Goal: Task Accomplishment & Management: Use online tool/utility

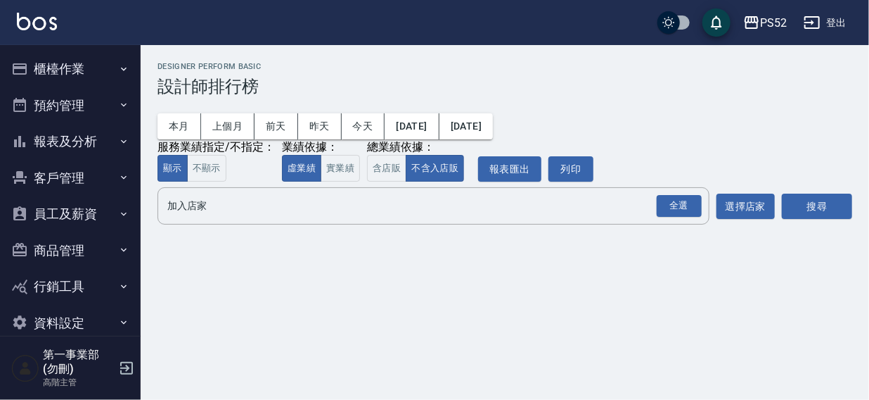
click at [630, 12] on div "PS52 登出" at bounding box center [434, 22] width 869 height 45
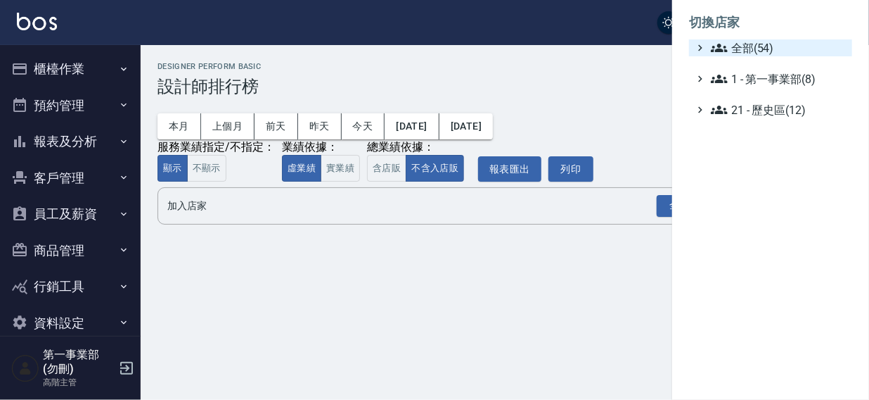
click at [766, 46] on span "全部(54)" at bounding box center [779, 47] width 136 height 17
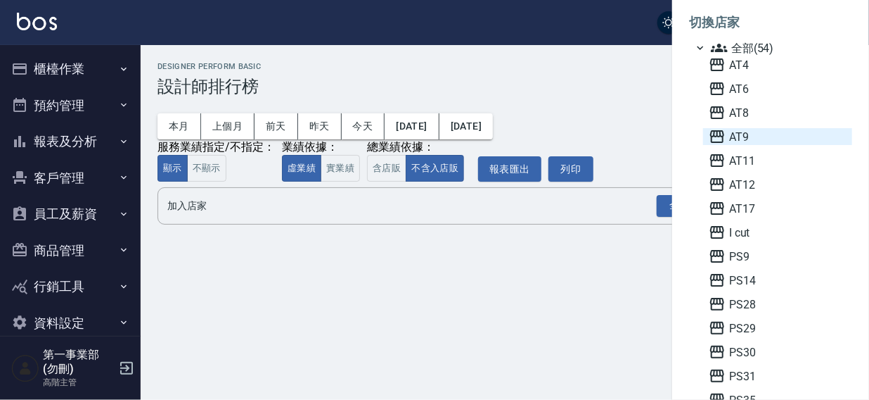
click at [758, 131] on span "AT9" at bounding box center [778, 136] width 138 height 17
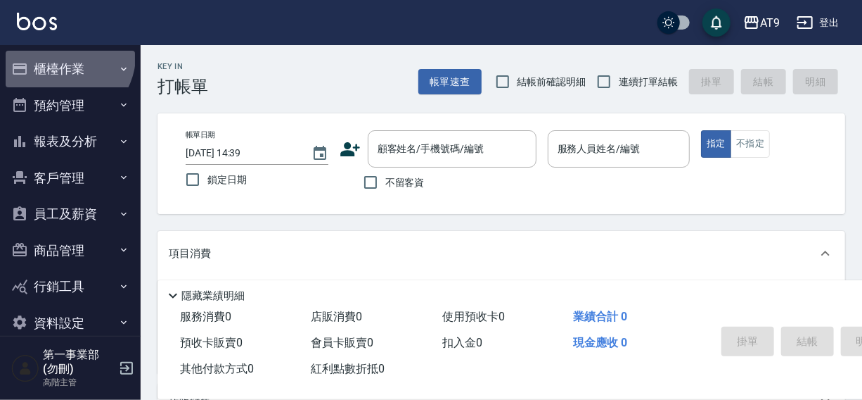
click at [67, 56] on button "櫃檯作業" at bounding box center [70, 69] width 129 height 37
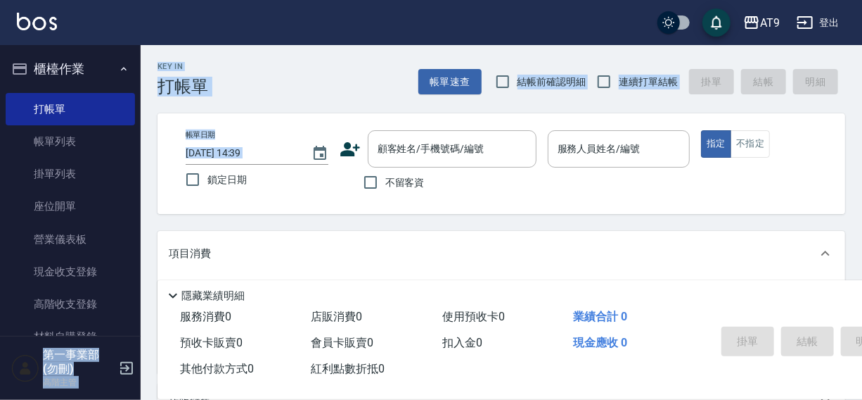
drag, startPoint x: 141, startPoint y: 141, endPoint x: 141, endPoint y: 159, distance: 17.6
click at [141, 159] on div "AT9 登出 櫃檯作業 打帳單 帳單列表 掛單列表 座位開單 營業儀表板 現金收支登錄 高階收支登錄 材料自購登錄 每日結帳 排班表 現場電腦打卡 掃碼打卡 …" at bounding box center [431, 342] width 862 height 685
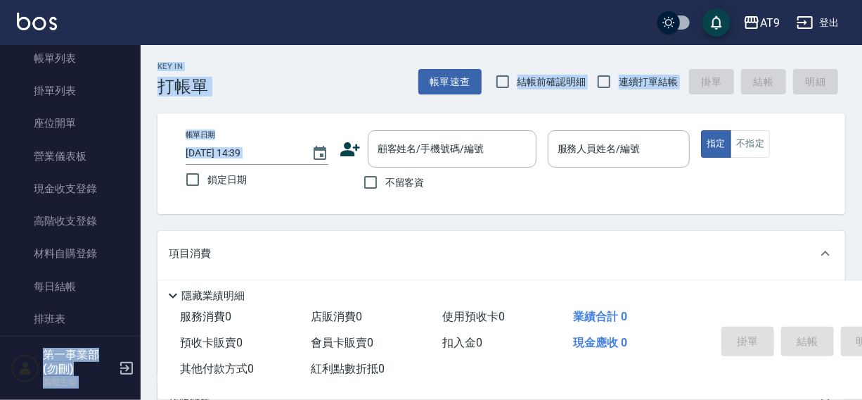
scroll to position [89, 0]
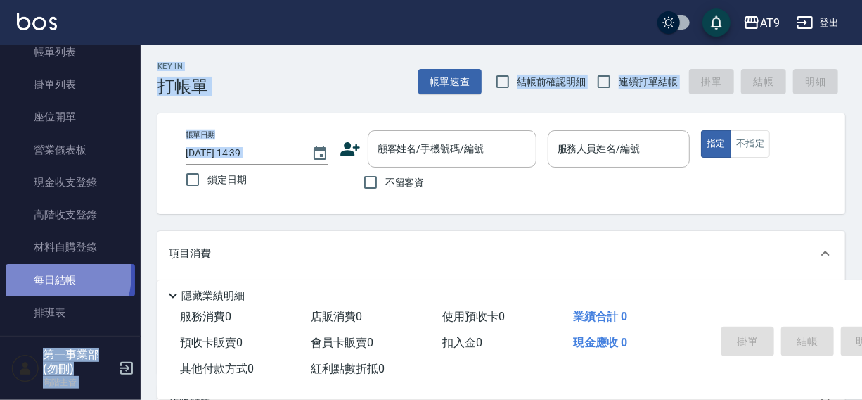
click at [55, 274] on link "每日結帳" at bounding box center [70, 280] width 129 height 32
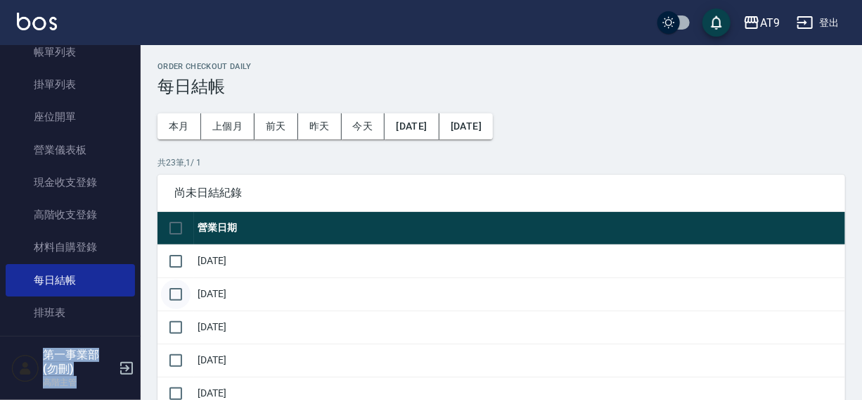
drag, startPoint x: 179, startPoint y: 262, endPoint x: 181, endPoint y: 299, distance: 36.7
click at [179, 270] on input "checkbox" at bounding box center [176, 261] width 30 height 30
checkbox input "true"
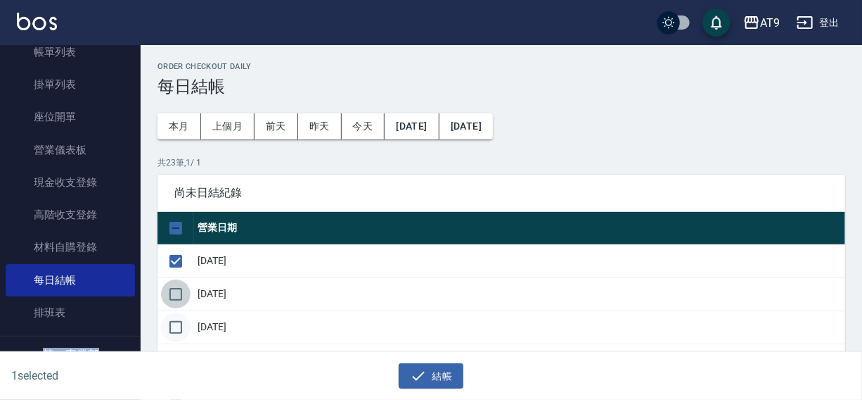
drag, startPoint x: 181, startPoint y: 302, endPoint x: 181, endPoint y: 316, distance: 13.4
click at [181, 302] on input "checkbox" at bounding box center [176, 294] width 30 height 30
checkbox input "true"
click at [181, 317] on input "checkbox" at bounding box center [176, 327] width 30 height 30
checkbox input "true"
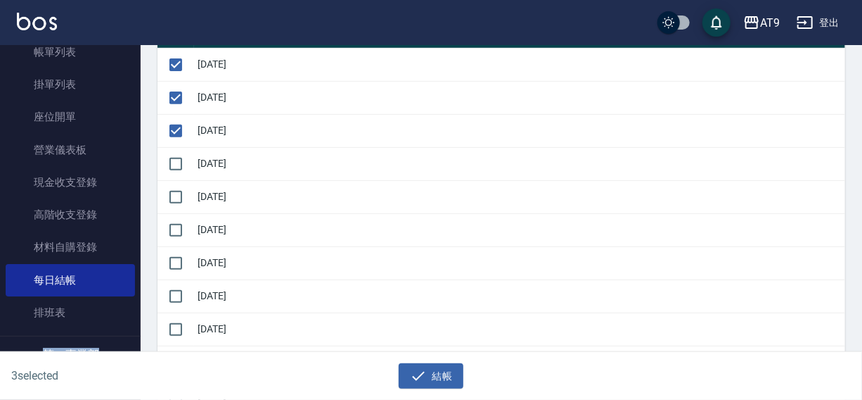
scroll to position [210, 0]
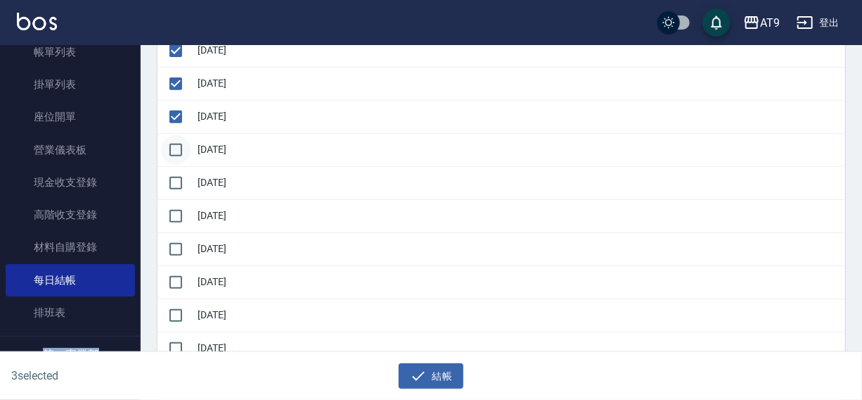
click at [180, 151] on input "checkbox" at bounding box center [176, 150] width 30 height 30
checkbox input "true"
click at [184, 184] on input "checkbox" at bounding box center [176, 183] width 30 height 30
checkbox input "true"
click at [181, 211] on input "checkbox" at bounding box center [176, 216] width 30 height 30
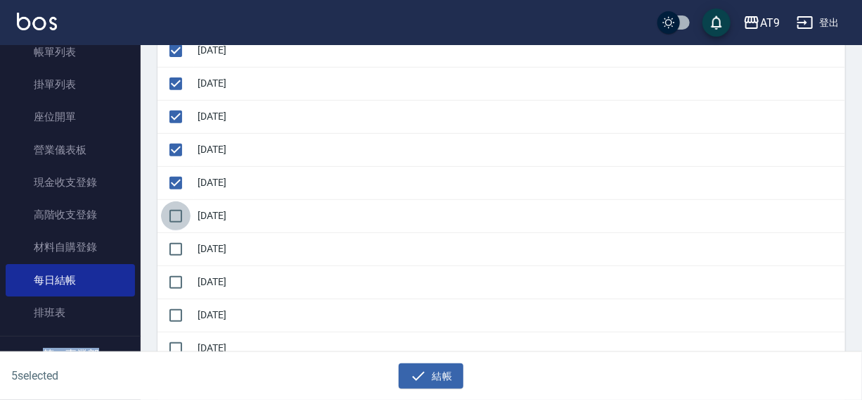
checkbox input "true"
drag, startPoint x: 181, startPoint y: 243, endPoint x: 181, endPoint y: 269, distance: 26.0
click at [181, 245] on input "checkbox" at bounding box center [176, 249] width 30 height 30
checkbox input "true"
drag, startPoint x: 181, startPoint y: 277, endPoint x: 182, endPoint y: 304, distance: 26.8
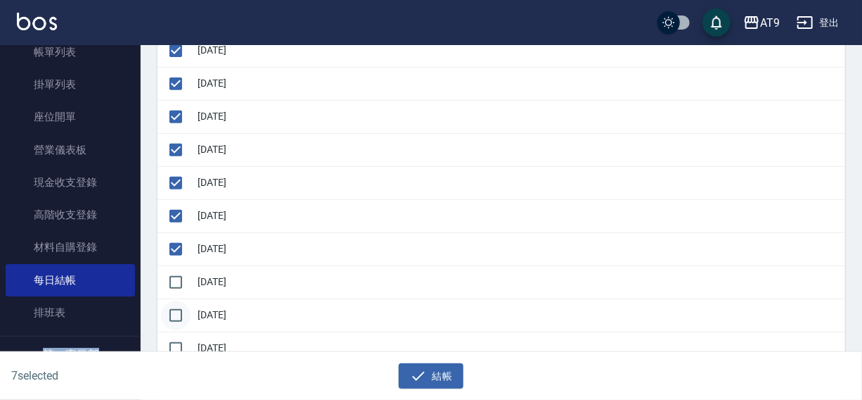
click at [181, 279] on input "checkbox" at bounding box center [176, 282] width 30 height 30
checkbox input "true"
drag, startPoint x: 182, startPoint y: 307, endPoint x: 183, endPoint y: 331, distance: 23.2
click at [183, 316] on input "checkbox" at bounding box center [176, 315] width 30 height 30
checkbox input "true"
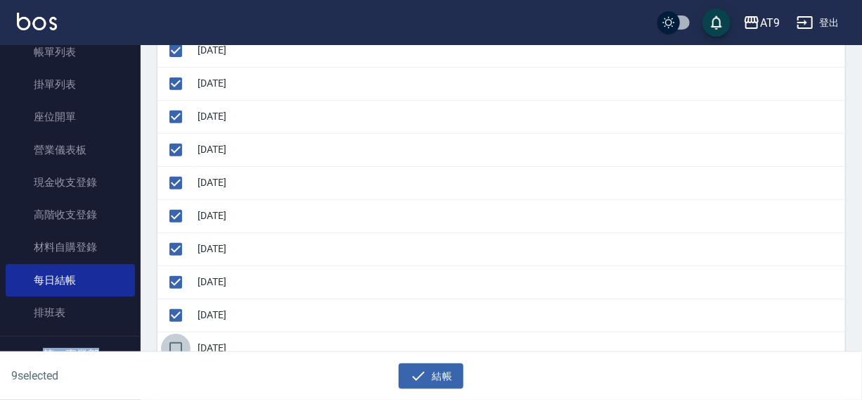
click at [184, 337] on input "checkbox" at bounding box center [176, 348] width 30 height 30
checkbox input "true"
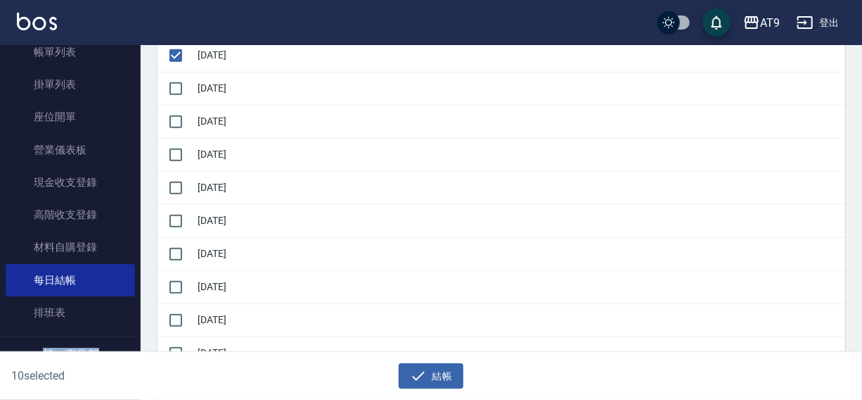
scroll to position [535, 0]
click at [174, 54] on input "checkbox" at bounding box center [176, 57] width 30 height 30
checkbox input "true"
drag, startPoint x: 171, startPoint y: 87, endPoint x: 174, endPoint y: 119, distance: 31.8
click at [171, 96] on input "checkbox" at bounding box center [176, 90] width 30 height 30
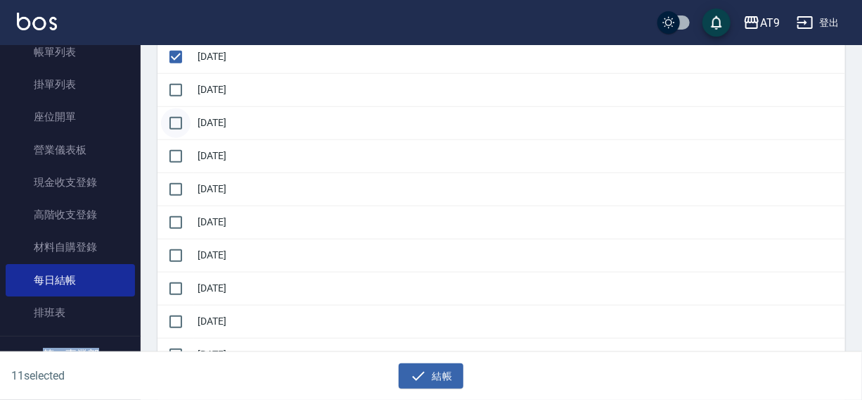
checkbox input "true"
drag, startPoint x: 177, startPoint y: 126, endPoint x: 177, endPoint y: 141, distance: 15.5
click at [177, 128] on input "checkbox" at bounding box center [176, 123] width 30 height 30
checkbox input "true"
drag, startPoint x: 177, startPoint y: 153, endPoint x: 177, endPoint y: 180, distance: 26.7
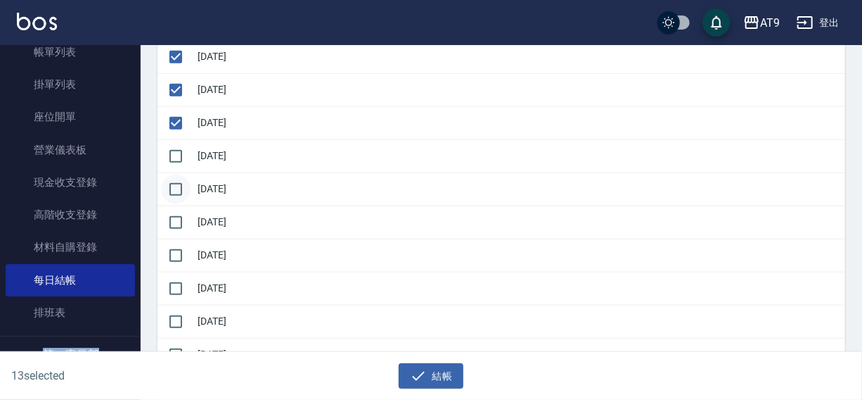
click at [177, 157] on input "checkbox" at bounding box center [176, 156] width 30 height 30
checkbox input "true"
drag, startPoint x: 176, startPoint y: 184, endPoint x: 177, endPoint y: 214, distance: 30.3
click at [176, 189] on input "checkbox" at bounding box center [176, 189] width 30 height 30
checkbox input "true"
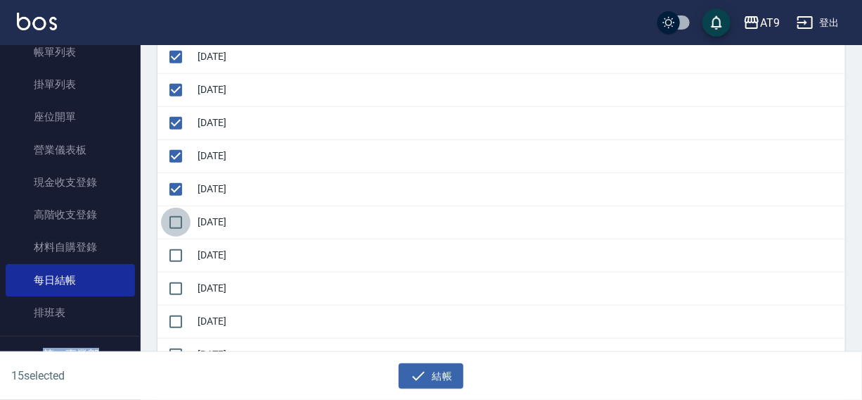
click at [178, 218] on input "checkbox" at bounding box center [176, 223] width 30 height 30
checkbox input "true"
click at [180, 254] on input "checkbox" at bounding box center [176, 256] width 30 height 30
checkbox input "true"
drag, startPoint x: 179, startPoint y: 277, endPoint x: 179, endPoint y: 294, distance: 16.9
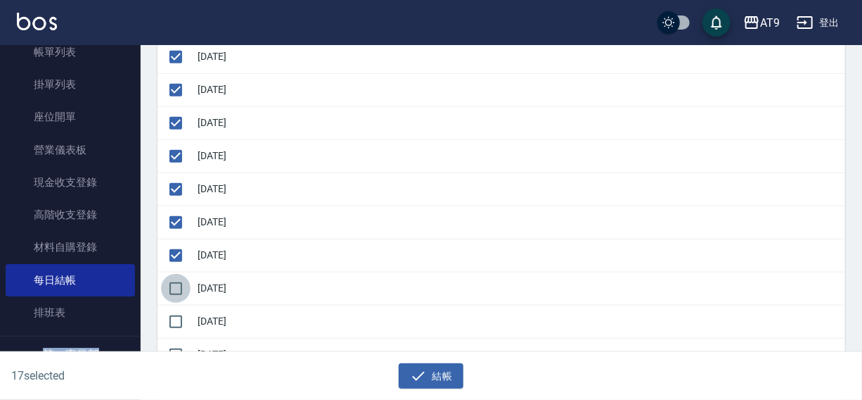
click at [179, 279] on input "checkbox" at bounding box center [176, 289] width 30 height 30
checkbox input "true"
drag, startPoint x: 179, startPoint y: 305, endPoint x: 177, endPoint y: 334, distance: 28.9
click at [179, 307] on input "checkbox" at bounding box center [176, 322] width 30 height 30
checkbox input "true"
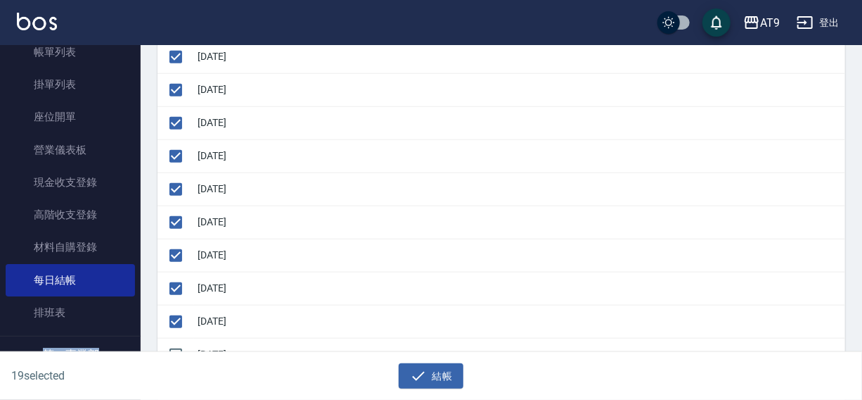
drag, startPoint x: 177, startPoint y: 344, endPoint x: 205, endPoint y: 345, distance: 27.5
click at [179, 345] on input "checkbox" at bounding box center [176, 355] width 30 height 30
checkbox input "true"
click at [433, 376] on button "結帳" at bounding box center [431, 376] width 65 height 26
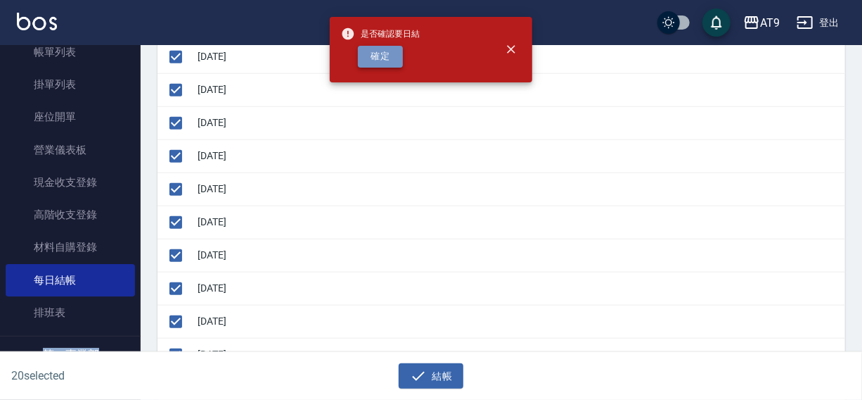
click at [381, 58] on button "確定" at bounding box center [380, 57] width 45 height 22
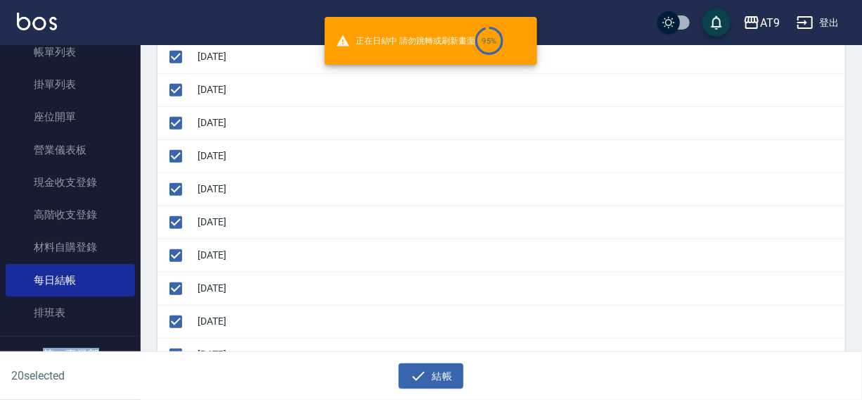
checkbox input "false"
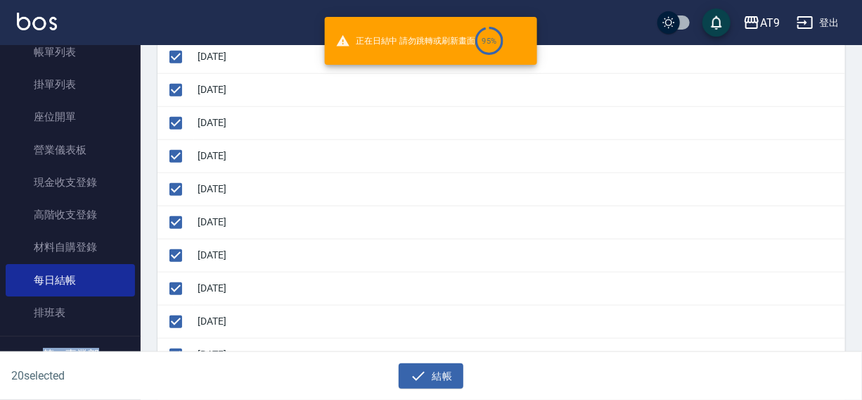
checkbox input "false"
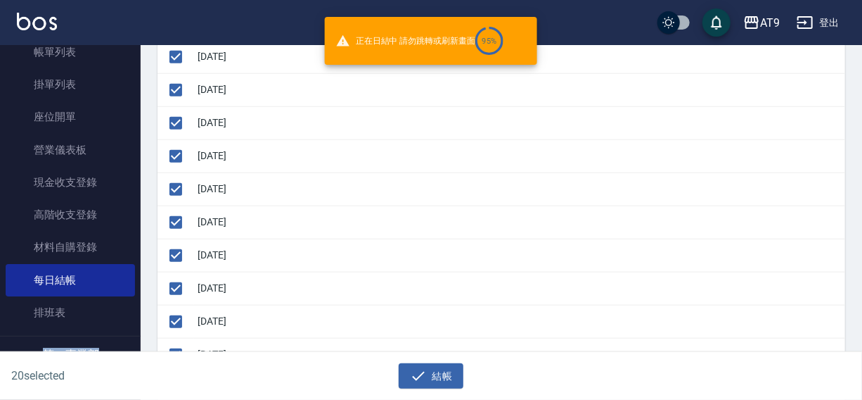
checkbox input "false"
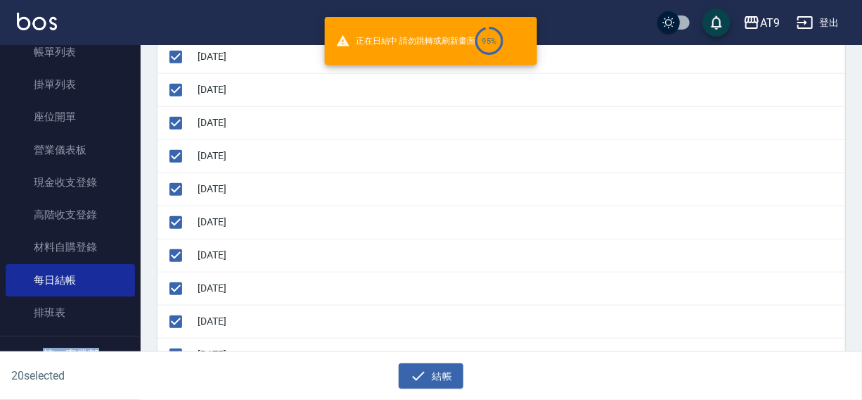
checkbox input "false"
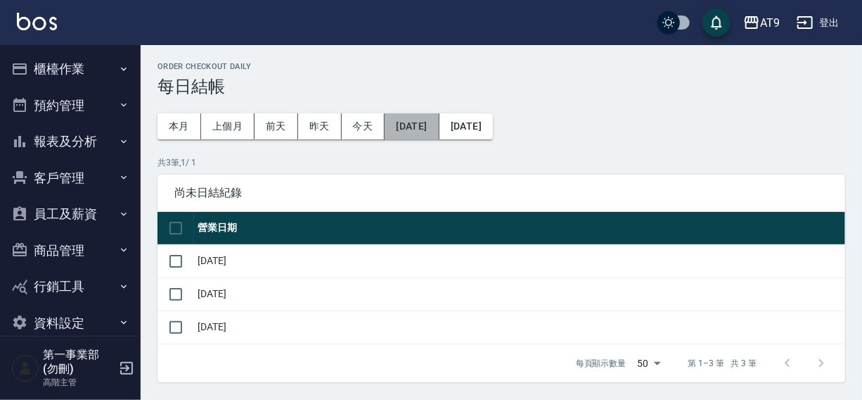
click at [426, 126] on button "[DATE]" at bounding box center [412, 126] width 54 height 26
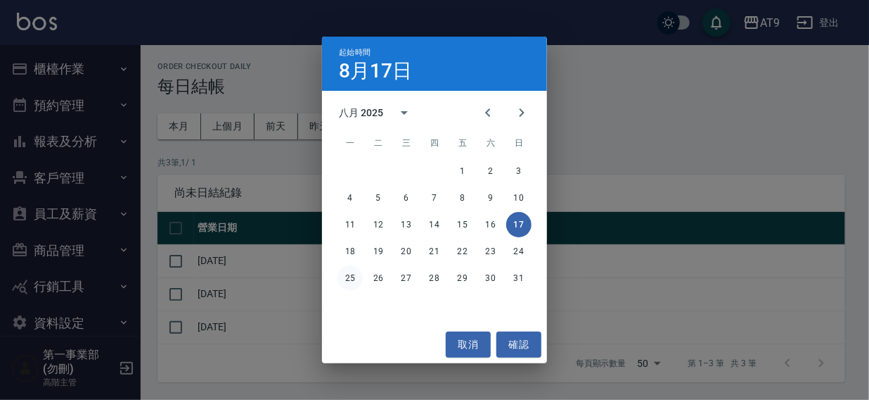
click at [352, 278] on button "25" at bounding box center [350, 277] width 25 height 25
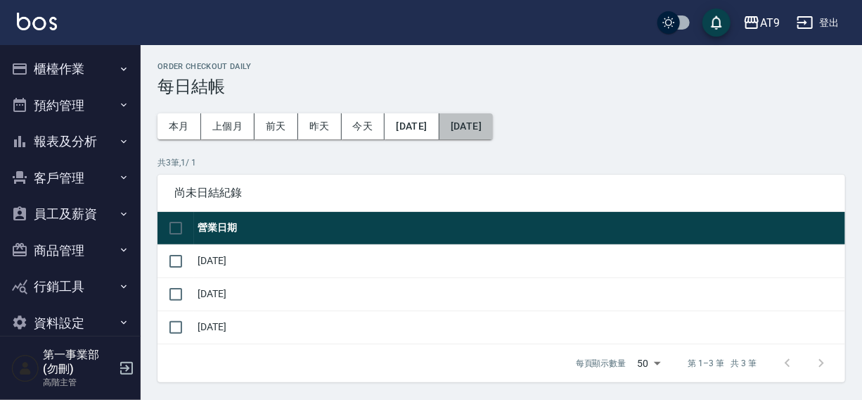
click at [493, 128] on button "[DATE]" at bounding box center [466, 126] width 53 height 26
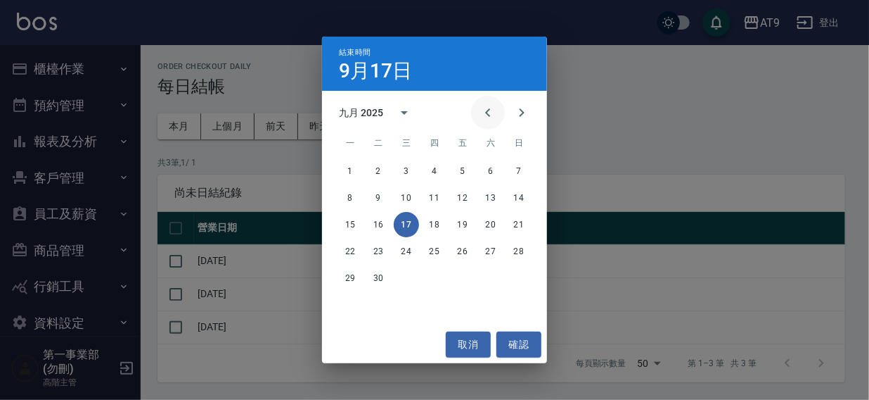
click at [490, 113] on icon "Previous month" at bounding box center [488, 112] width 17 height 17
click at [518, 281] on button "31" at bounding box center [518, 277] width 25 height 25
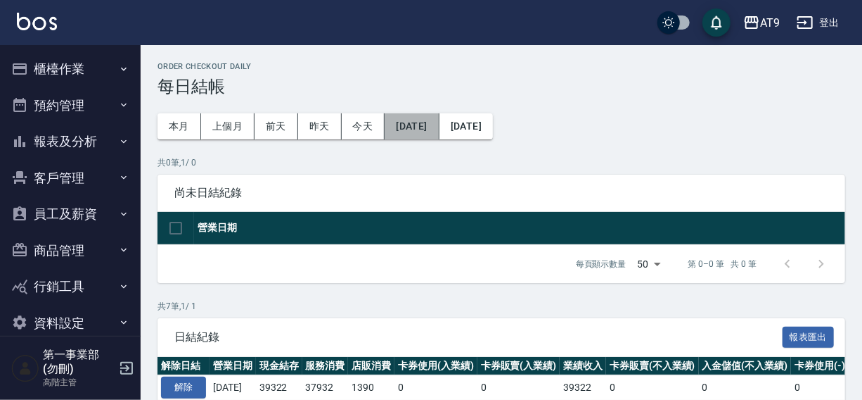
click at [424, 127] on button "[DATE]" at bounding box center [412, 126] width 54 height 26
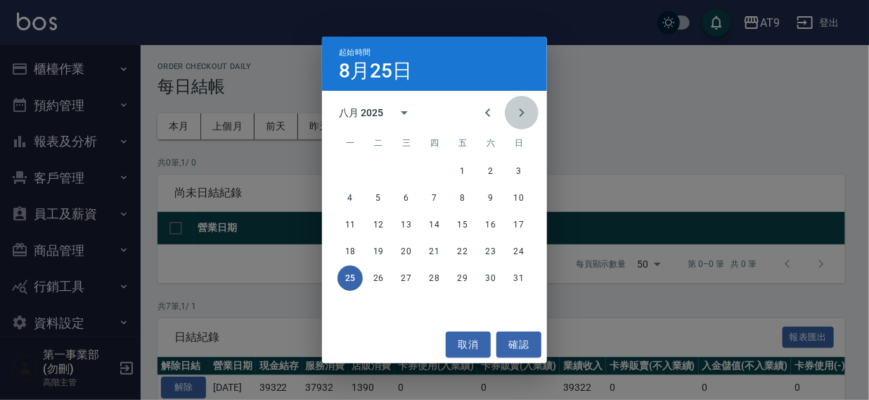
click at [531, 108] on button "Next month" at bounding box center [522, 113] width 34 height 34
click at [352, 167] on button "1" at bounding box center [350, 170] width 25 height 25
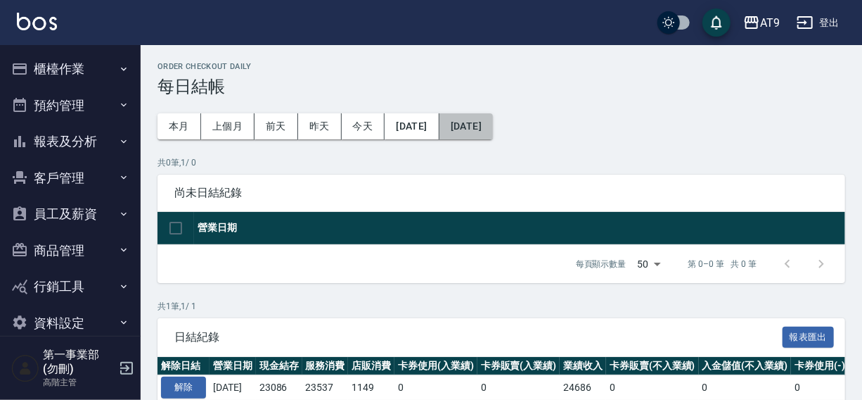
click at [493, 127] on button "[DATE]" at bounding box center [466, 126] width 53 height 26
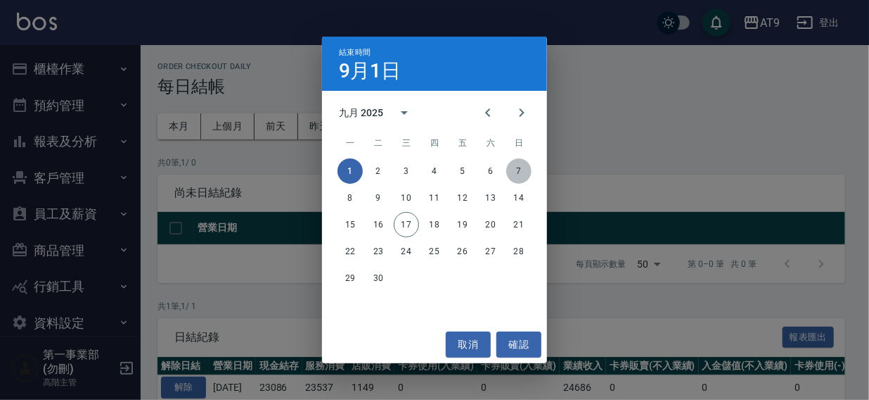
click at [525, 170] on button "7" at bounding box center [518, 170] width 25 height 25
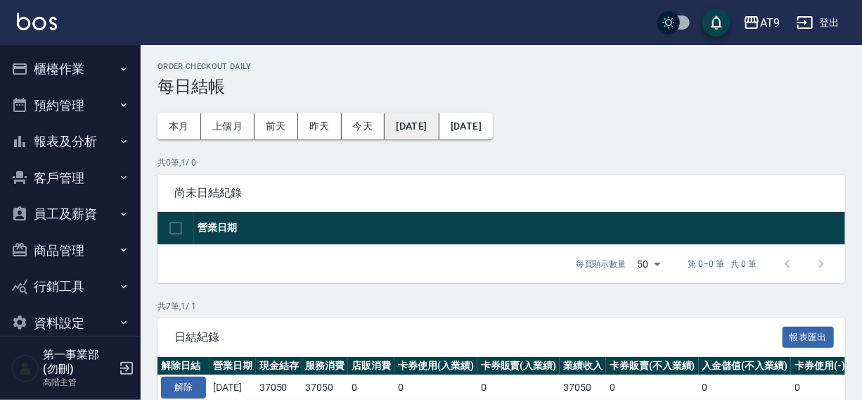
click at [422, 122] on button "[DATE]" at bounding box center [412, 126] width 54 height 26
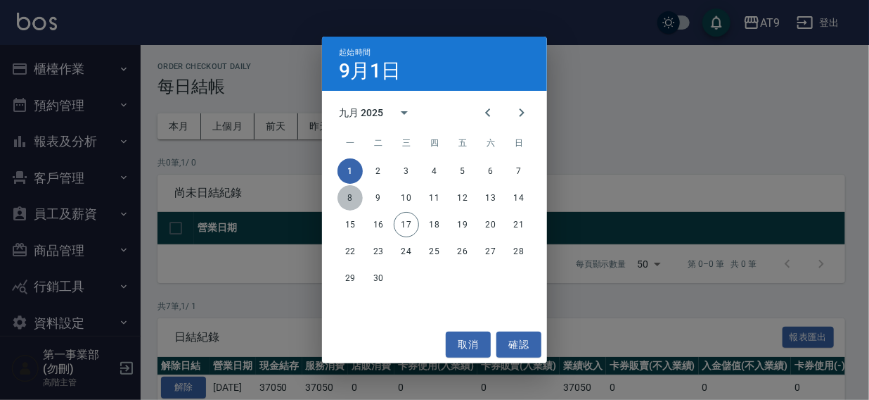
click at [350, 192] on button "8" at bounding box center [350, 197] width 25 height 25
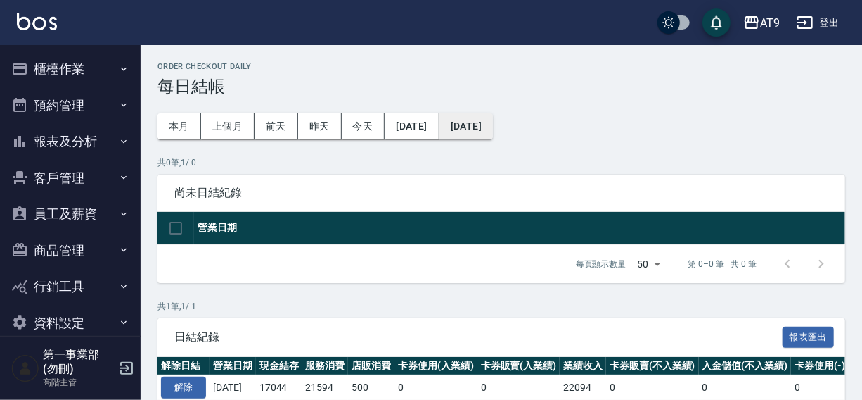
click at [493, 123] on button "[DATE]" at bounding box center [466, 126] width 53 height 26
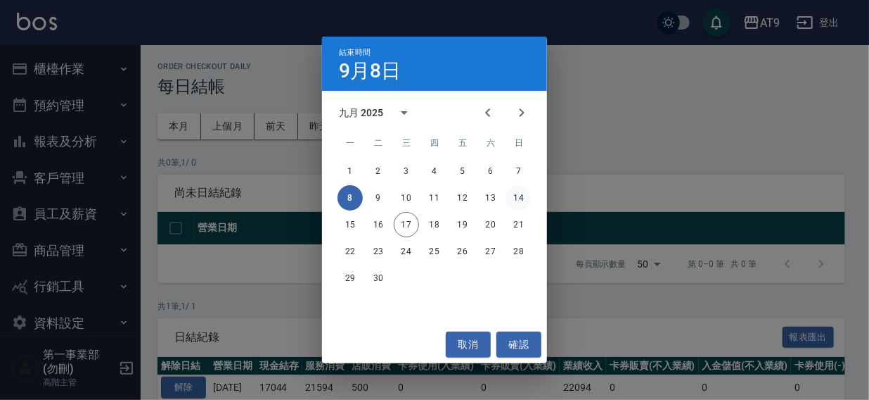
click at [515, 197] on button "14" at bounding box center [518, 197] width 25 height 25
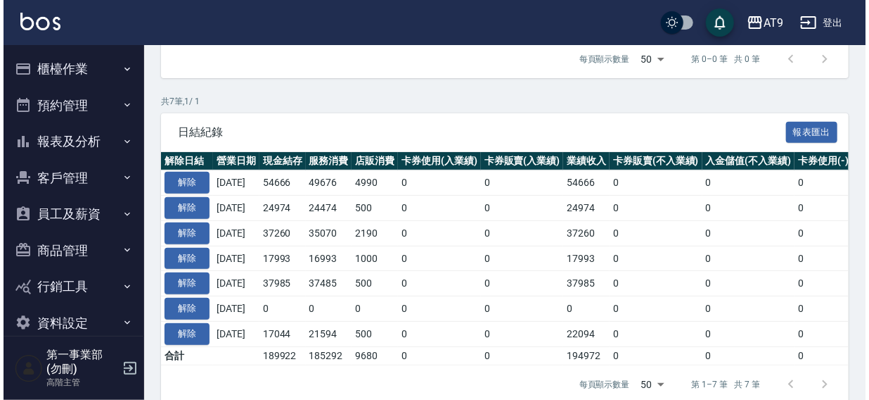
scroll to position [234, 0]
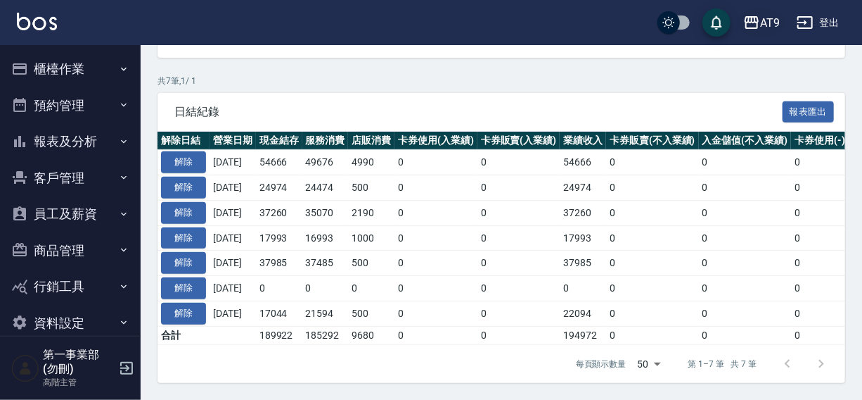
click at [760, 23] on div "AT9" at bounding box center [770, 23] width 20 height 18
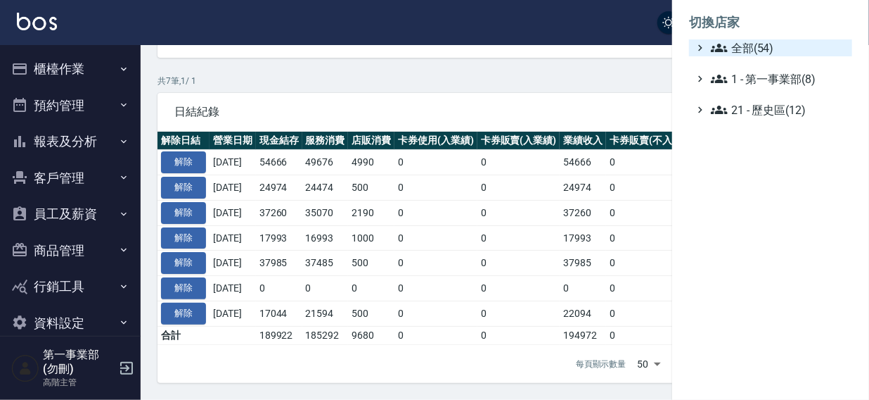
click at [740, 49] on span "全部(54)" at bounding box center [779, 47] width 136 height 17
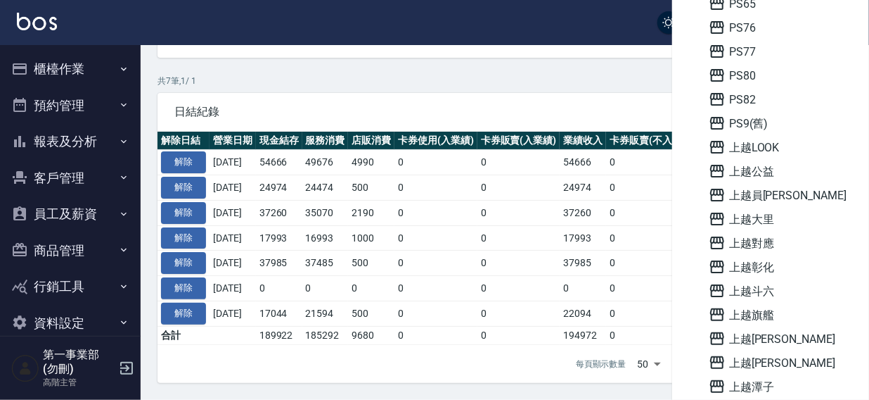
scroll to position [689, 0]
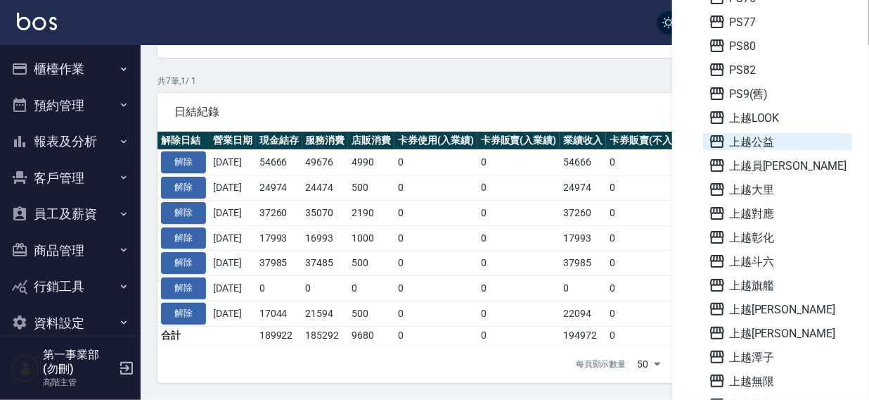
click at [758, 141] on span "上越公益" at bounding box center [778, 141] width 138 height 17
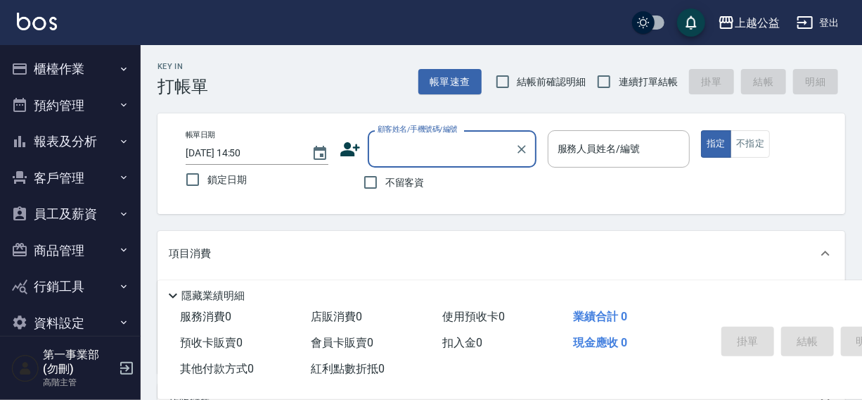
click at [51, 63] on button "櫃檯作業" at bounding box center [70, 69] width 129 height 37
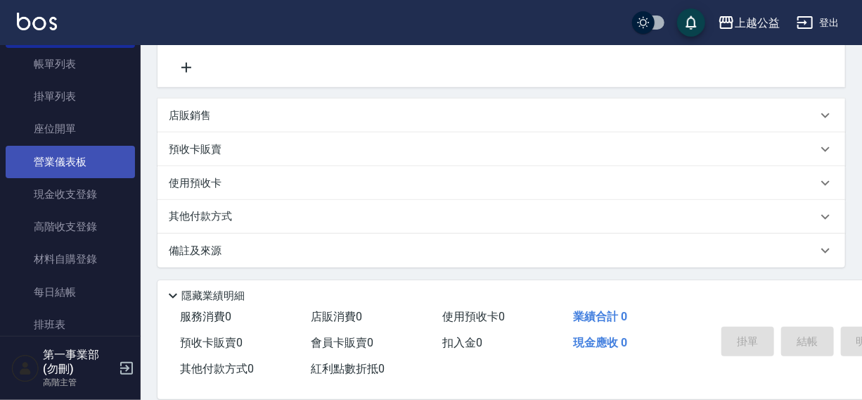
scroll to position [127, 0]
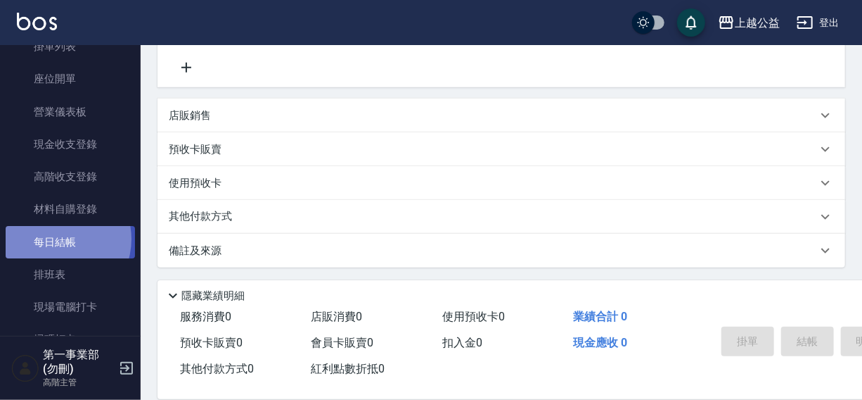
click at [54, 238] on link "每日結帳" at bounding box center [70, 242] width 129 height 32
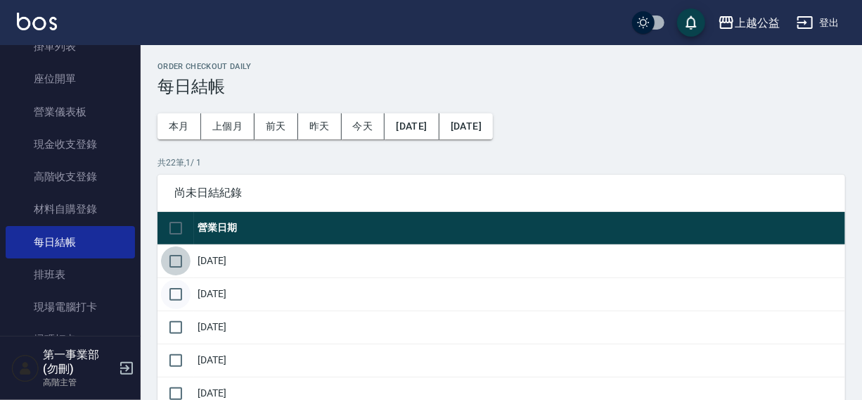
drag, startPoint x: 175, startPoint y: 260, endPoint x: 168, endPoint y: 297, distance: 37.2
click at [175, 266] on input "checkbox" at bounding box center [176, 261] width 30 height 30
checkbox input "true"
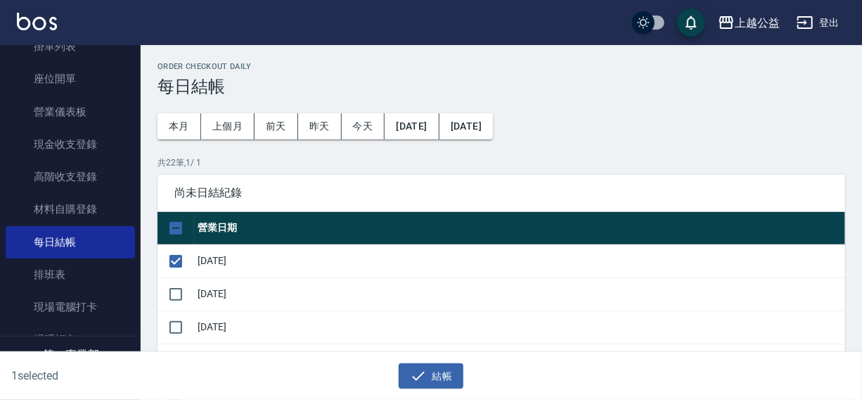
drag, startPoint x: 168, startPoint y: 297, endPoint x: 174, endPoint y: 310, distance: 14.5
click at [168, 298] on input "checkbox" at bounding box center [176, 294] width 30 height 30
checkbox input "true"
drag, startPoint x: 175, startPoint y: 325, endPoint x: 294, endPoint y: 267, distance: 132.1
click at [176, 325] on input "checkbox" at bounding box center [176, 327] width 30 height 30
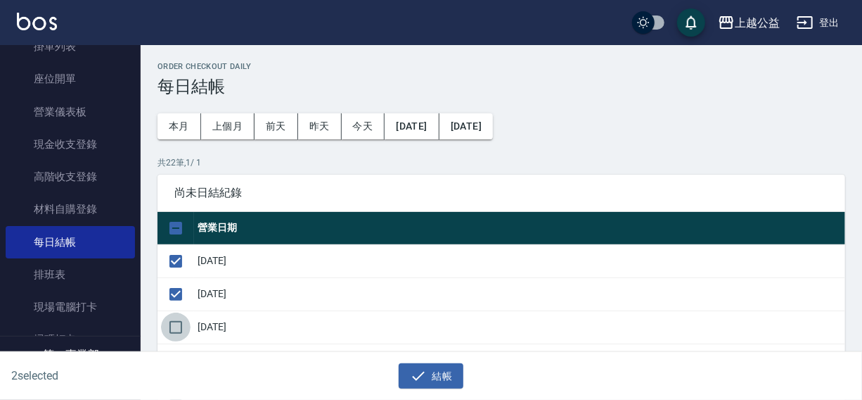
checkbox input "true"
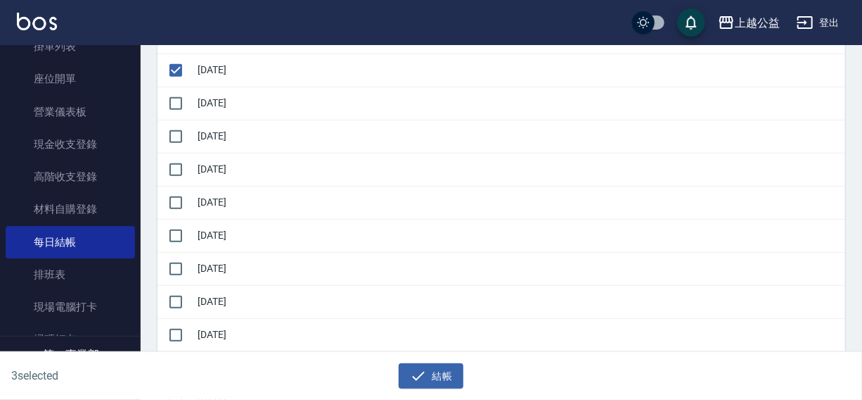
scroll to position [264, 0]
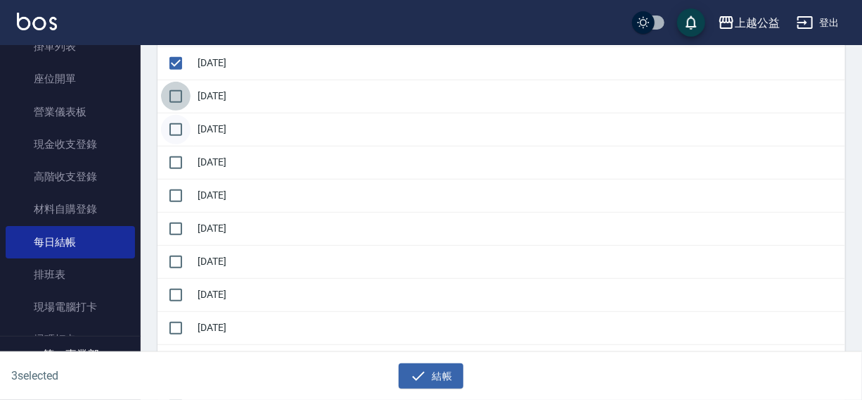
drag, startPoint x: 180, startPoint y: 97, endPoint x: 172, endPoint y: 136, distance: 40.1
click at [179, 101] on input "checkbox" at bounding box center [176, 97] width 30 height 30
checkbox input "true"
click at [172, 136] on input "checkbox" at bounding box center [176, 130] width 30 height 30
checkbox input "true"
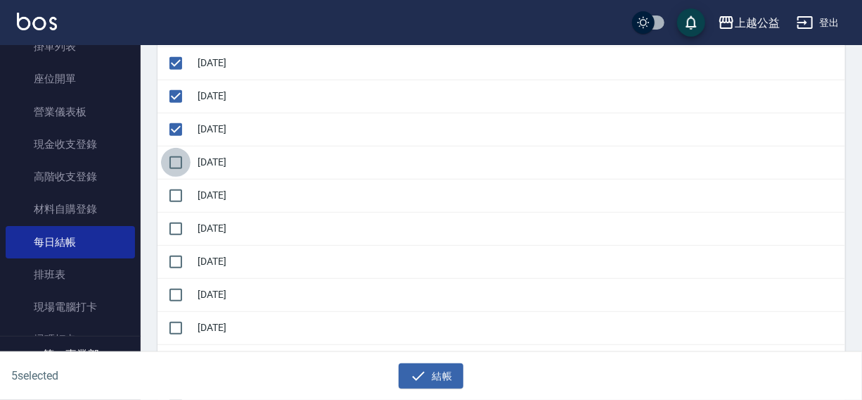
click at [172, 170] on input "checkbox" at bounding box center [176, 163] width 30 height 30
checkbox input "true"
drag, startPoint x: 173, startPoint y: 202, endPoint x: 176, endPoint y: 224, distance: 22.0
click at [174, 206] on input "checkbox" at bounding box center [176, 196] width 30 height 30
checkbox input "true"
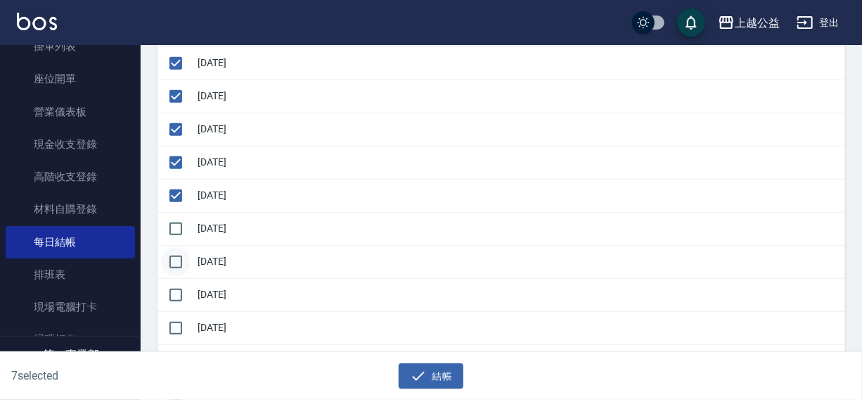
drag, startPoint x: 176, startPoint y: 229, endPoint x: 177, endPoint y: 253, distance: 24.6
click at [177, 234] on input "checkbox" at bounding box center [176, 229] width 30 height 30
checkbox input "true"
drag, startPoint x: 175, startPoint y: 262, endPoint x: 175, endPoint y: 285, distance: 22.5
click at [175, 272] on input "checkbox" at bounding box center [176, 262] width 30 height 30
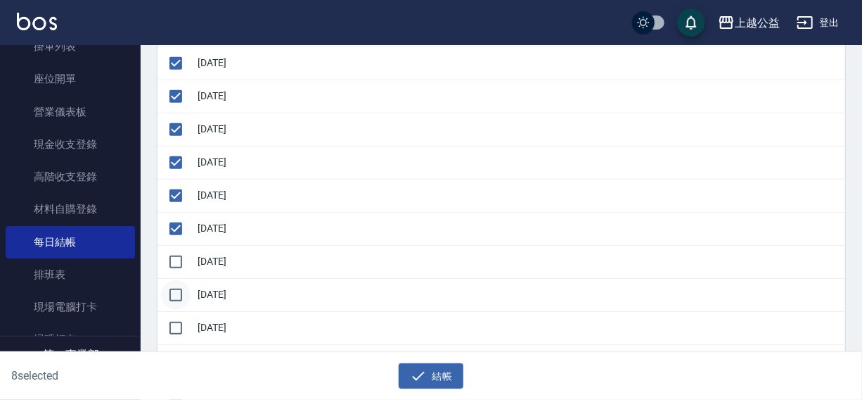
checkbox input "true"
drag, startPoint x: 175, startPoint y: 287, endPoint x: 175, endPoint y: 314, distance: 27.4
click at [175, 288] on input "checkbox" at bounding box center [176, 295] width 30 height 30
checkbox input "true"
drag, startPoint x: 175, startPoint y: 323, endPoint x: 294, endPoint y: 248, distance: 140.3
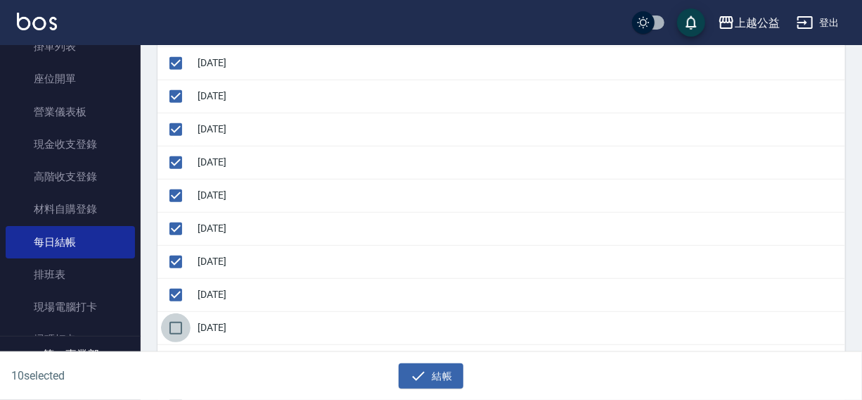
click at [178, 322] on input "checkbox" at bounding box center [176, 328] width 30 height 30
checkbox input "true"
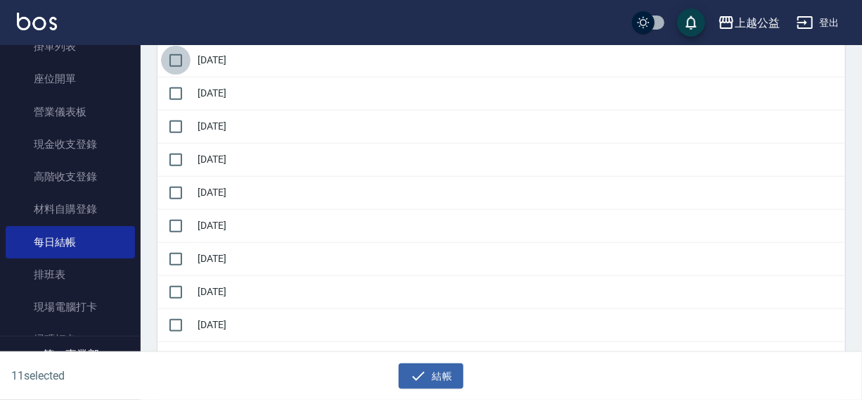
click at [184, 65] on input "checkbox" at bounding box center [176, 61] width 30 height 30
checkbox input "true"
drag, startPoint x: 177, startPoint y: 98, endPoint x: 174, endPoint y: 125, distance: 26.8
click at [175, 108] on tbody "2025/08/27 2025/08/28 2025/08/29 2025/08/30 2025/08/31 2025/09/01 2025/09/02 20…" at bounding box center [502, 43] width 688 height 727
click at [174, 132] on input "checkbox" at bounding box center [176, 127] width 30 height 30
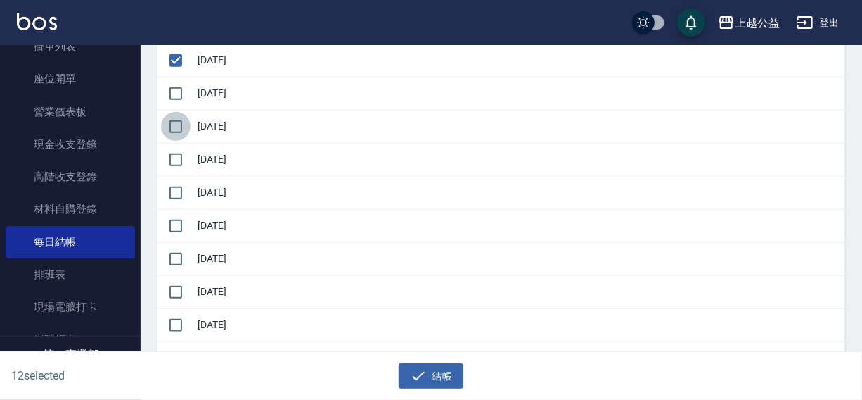
checkbox input "true"
click at [179, 102] on input "checkbox" at bounding box center [176, 94] width 30 height 30
checkbox input "true"
click at [178, 161] on input "checkbox" at bounding box center [176, 160] width 30 height 30
checkbox input "true"
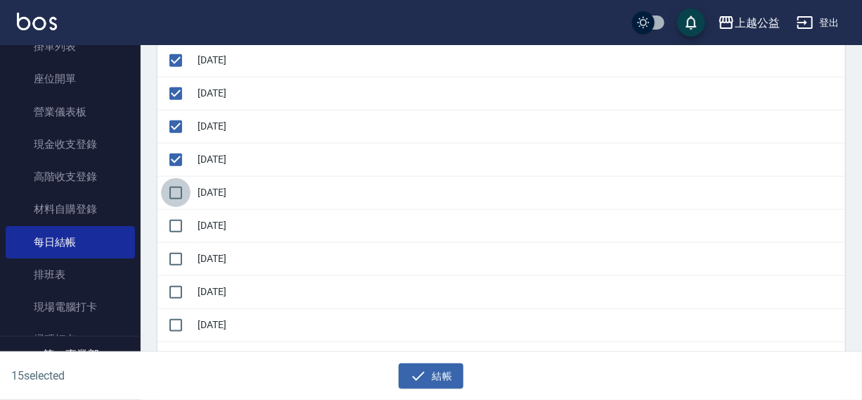
drag, startPoint x: 177, startPoint y: 188, endPoint x: 177, endPoint y: 204, distance: 16.2
click at [177, 192] on input "checkbox" at bounding box center [176, 193] width 30 height 30
checkbox input "true"
drag, startPoint x: 175, startPoint y: 215, endPoint x: 175, endPoint y: 240, distance: 24.6
click at [175, 219] on input "checkbox" at bounding box center [176, 226] width 30 height 30
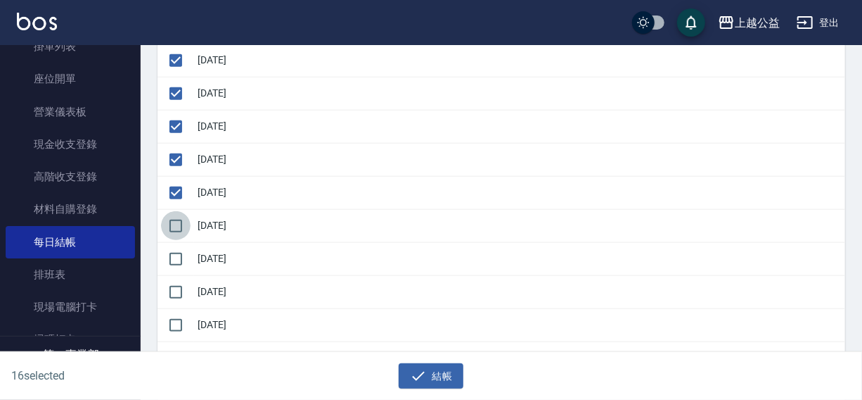
checkbox input "true"
drag, startPoint x: 175, startPoint y: 252, endPoint x: 174, endPoint y: 272, distance: 20.4
click at [175, 256] on input "checkbox" at bounding box center [176, 259] width 30 height 30
checkbox input "true"
drag, startPoint x: 174, startPoint y: 285, endPoint x: 223, endPoint y: 300, distance: 50.9
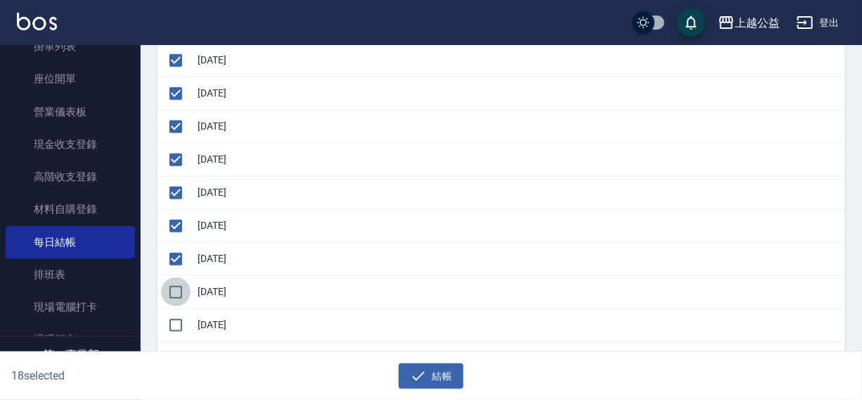
click at [177, 286] on input "checkbox" at bounding box center [176, 292] width 30 height 30
checkbox input "true"
click at [423, 366] on button "結帳" at bounding box center [431, 376] width 65 height 26
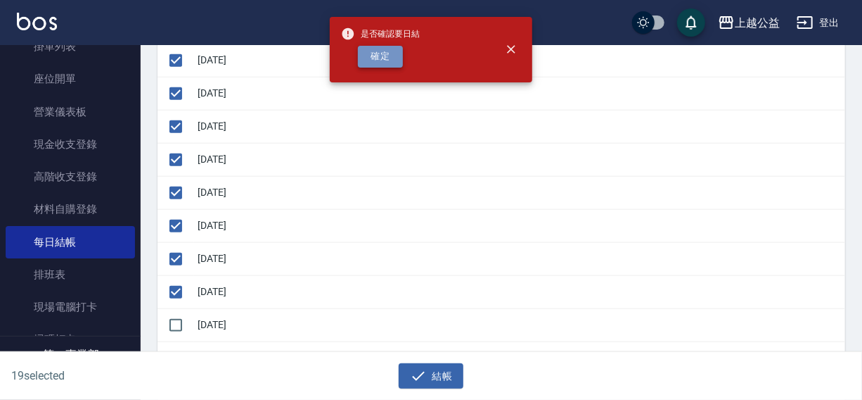
click at [383, 60] on button "確定" at bounding box center [380, 57] width 45 height 22
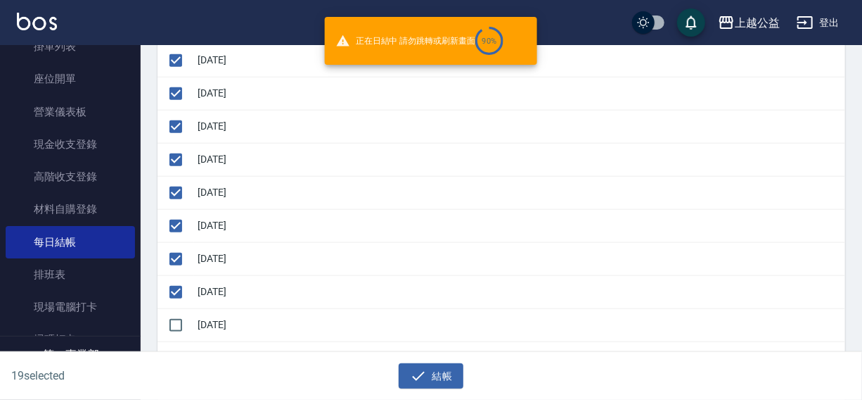
checkbox input "false"
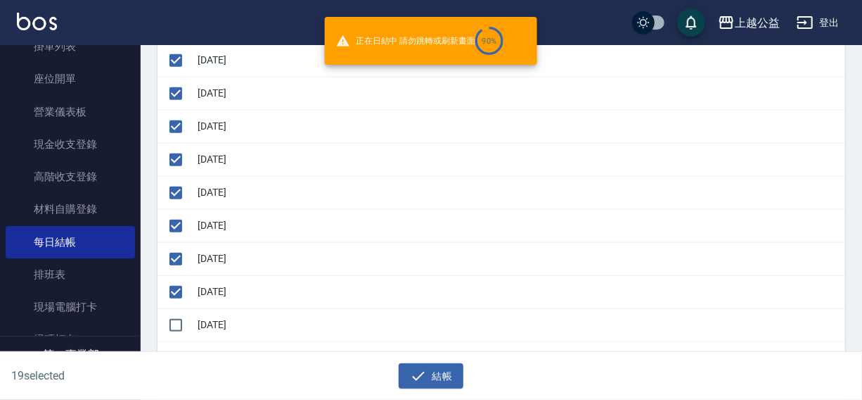
checkbox input "false"
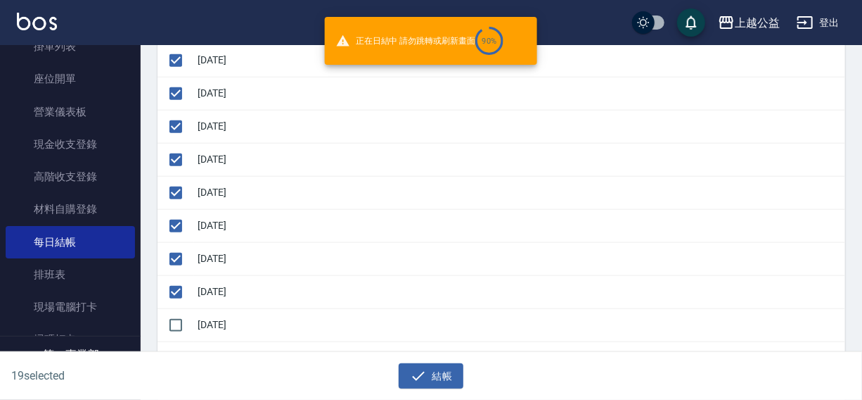
checkbox input "false"
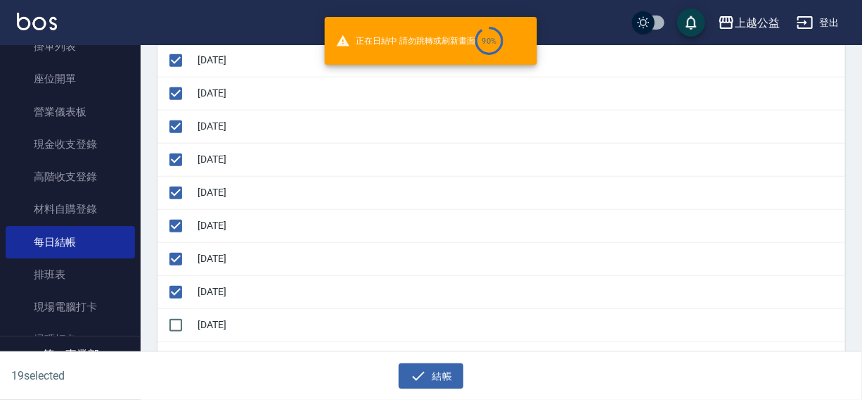
checkbox input "false"
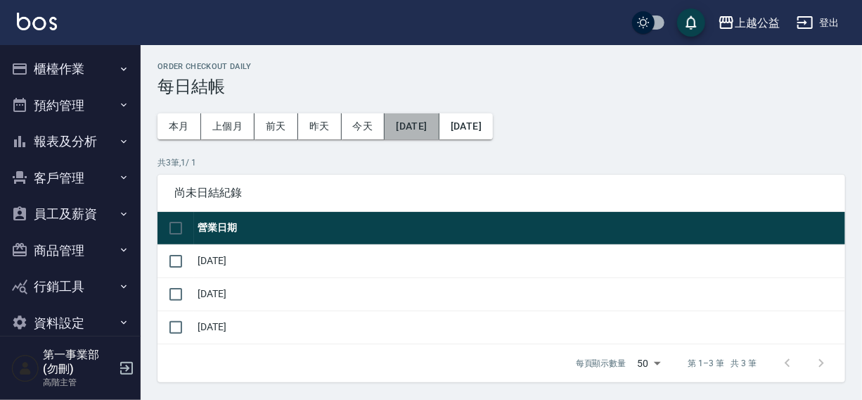
click at [418, 125] on button "[DATE]" at bounding box center [412, 126] width 54 height 26
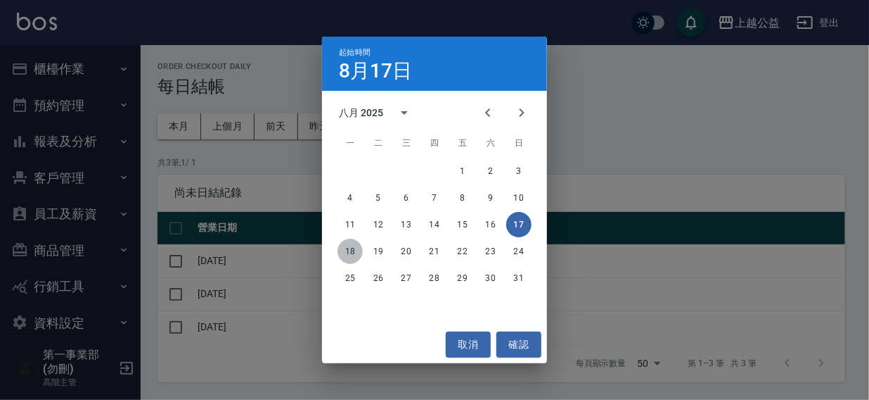
click at [349, 250] on button "18" at bounding box center [350, 250] width 25 height 25
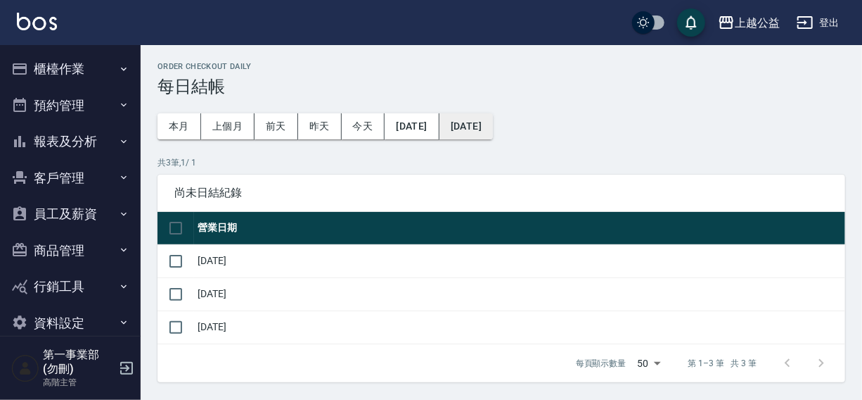
click at [488, 127] on button "[DATE]" at bounding box center [466, 126] width 53 height 26
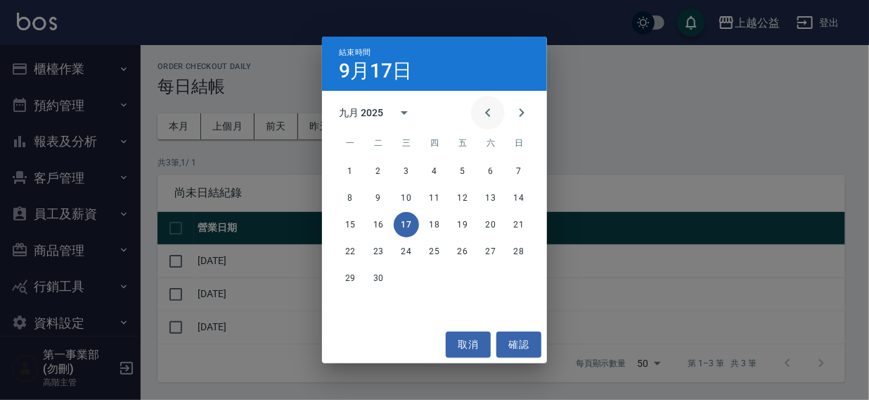
click at [485, 117] on icon "Previous month" at bounding box center [488, 112] width 17 height 17
click at [463, 278] on button "29" at bounding box center [462, 277] width 25 height 25
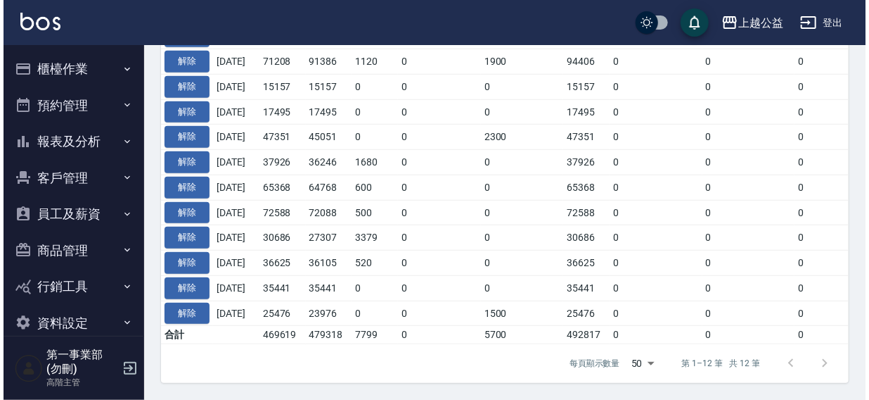
scroll to position [10, 0]
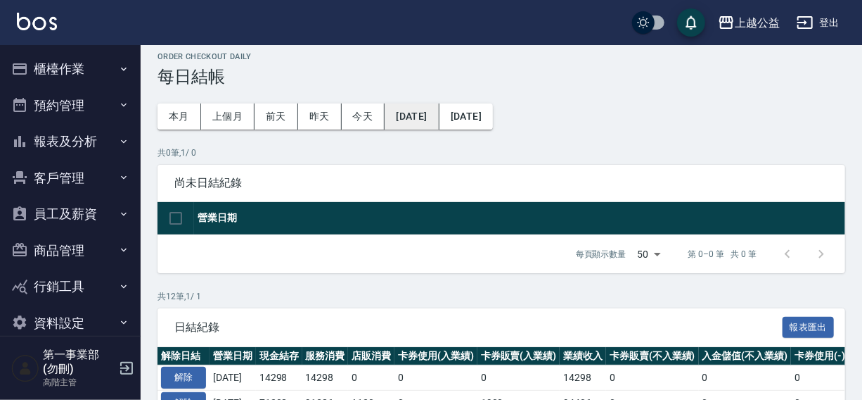
click at [404, 115] on button "[DATE]" at bounding box center [412, 116] width 54 height 26
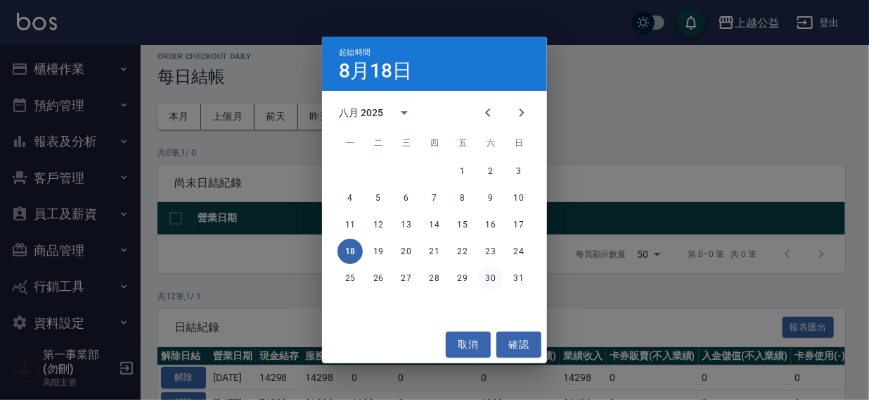
click at [483, 274] on button "30" at bounding box center [490, 277] width 25 height 25
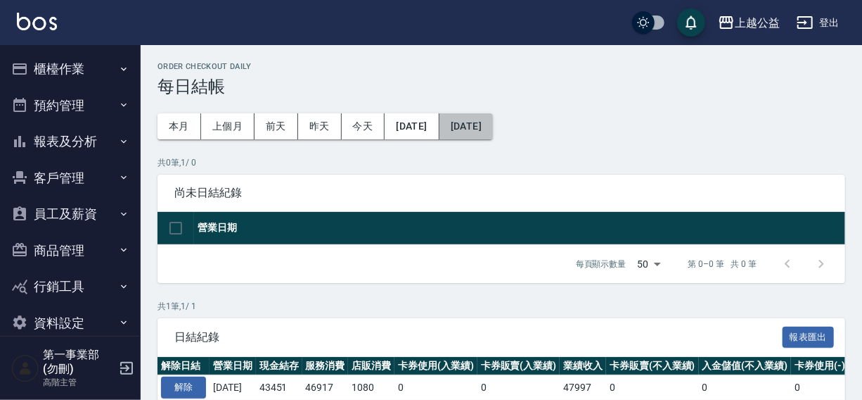
click at [490, 123] on button "[DATE]" at bounding box center [466, 126] width 53 height 26
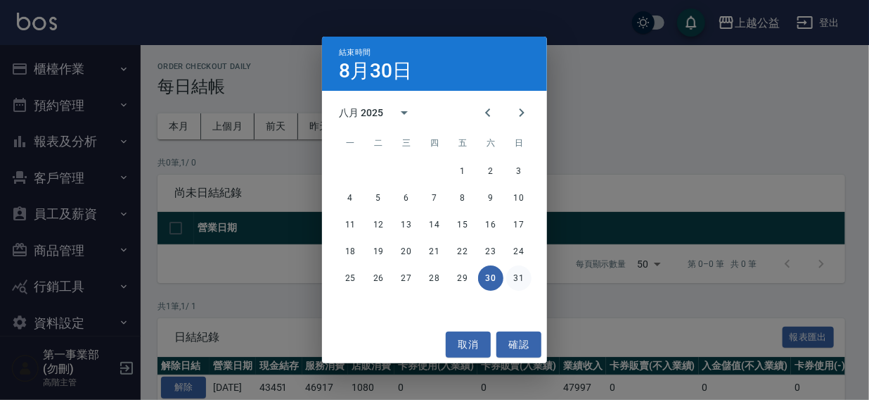
click at [518, 278] on button "31" at bounding box center [518, 277] width 25 height 25
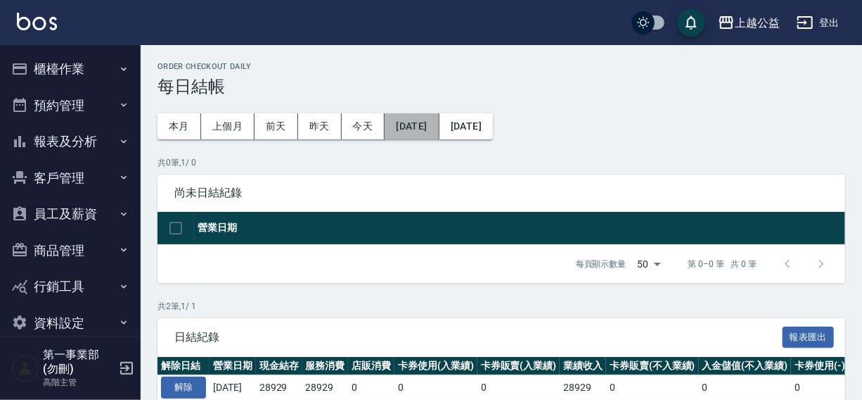
click at [436, 125] on button "[DATE]" at bounding box center [412, 126] width 54 height 26
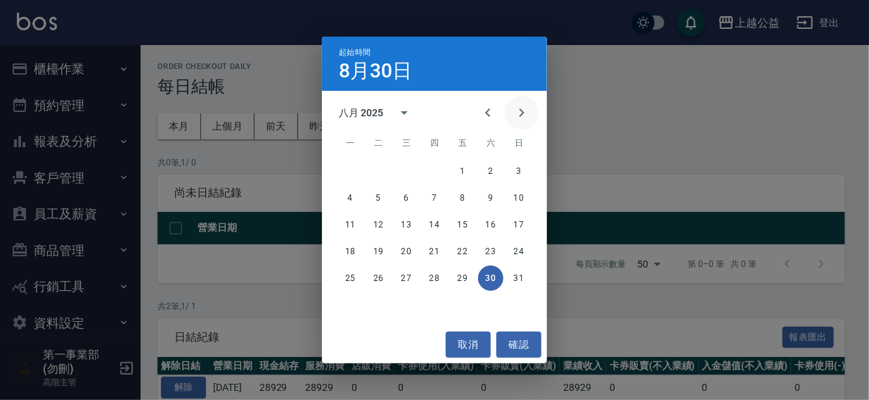
click at [534, 113] on button "Next month" at bounding box center [522, 113] width 34 height 34
click at [348, 172] on button "1" at bounding box center [350, 170] width 25 height 25
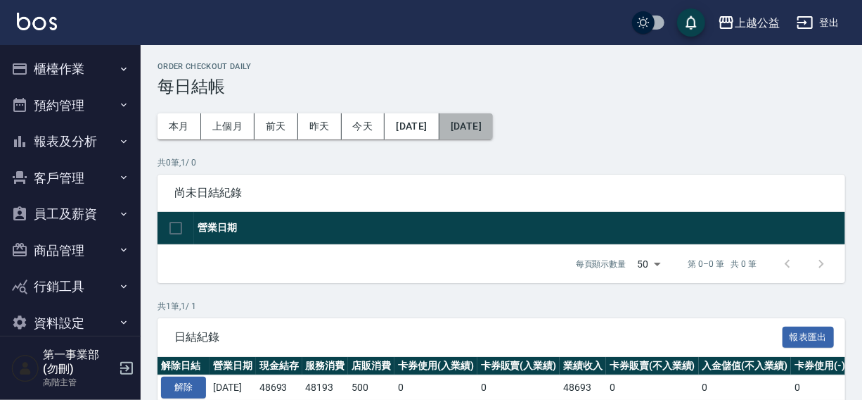
click at [493, 122] on button "[DATE]" at bounding box center [466, 126] width 53 height 26
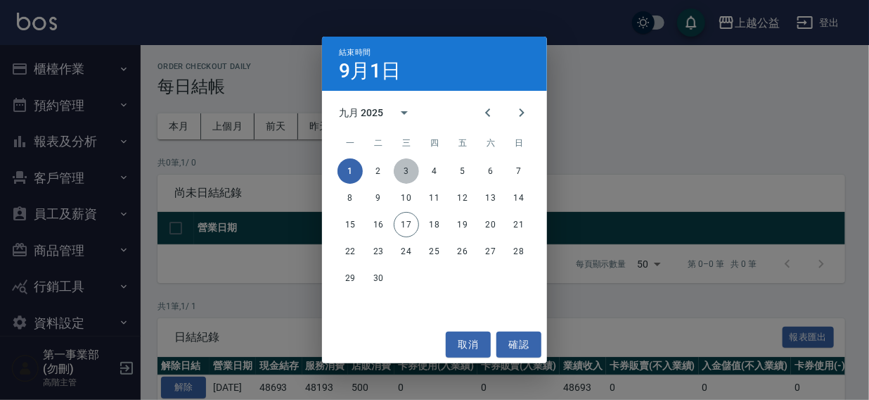
click at [404, 174] on button "3" at bounding box center [406, 170] width 25 height 25
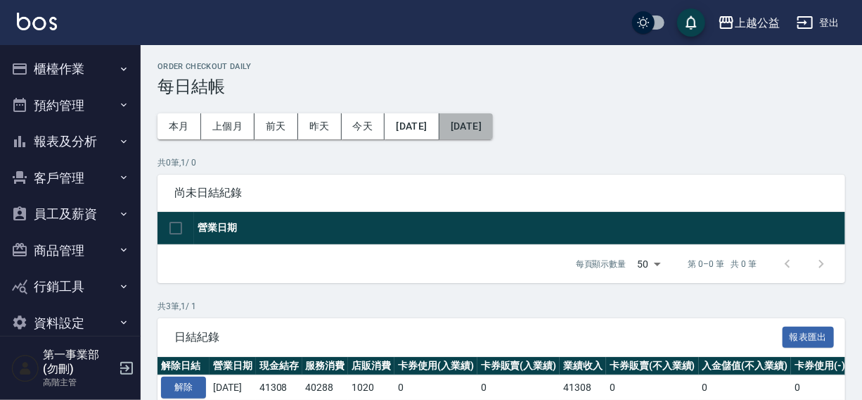
click at [480, 127] on button "[DATE]" at bounding box center [466, 126] width 53 height 26
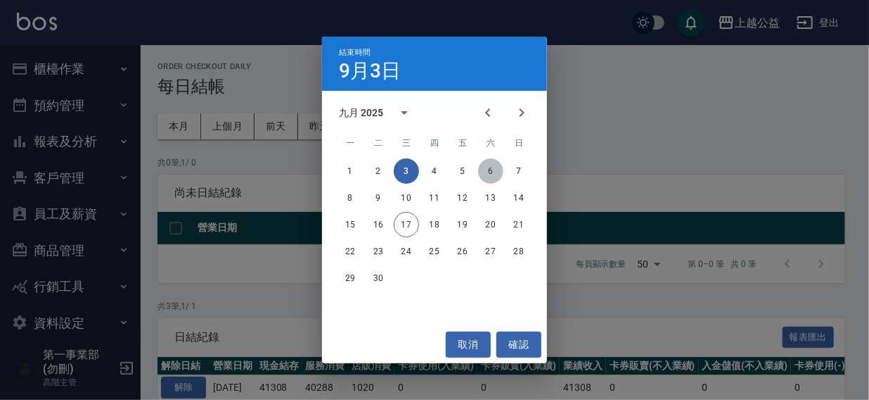
click at [487, 168] on button "6" at bounding box center [490, 170] width 25 height 25
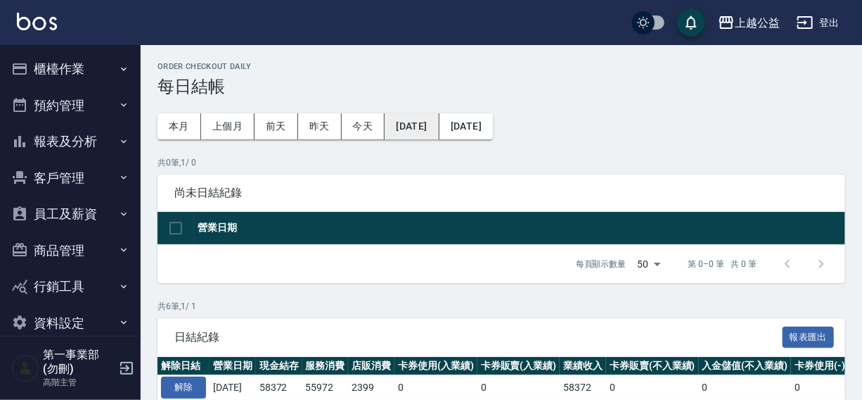
click at [416, 122] on button "[DATE]" at bounding box center [412, 126] width 54 height 26
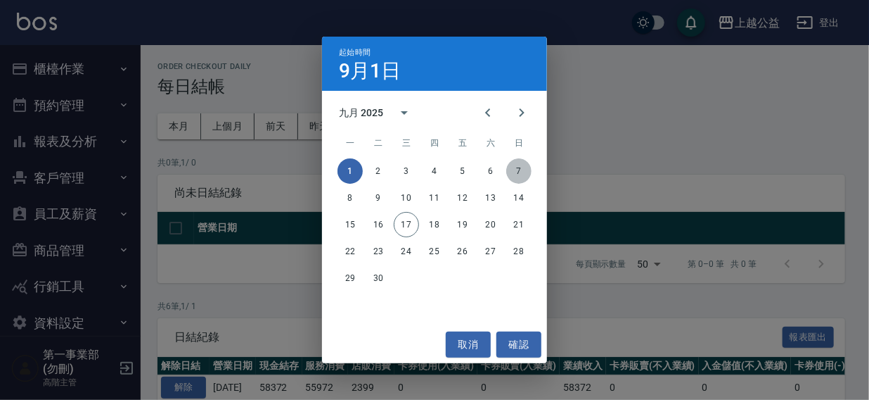
click at [518, 175] on button "7" at bounding box center [518, 170] width 25 height 25
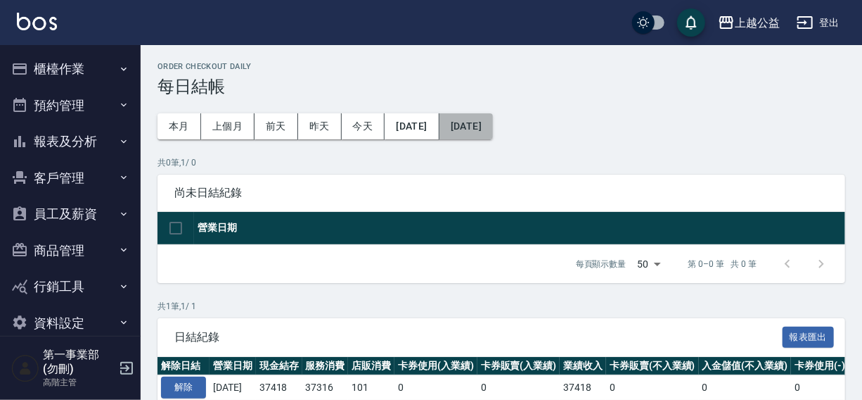
click at [491, 127] on button "[DATE]" at bounding box center [466, 126] width 53 height 26
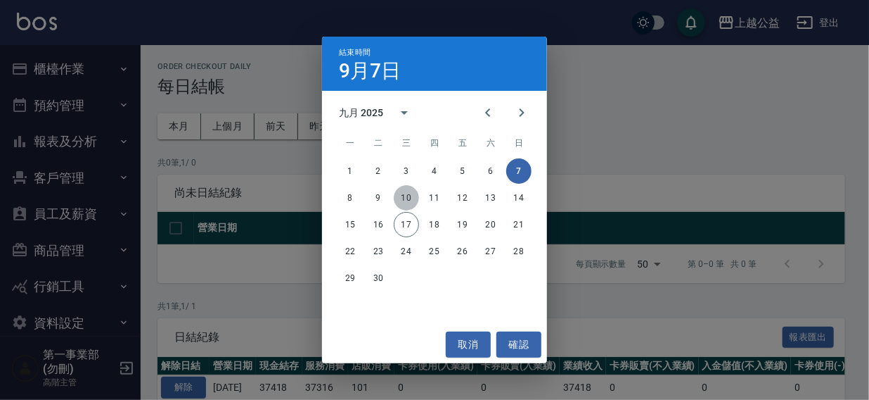
click at [406, 196] on button "10" at bounding box center [406, 197] width 25 height 25
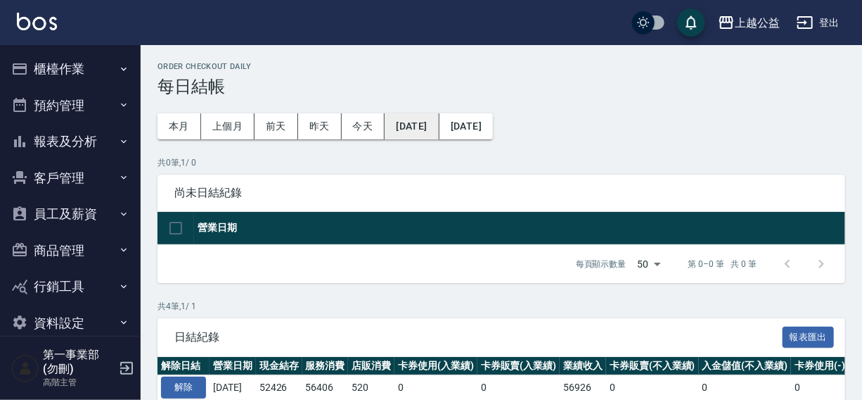
click at [430, 125] on button "[DATE]" at bounding box center [412, 126] width 54 height 26
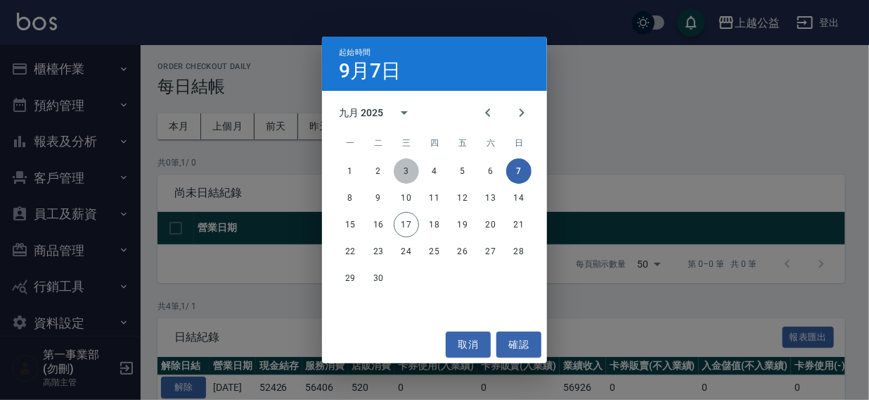
click at [400, 171] on button "3" at bounding box center [406, 170] width 25 height 25
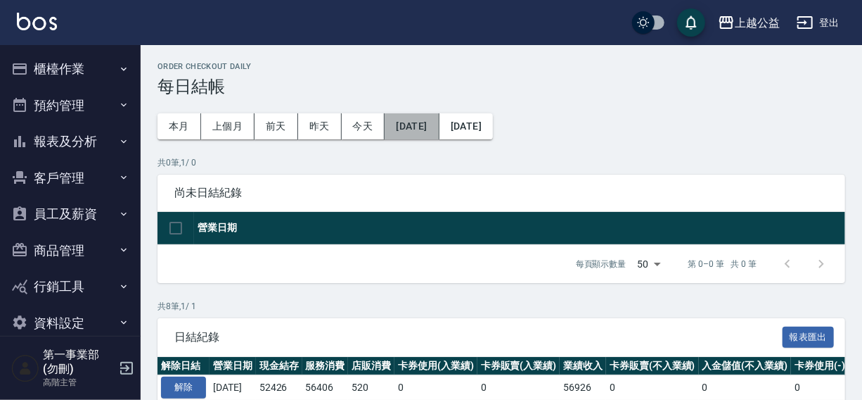
click at [424, 128] on button "[DATE]" at bounding box center [412, 126] width 54 height 26
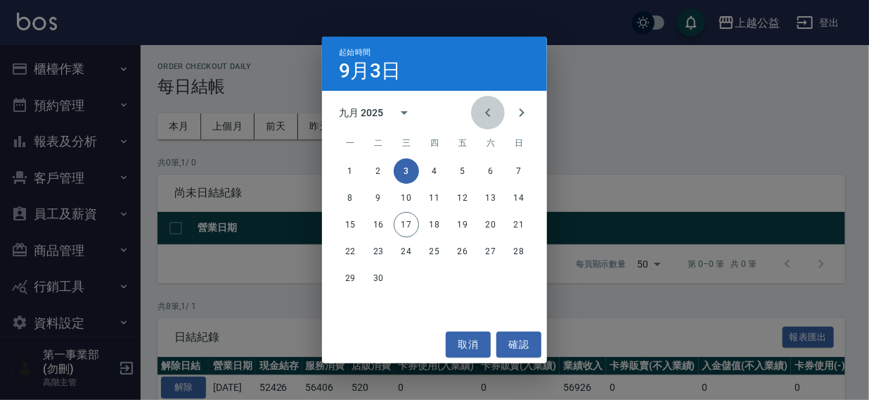
click at [486, 114] on icon "Previous month" at bounding box center [488, 112] width 17 height 17
click at [460, 168] on button "1" at bounding box center [462, 170] width 25 height 25
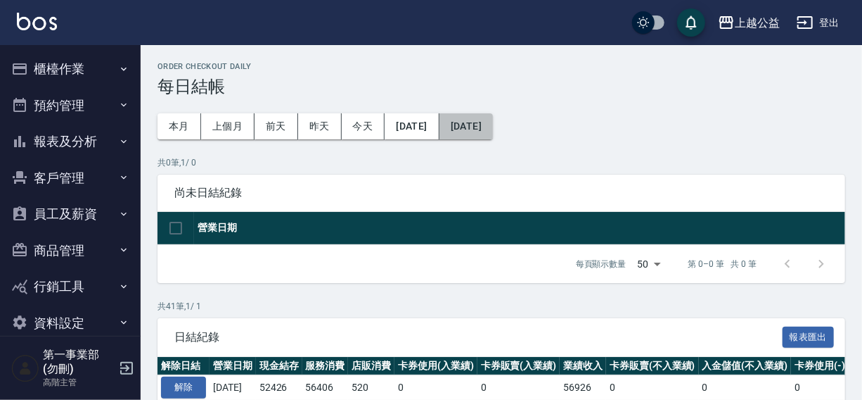
click at [490, 125] on button "[DATE]" at bounding box center [466, 126] width 53 height 26
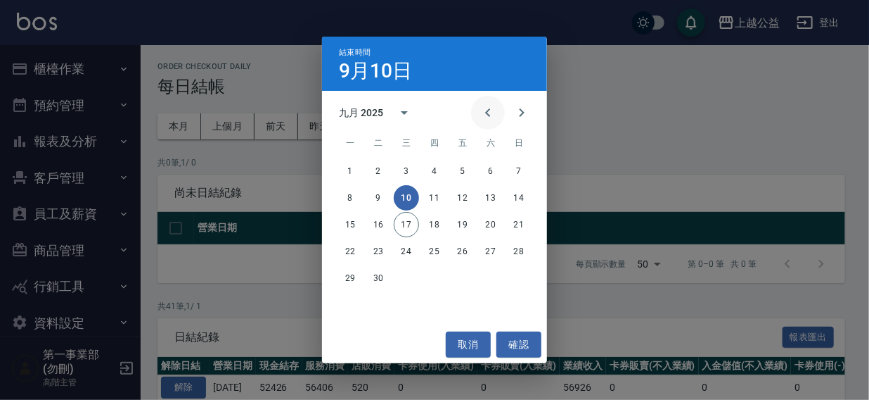
click at [483, 116] on icon "Previous month" at bounding box center [488, 112] width 17 height 17
click at [518, 279] on button "31" at bounding box center [518, 277] width 25 height 25
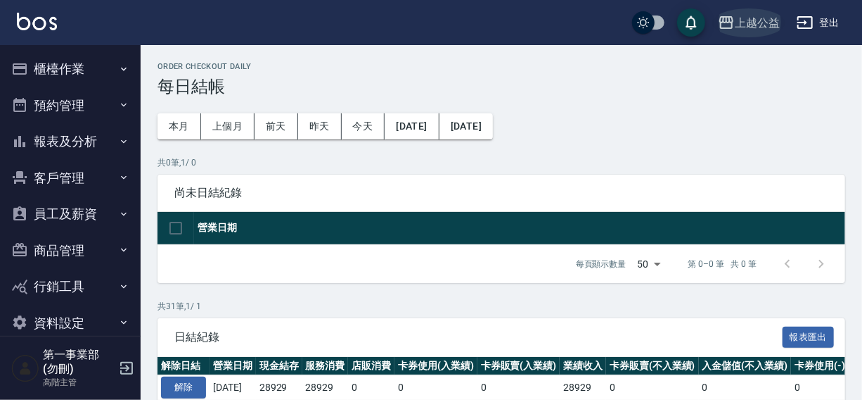
click at [762, 20] on div "上越公益" at bounding box center [757, 23] width 45 height 18
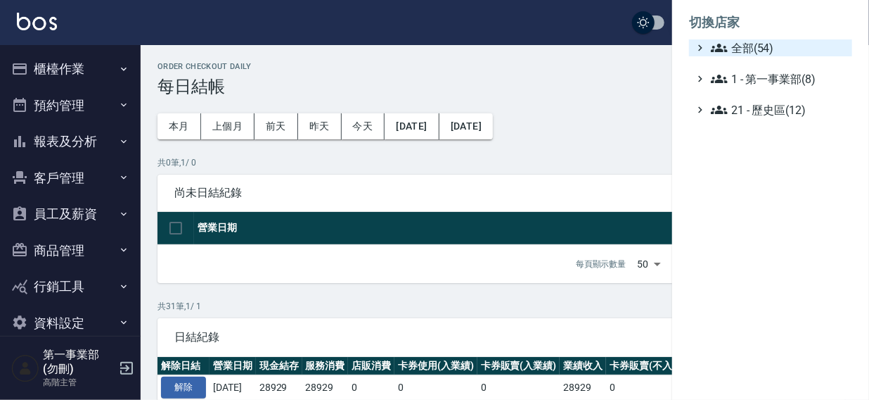
click at [733, 44] on span "全部(54)" at bounding box center [779, 47] width 136 height 17
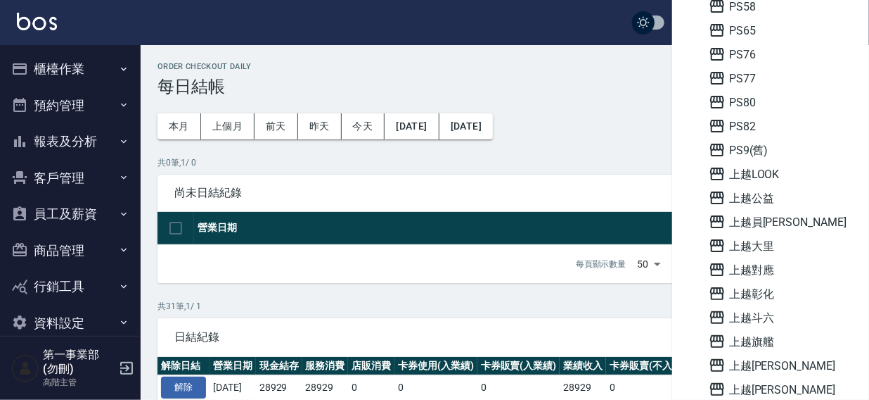
scroll to position [693, 0]
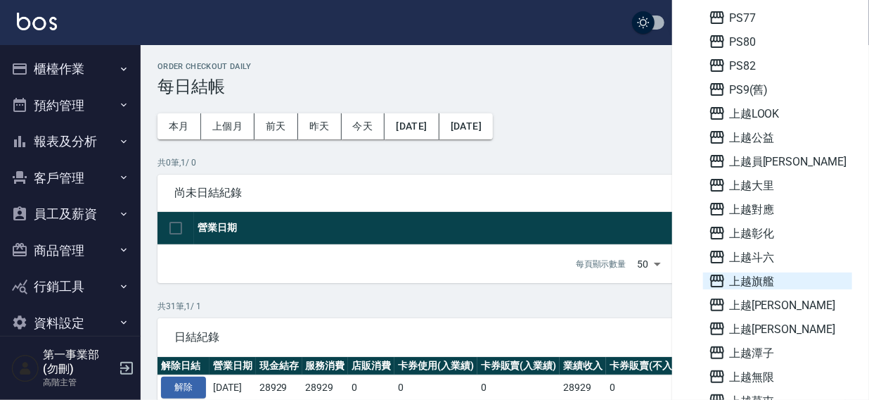
click at [741, 283] on span "上越旗艦" at bounding box center [778, 280] width 138 height 17
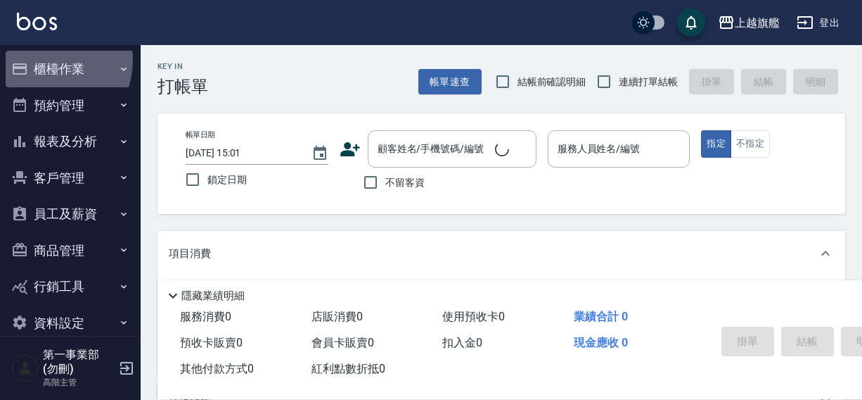
click at [42, 60] on button "櫃檯作業" at bounding box center [70, 69] width 129 height 37
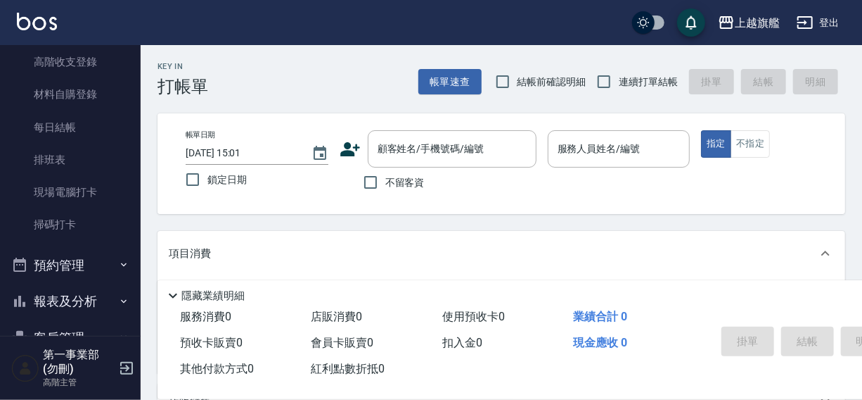
scroll to position [255, 0]
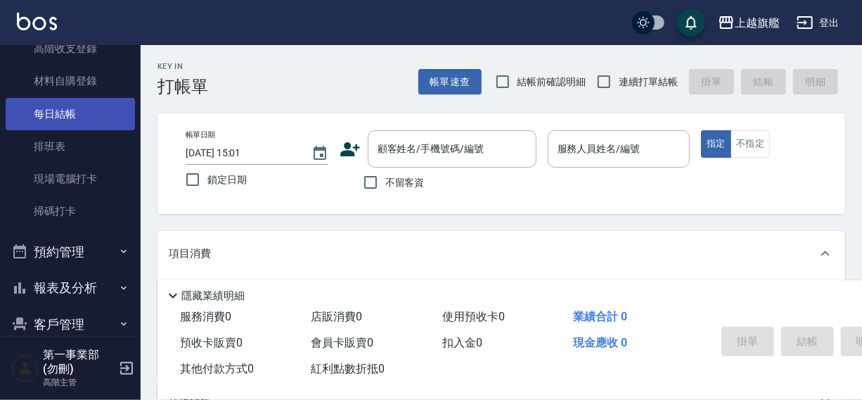
click at [62, 111] on link "每日結帳" at bounding box center [70, 114] width 129 height 32
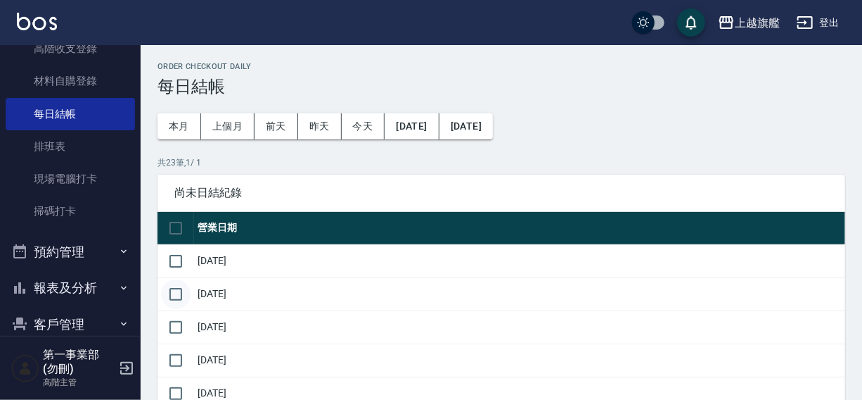
drag, startPoint x: 171, startPoint y: 260, endPoint x: 170, endPoint y: 291, distance: 31.7
click at [170, 267] on input "checkbox" at bounding box center [176, 261] width 30 height 30
checkbox input "true"
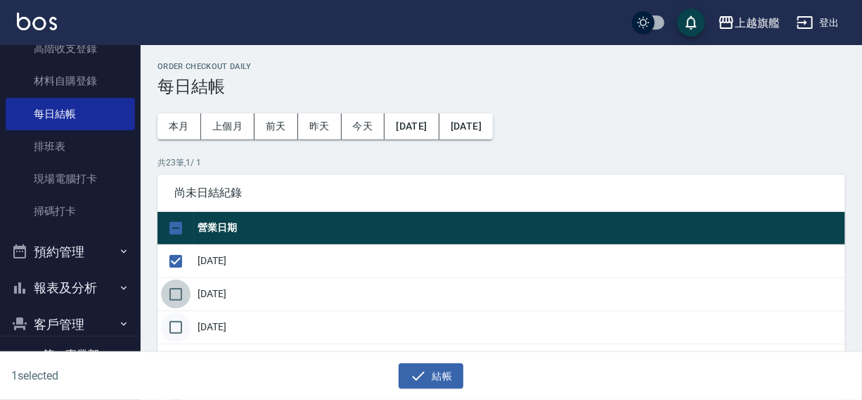
drag, startPoint x: 171, startPoint y: 292, endPoint x: 176, endPoint y: 319, distance: 27.9
click at [173, 300] on input "checkbox" at bounding box center [176, 294] width 30 height 30
checkbox input "true"
drag, startPoint x: 176, startPoint y: 319, endPoint x: 232, endPoint y: 298, distance: 60.1
click at [178, 320] on input "checkbox" at bounding box center [176, 327] width 30 height 30
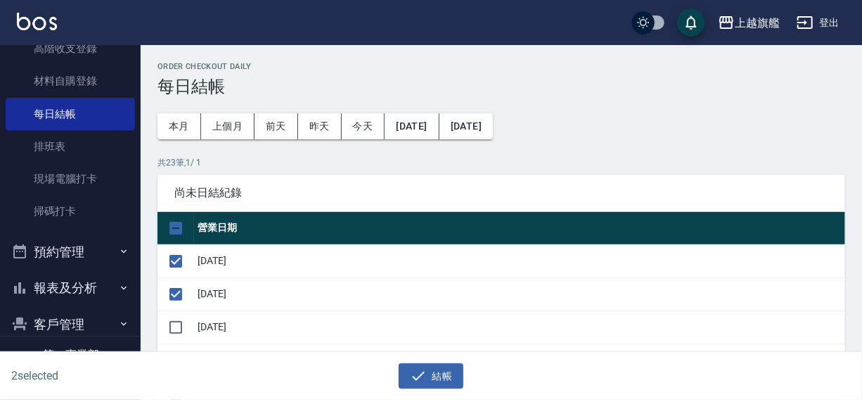
checkbox input "true"
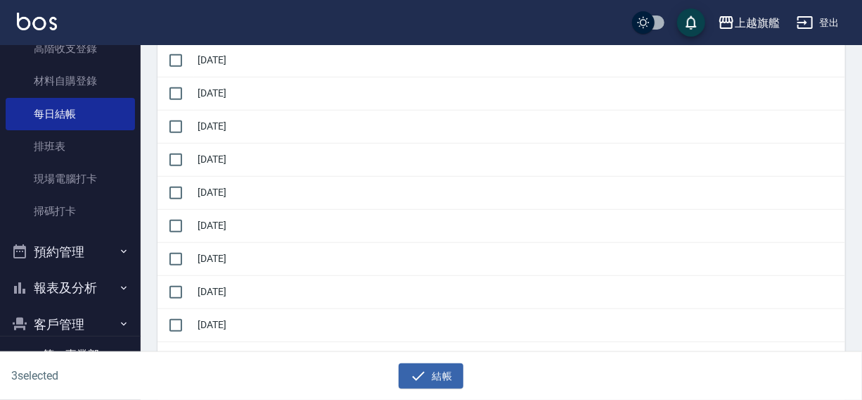
scroll to position [311, 0]
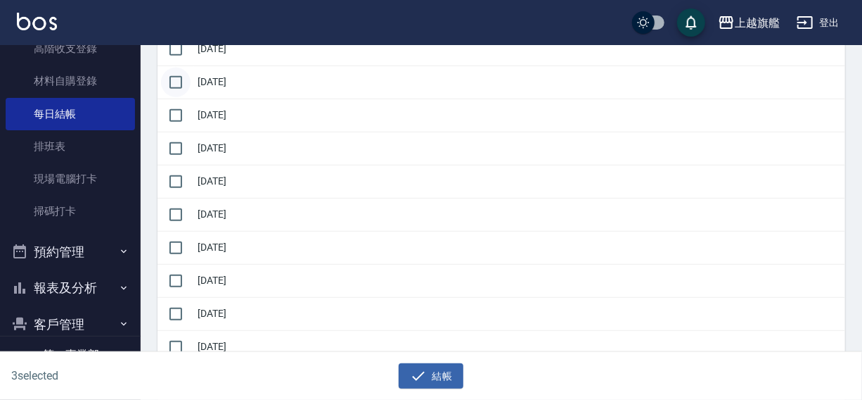
drag, startPoint x: 174, startPoint y: 49, endPoint x: 174, endPoint y: 68, distance: 19.7
click at [174, 49] on input "checkbox" at bounding box center [176, 49] width 30 height 30
checkbox input "true"
drag, startPoint x: 173, startPoint y: 77, endPoint x: 175, endPoint y: 106, distance: 28.9
click at [174, 83] on input "checkbox" at bounding box center [176, 83] width 30 height 30
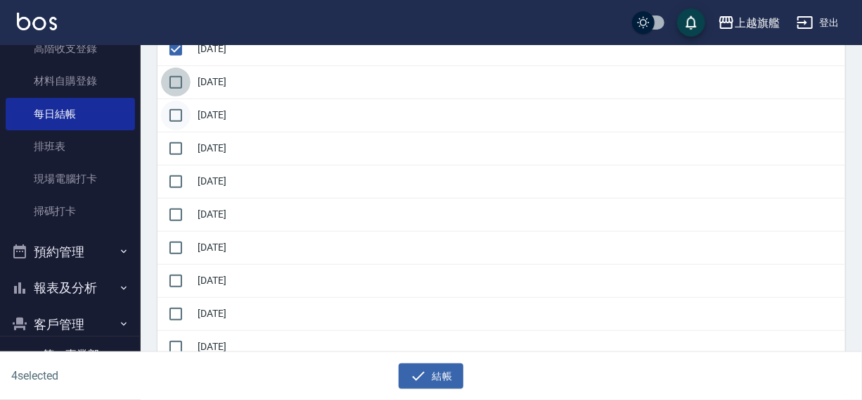
checkbox input "true"
drag, startPoint x: 175, startPoint y: 108, endPoint x: 179, endPoint y: 125, distance: 18.1
click at [177, 113] on input "checkbox" at bounding box center [176, 116] width 30 height 30
checkbox input "true"
click at [181, 154] on input "checkbox" at bounding box center [176, 149] width 30 height 30
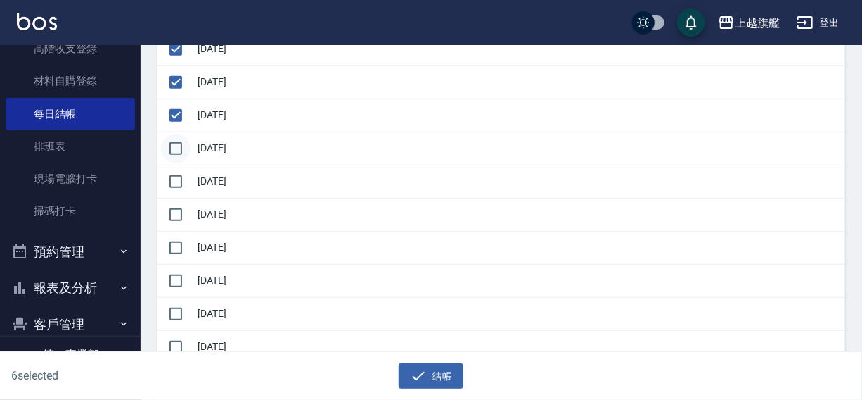
checkbox input "true"
drag, startPoint x: 180, startPoint y: 175, endPoint x: 182, endPoint y: 204, distance: 28.9
click at [181, 184] on input "checkbox" at bounding box center [176, 182] width 30 height 30
checkbox input "true"
drag, startPoint x: 183, startPoint y: 217, endPoint x: 183, endPoint y: 243, distance: 26.7
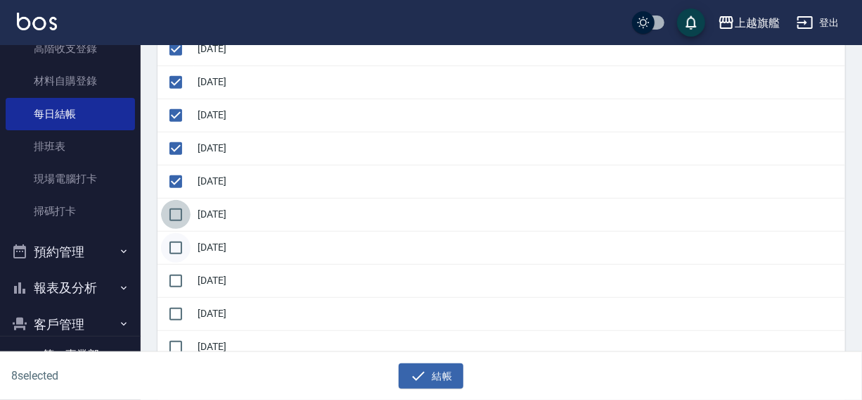
click at [183, 218] on input "checkbox" at bounding box center [176, 215] width 30 height 30
checkbox input "true"
drag, startPoint x: 183, startPoint y: 243, endPoint x: 181, endPoint y: 262, distance: 18.3
click at [183, 250] on input "checkbox" at bounding box center [176, 248] width 30 height 30
checkbox input "true"
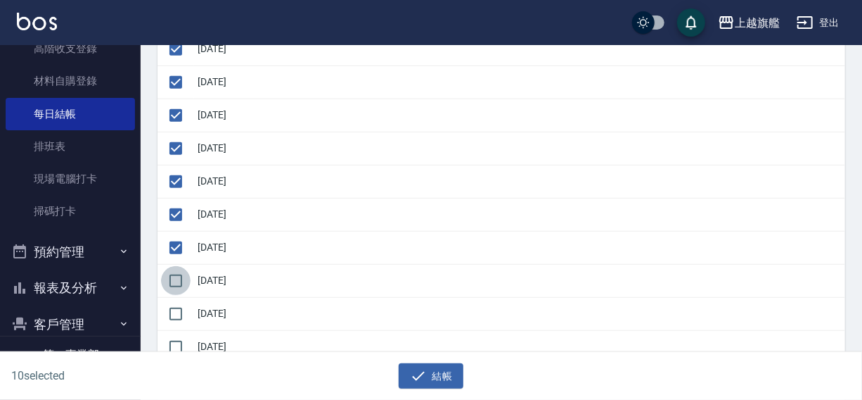
drag, startPoint x: 180, startPoint y: 267, endPoint x: 177, endPoint y: 288, distance: 22.0
click at [180, 274] on input "checkbox" at bounding box center [176, 281] width 30 height 30
checkbox input "true"
drag, startPoint x: 172, startPoint y: 309, endPoint x: 177, endPoint y: 330, distance: 21.7
click at [174, 319] on input "checkbox" at bounding box center [176, 314] width 30 height 30
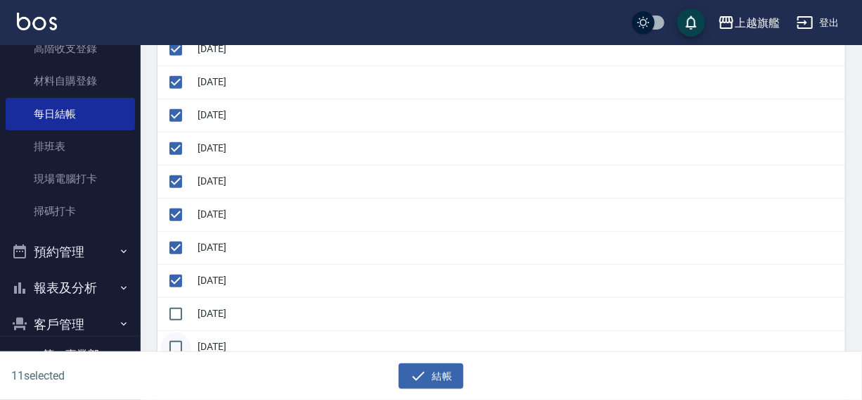
checkbox input "true"
click at [180, 340] on input "checkbox" at bounding box center [176, 347] width 30 height 30
checkbox input "true"
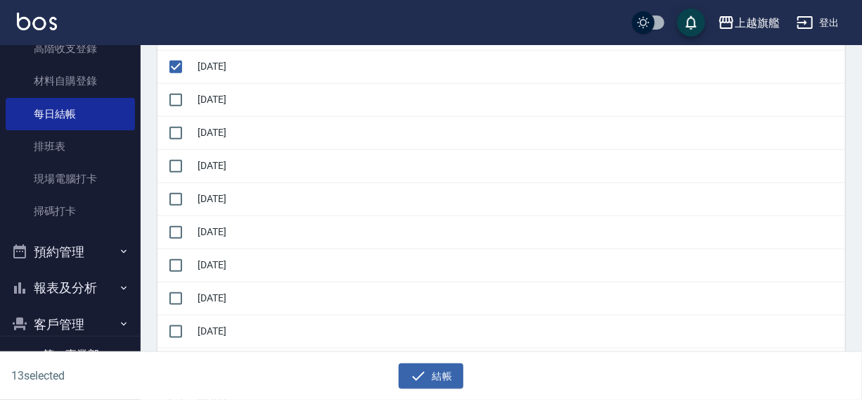
scroll to position [606, 0]
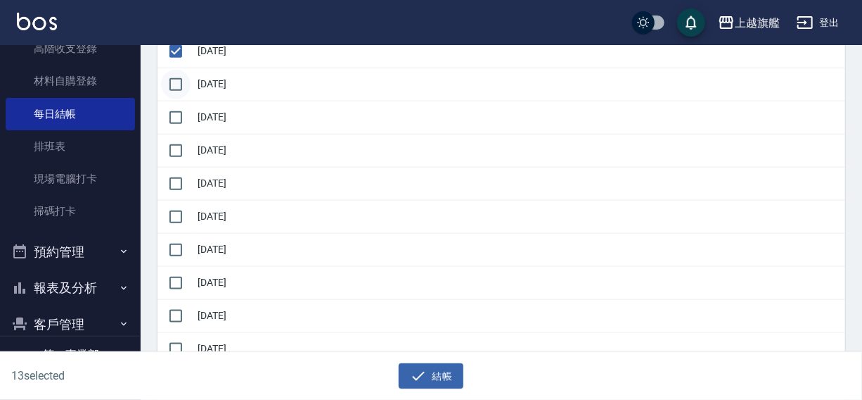
click at [183, 83] on input "checkbox" at bounding box center [176, 85] width 30 height 30
checkbox input "true"
drag, startPoint x: 171, startPoint y: 116, endPoint x: 171, endPoint y: 151, distance: 34.5
click at [171, 123] on input "checkbox" at bounding box center [176, 118] width 30 height 30
checkbox input "true"
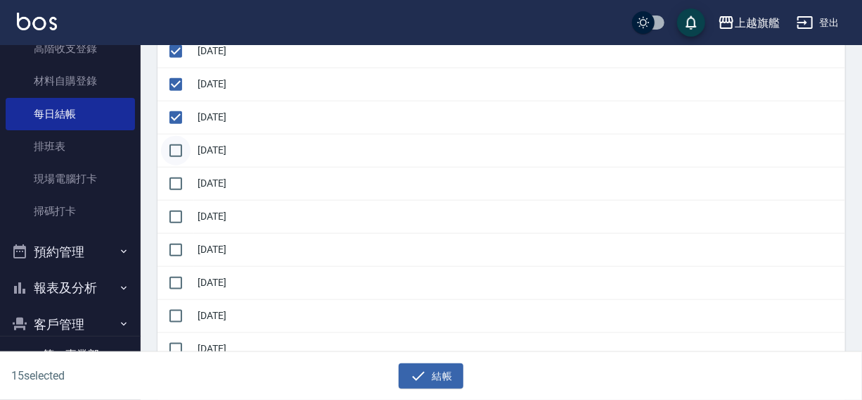
click at [171, 158] on input "checkbox" at bounding box center [176, 151] width 30 height 30
checkbox input "true"
click at [172, 194] on input "checkbox" at bounding box center [176, 184] width 30 height 30
checkbox input "true"
drag, startPoint x: 179, startPoint y: 222, endPoint x: 181, endPoint y: 250, distance: 28.9
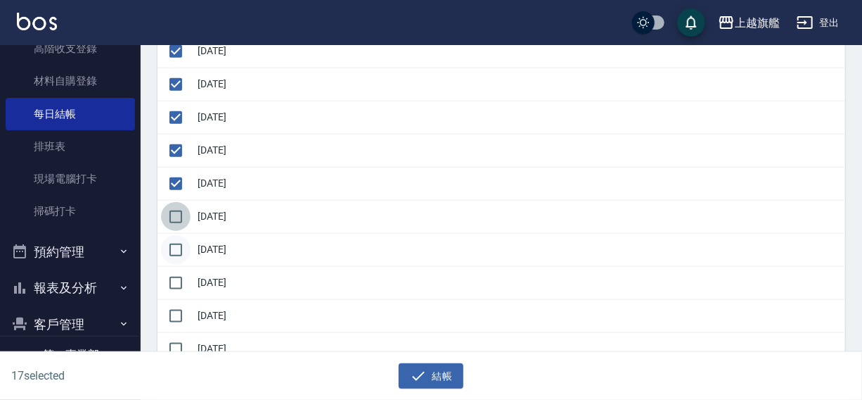
click at [180, 226] on input "checkbox" at bounding box center [176, 217] width 30 height 30
checkbox input "true"
drag, startPoint x: 181, startPoint y: 252, endPoint x: 177, endPoint y: 274, distance: 22.4
click at [181, 260] on input "checkbox" at bounding box center [176, 250] width 30 height 30
checkbox input "true"
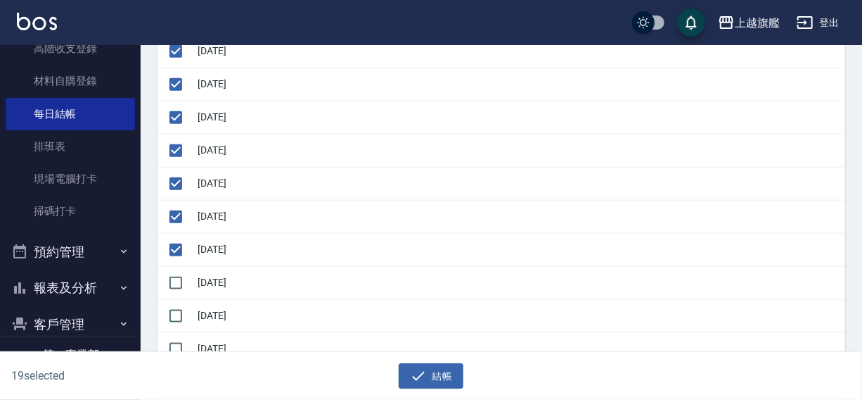
drag, startPoint x: 175, startPoint y: 281, endPoint x: 218, endPoint y: 298, distance: 46.1
click at [175, 281] on input "checkbox" at bounding box center [176, 283] width 30 height 30
checkbox input "true"
drag, startPoint x: 435, startPoint y: 381, endPoint x: 439, endPoint y: 328, distance: 53.6
click at [436, 381] on button "結帳" at bounding box center [431, 376] width 65 height 26
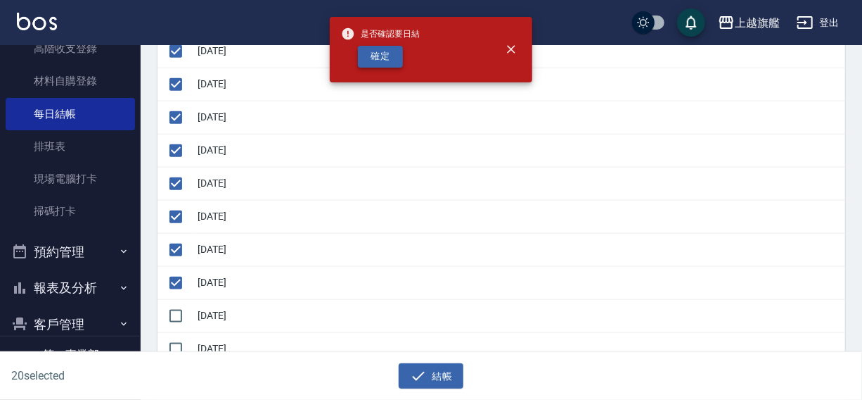
click at [380, 56] on button "確定" at bounding box center [380, 57] width 45 height 22
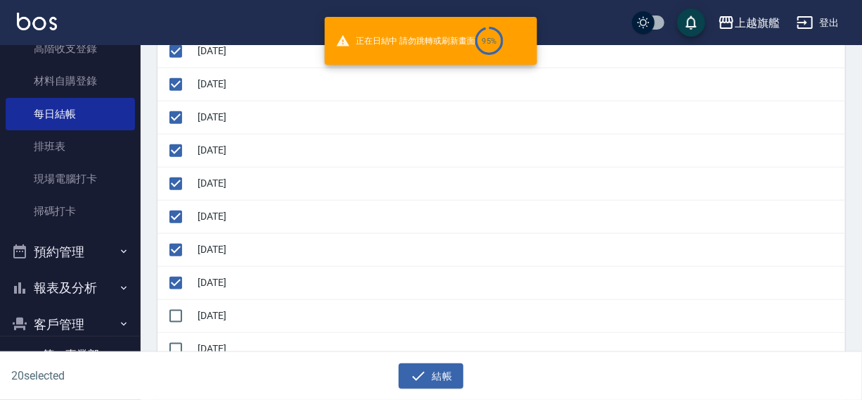
checkbox input "false"
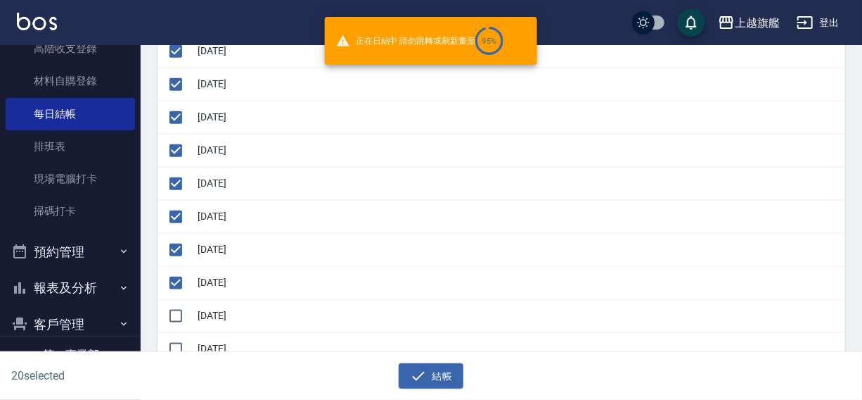
checkbox input "false"
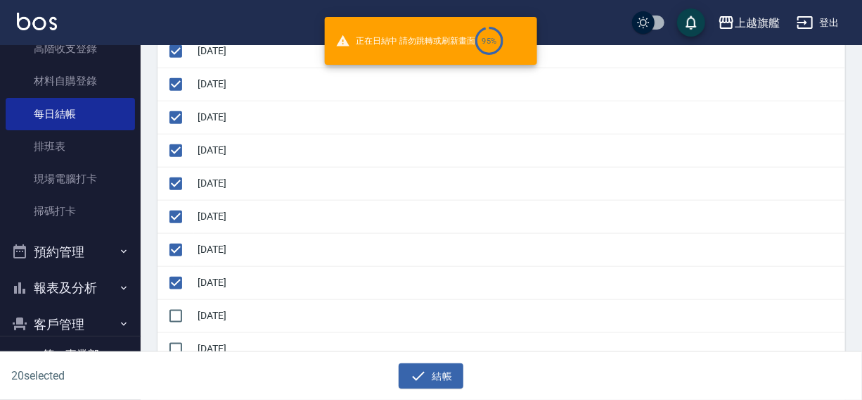
checkbox input "false"
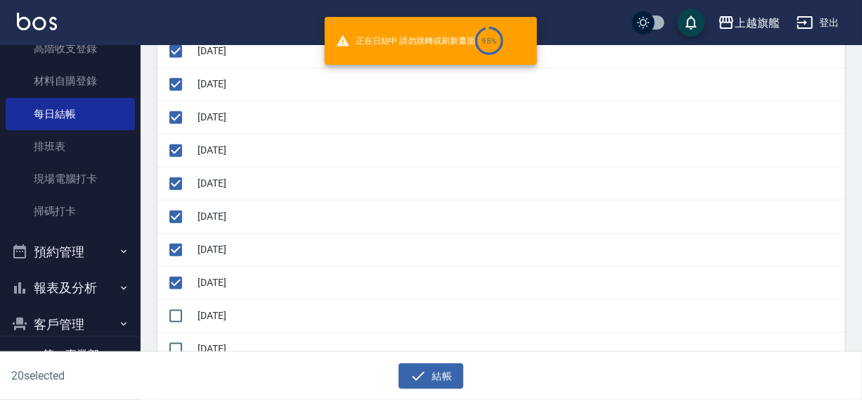
checkbox input "false"
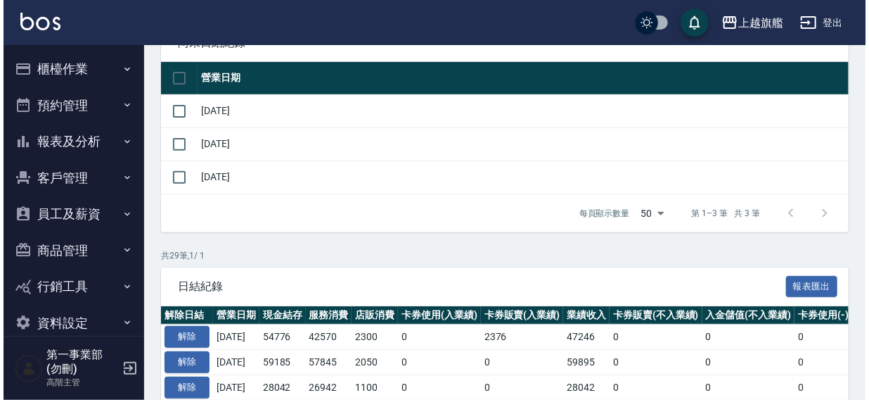
scroll to position [72, 0]
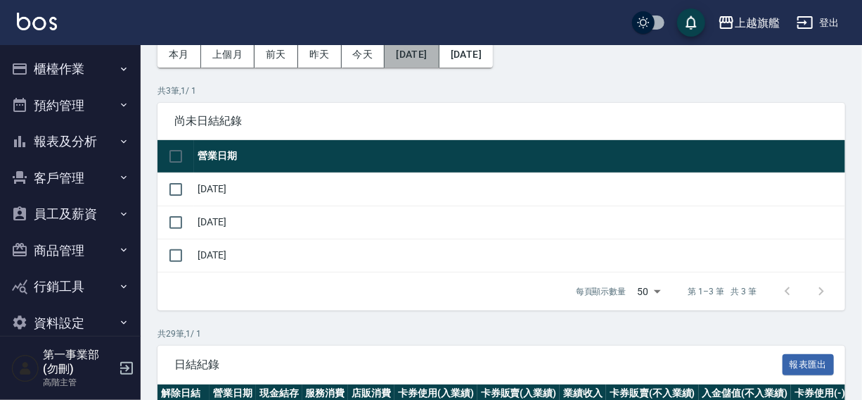
click at [406, 53] on button "[DATE]" at bounding box center [412, 55] width 54 height 26
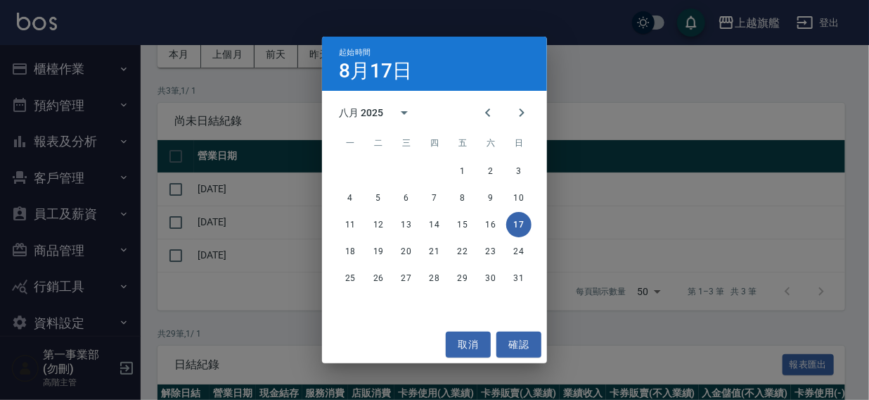
drag, startPoint x: 481, startPoint y: 117, endPoint x: 475, endPoint y: 133, distance: 17.4
click at [482, 117] on icon "Previous month" at bounding box center [488, 112] width 17 height 17
click at [466, 251] on button "25" at bounding box center [462, 250] width 25 height 25
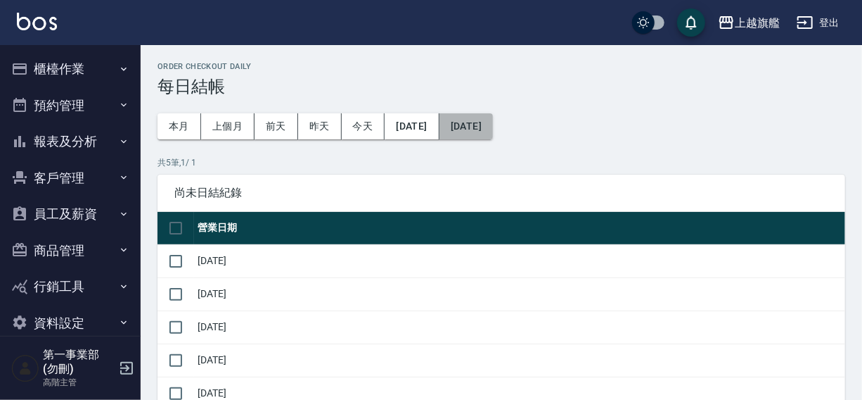
click at [487, 122] on button "[DATE]" at bounding box center [466, 126] width 53 height 26
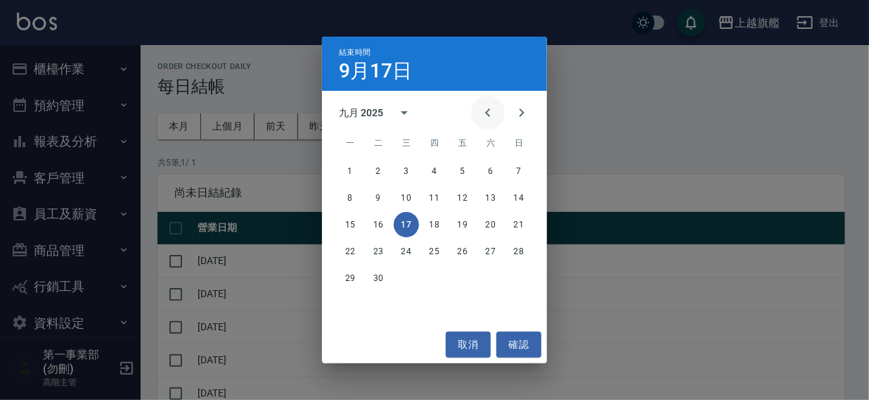
click at [485, 115] on icon "Previous month" at bounding box center [488, 112] width 17 height 17
click at [436, 279] on button "28" at bounding box center [434, 277] width 25 height 25
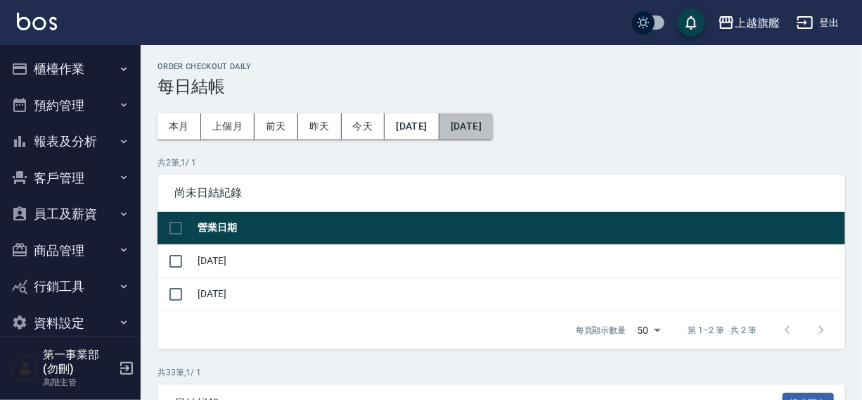
click at [493, 128] on button "[DATE]" at bounding box center [466, 126] width 53 height 26
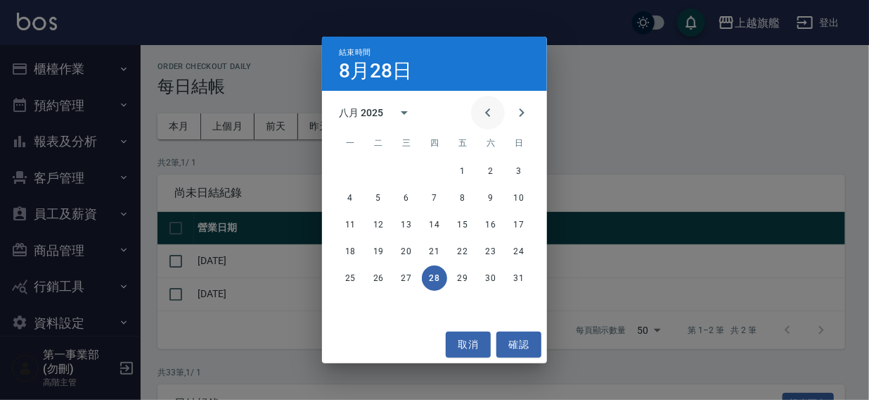
click at [487, 111] on icon "Previous month" at bounding box center [487, 112] width 5 height 8
click at [354, 278] on button "28" at bounding box center [350, 277] width 25 height 25
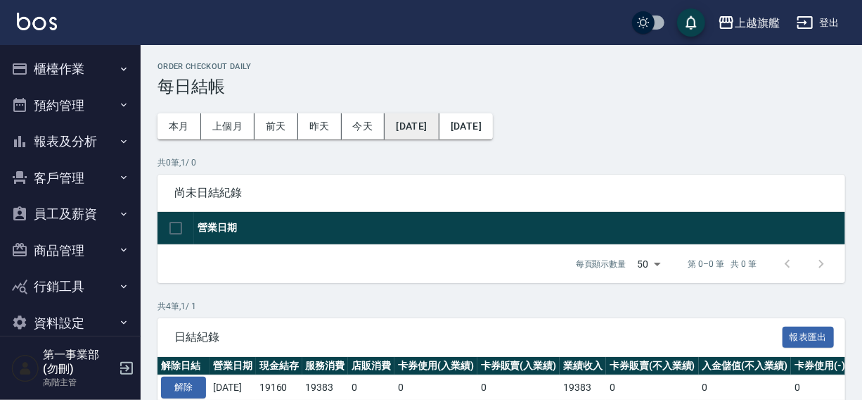
click at [429, 127] on button "2025/07/25" at bounding box center [412, 126] width 54 height 26
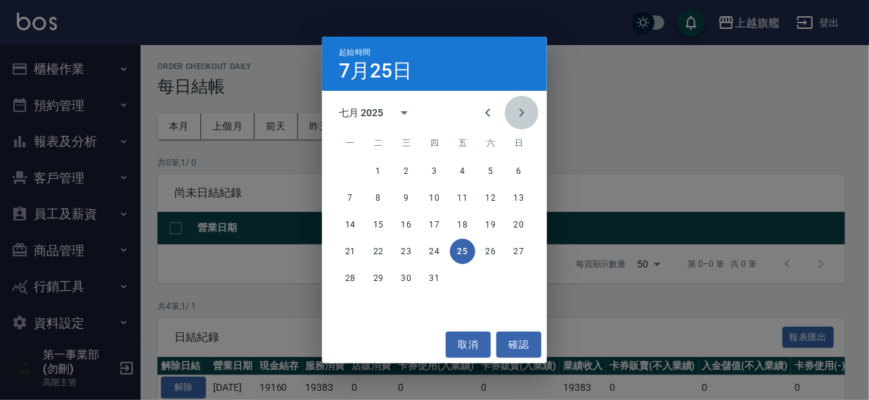
click at [525, 118] on icon "Next month" at bounding box center [521, 112] width 17 height 17
click at [352, 274] on button "25" at bounding box center [350, 277] width 25 height 25
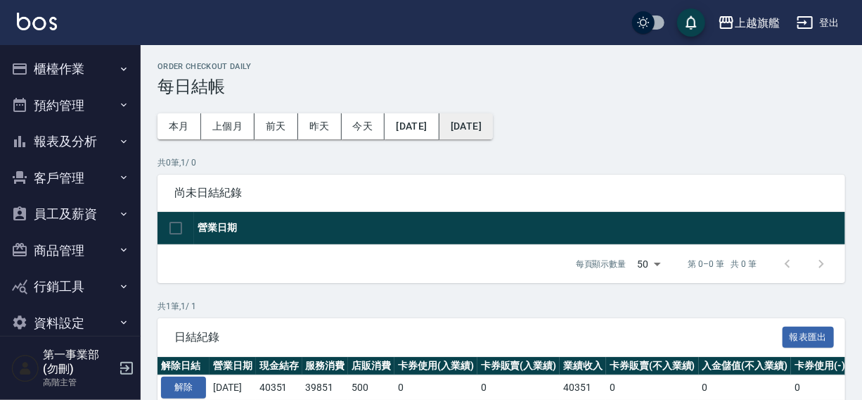
click at [493, 125] on button "[DATE]" at bounding box center [466, 126] width 53 height 26
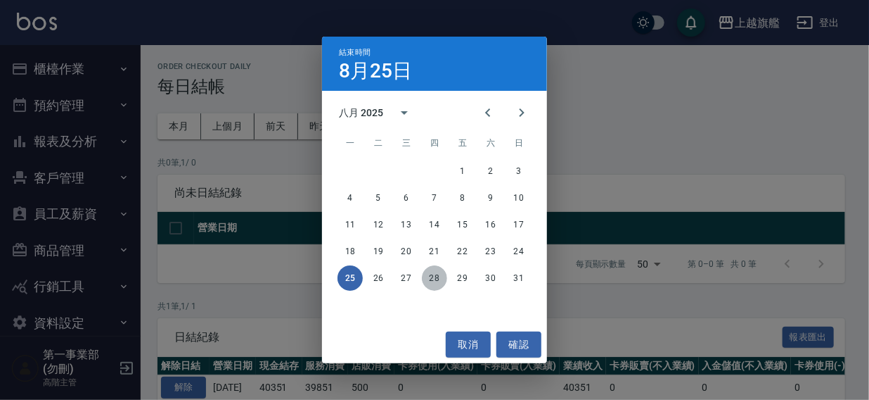
click at [440, 273] on button "28" at bounding box center [434, 277] width 25 height 25
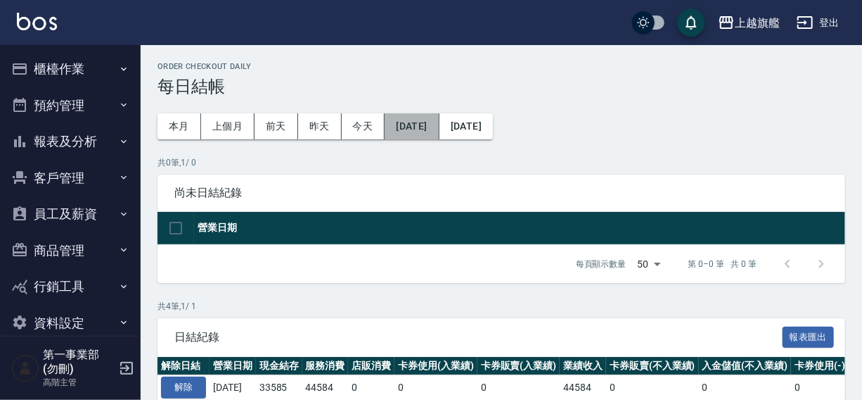
click at [429, 129] on button "[DATE]" at bounding box center [412, 126] width 54 height 26
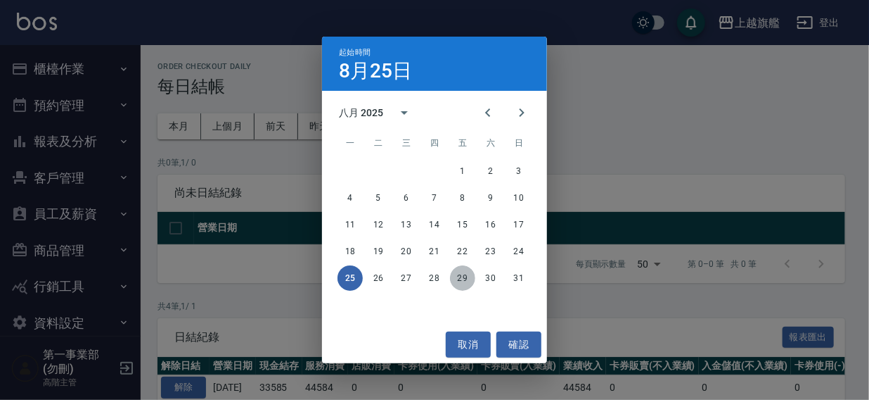
click at [460, 278] on button "29" at bounding box center [462, 277] width 25 height 25
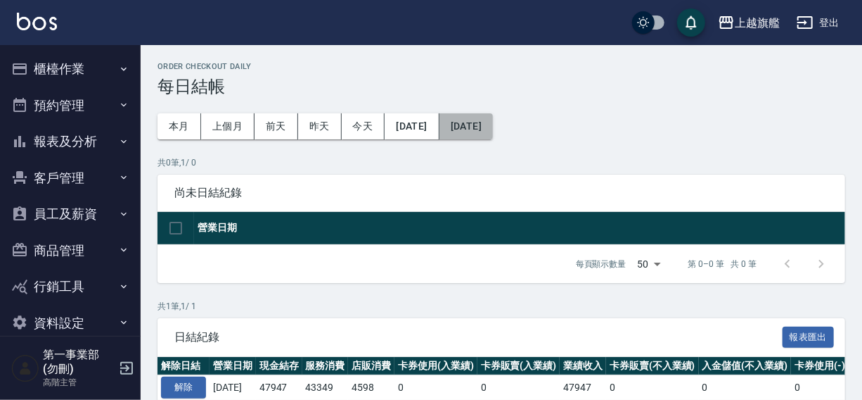
click at [493, 130] on button "[DATE]" at bounding box center [466, 126] width 53 height 26
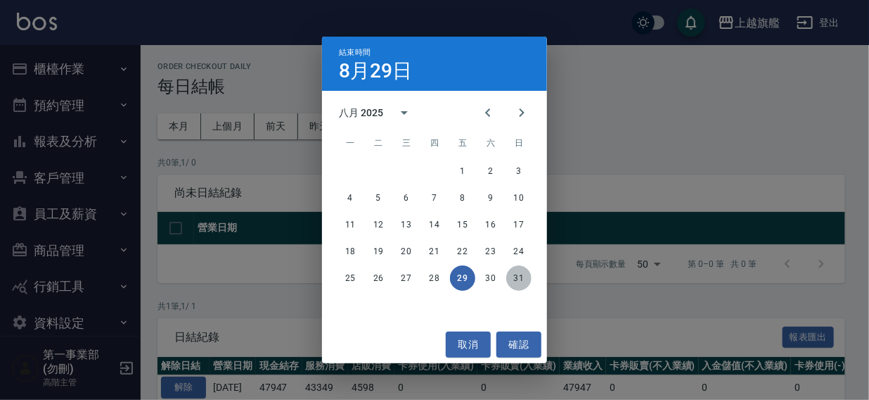
click at [521, 274] on button "31" at bounding box center [518, 277] width 25 height 25
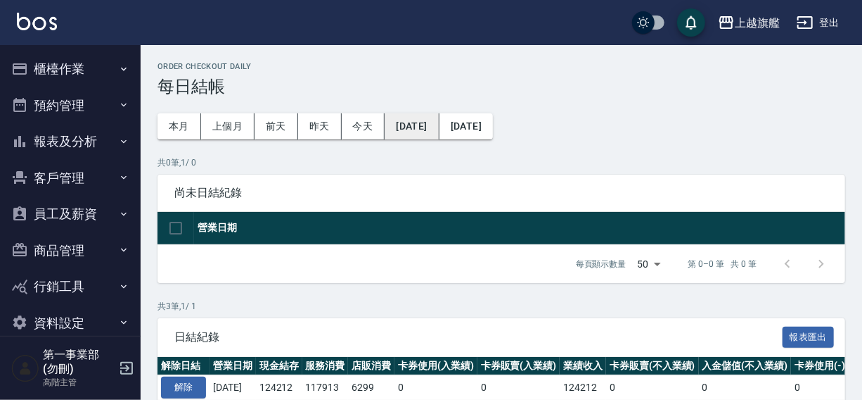
click at [422, 130] on button "[DATE]" at bounding box center [412, 126] width 54 height 26
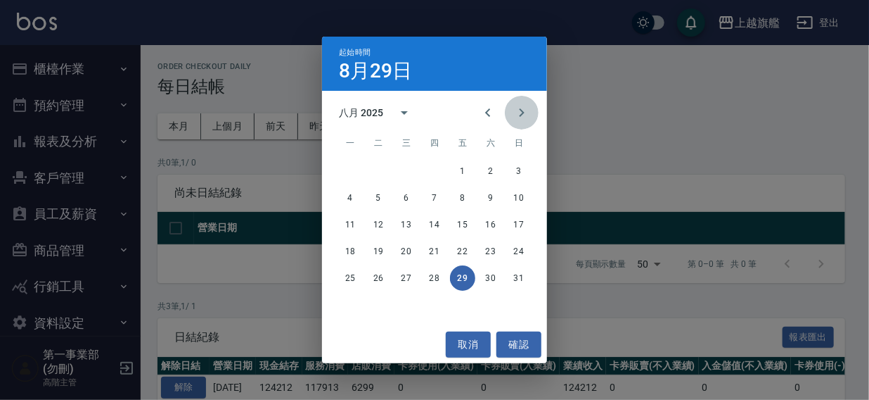
click at [526, 108] on icon "Next month" at bounding box center [521, 112] width 17 height 17
click at [350, 171] on button "1" at bounding box center [350, 170] width 25 height 25
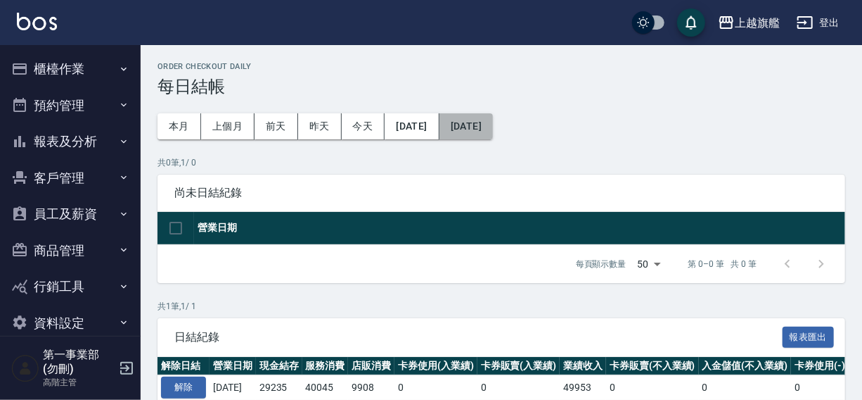
click at [493, 120] on button "[DATE]" at bounding box center [466, 126] width 53 height 26
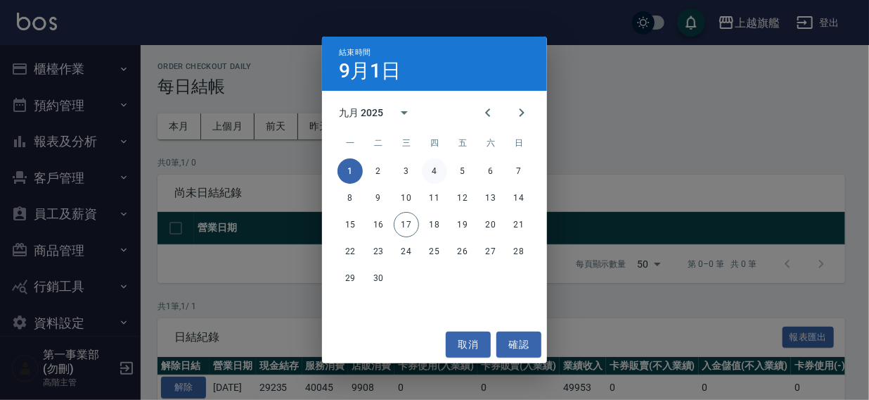
click at [438, 171] on button "4" at bounding box center [434, 170] width 25 height 25
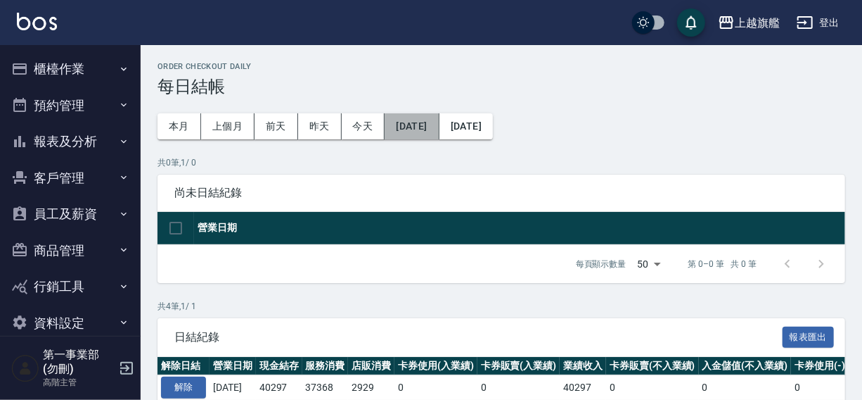
click at [428, 128] on button "[DATE]" at bounding box center [412, 126] width 54 height 26
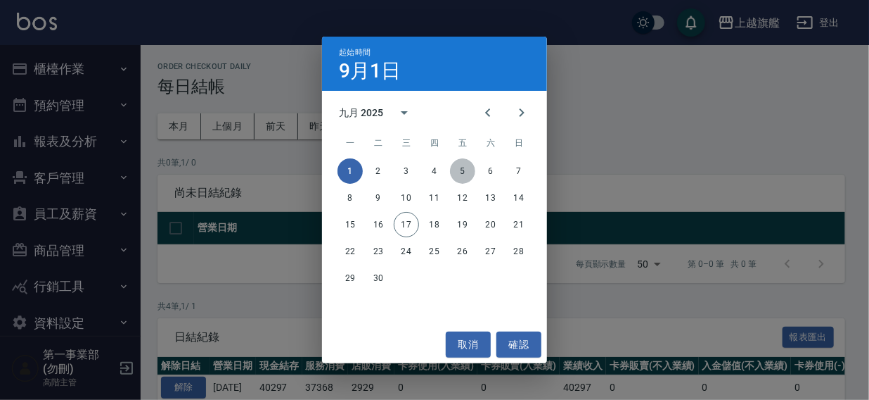
click at [463, 163] on button "5" at bounding box center [462, 170] width 25 height 25
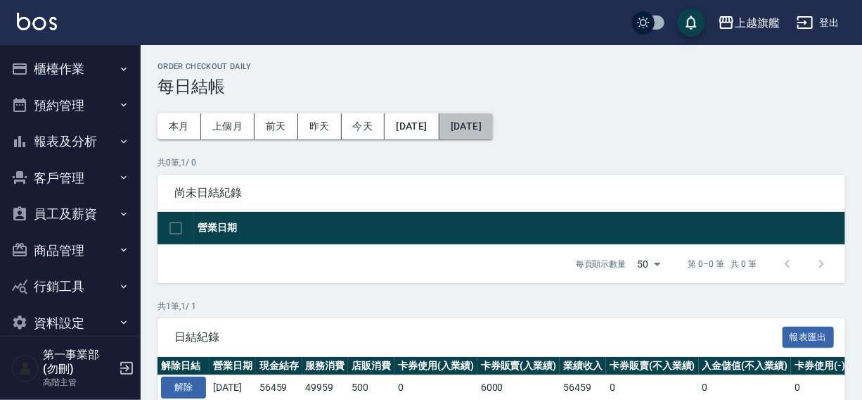
click at [493, 127] on button "[DATE]" at bounding box center [466, 126] width 53 height 26
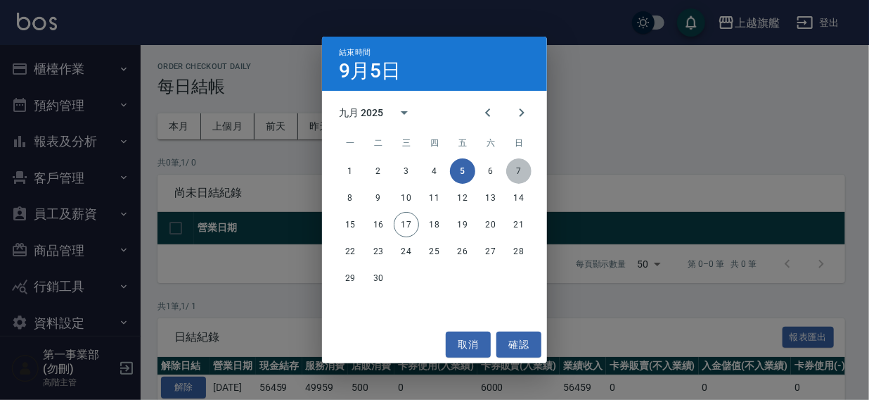
click at [520, 170] on button "7" at bounding box center [518, 170] width 25 height 25
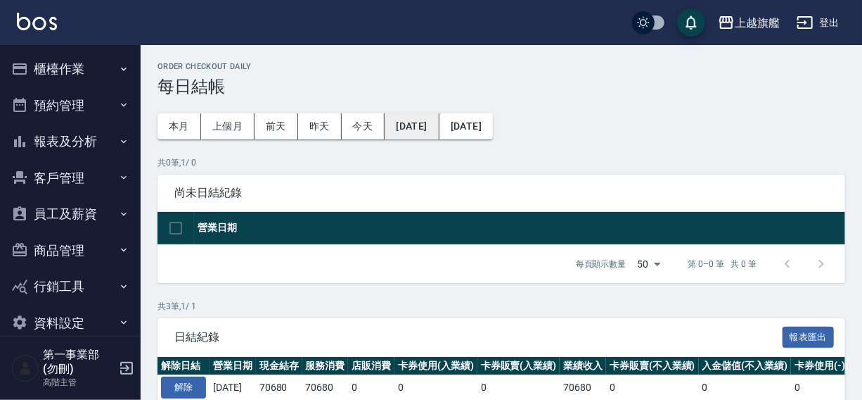
click at [439, 120] on button "[DATE]" at bounding box center [412, 126] width 54 height 26
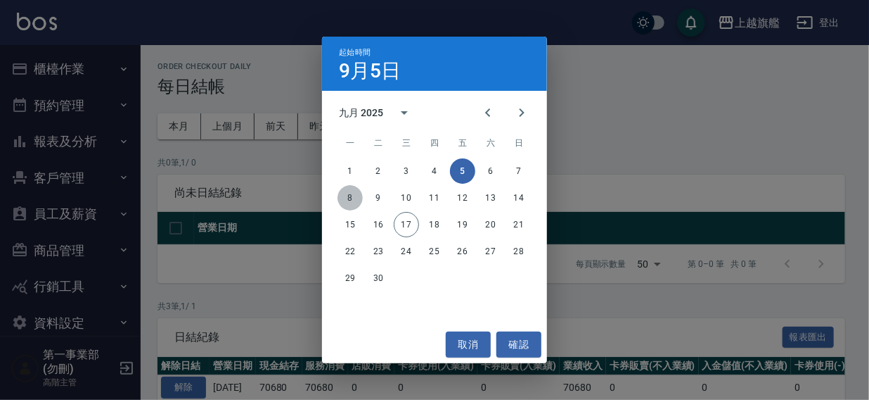
click at [342, 196] on button "8" at bounding box center [350, 197] width 25 height 25
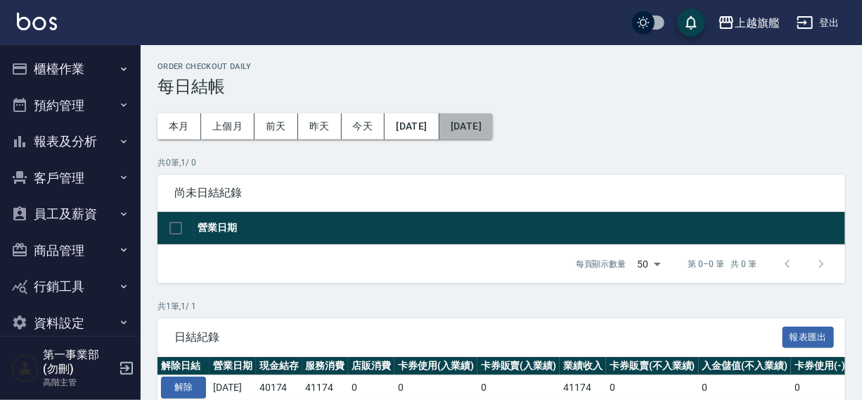
click at [490, 122] on button "[DATE]" at bounding box center [466, 126] width 53 height 26
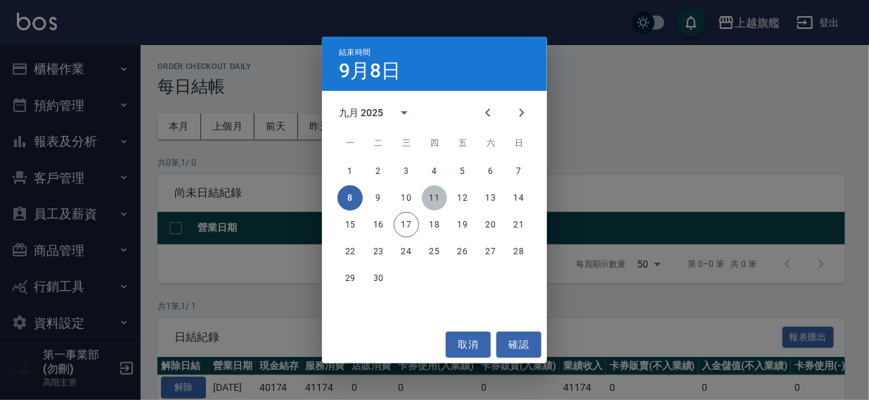
click at [430, 197] on button "11" at bounding box center [434, 197] width 25 height 25
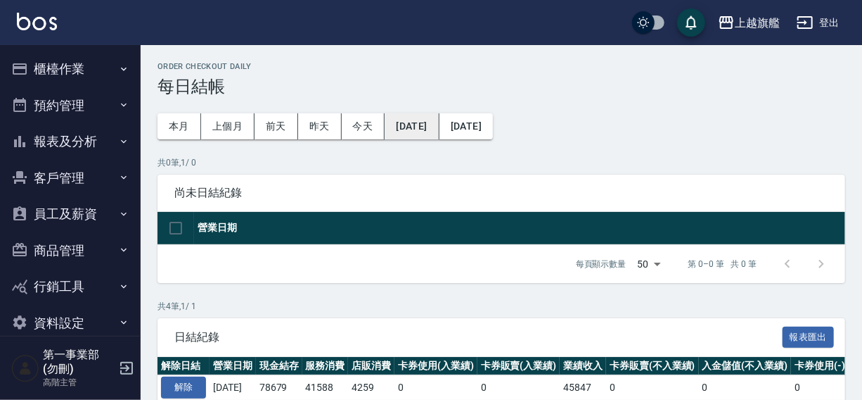
click at [439, 120] on button "[DATE]" at bounding box center [412, 126] width 54 height 26
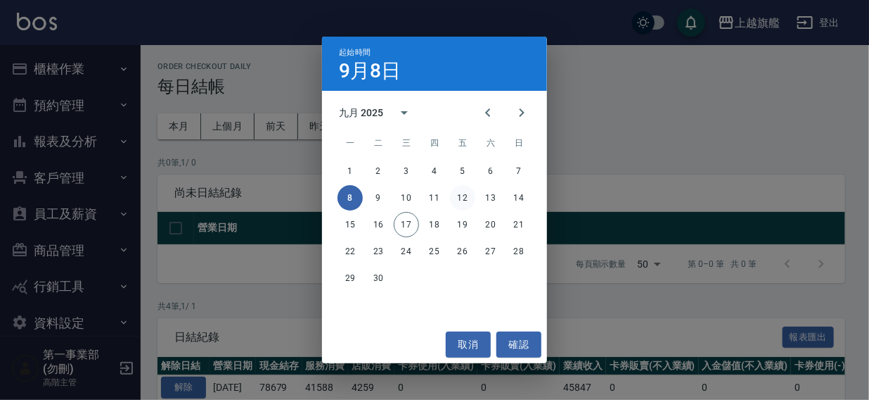
click at [462, 196] on button "12" at bounding box center [462, 197] width 25 height 25
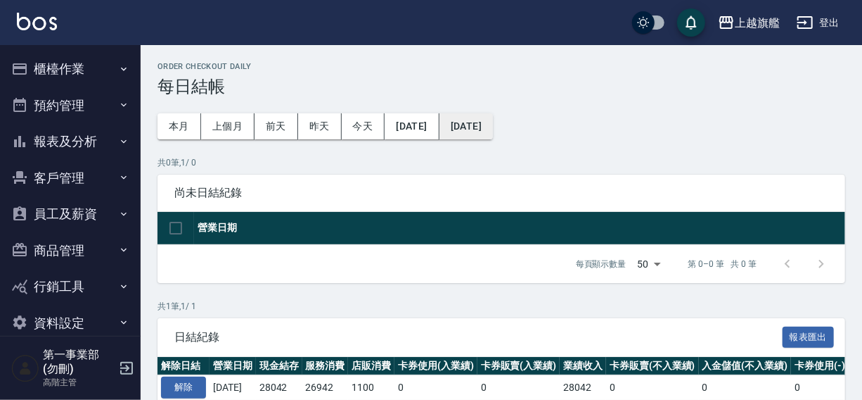
click at [493, 127] on button "[DATE]" at bounding box center [466, 126] width 53 height 26
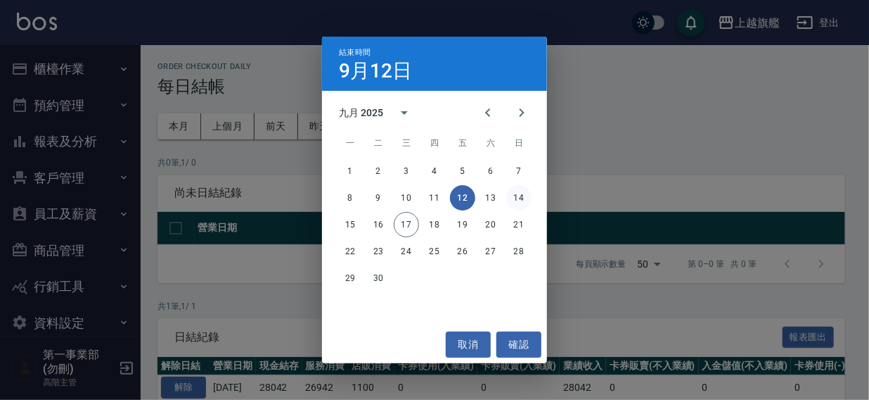
click at [518, 198] on button "14" at bounding box center [518, 197] width 25 height 25
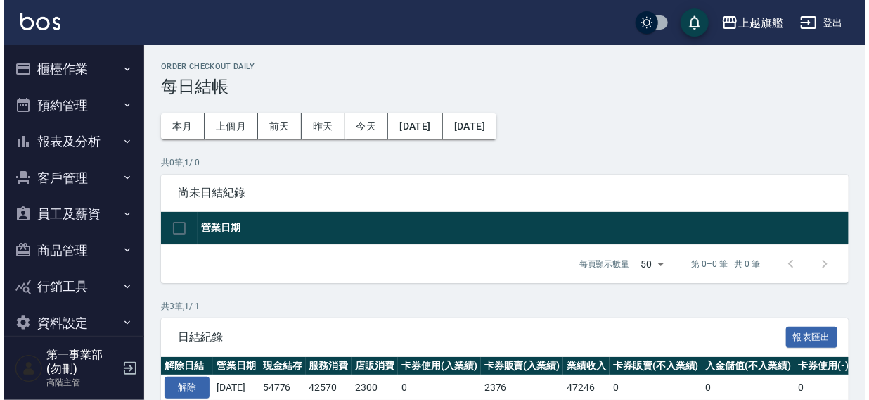
scroll to position [134, 0]
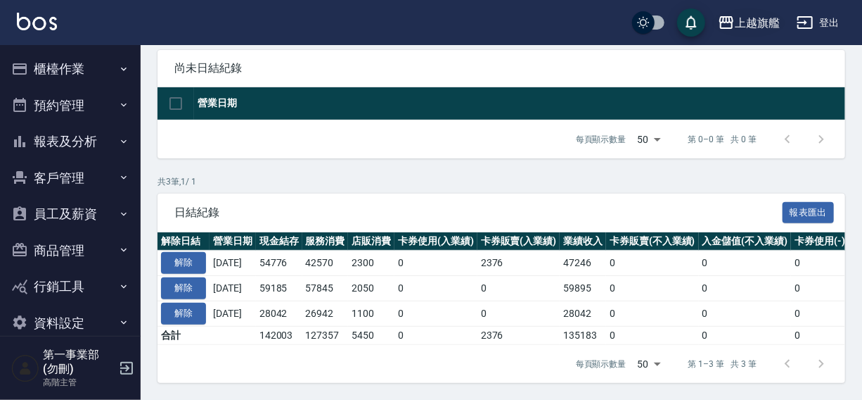
click at [739, 27] on div "上越旗艦" at bounding box center [757, 23] width 45 height 18
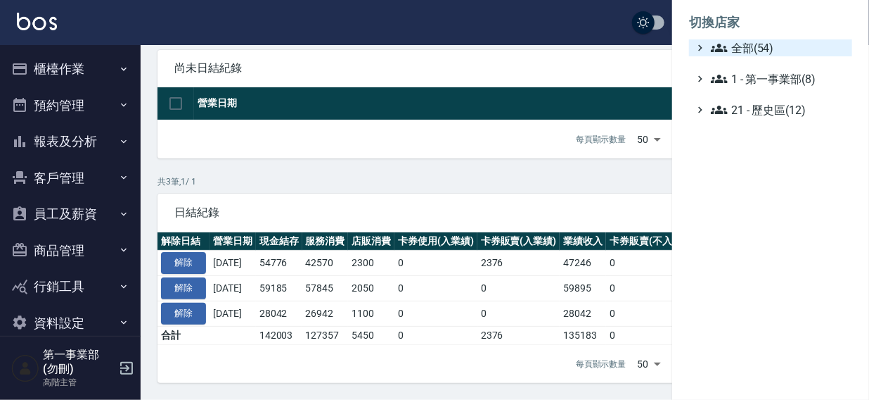
click at [741, 53] on span "全部(54)" at bounding box center [779, 47] width 136 height 17
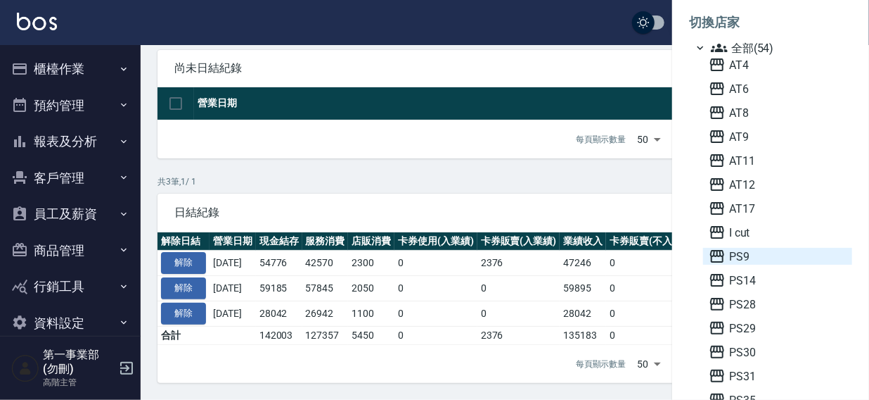
click at [740, 255] on span "PS9" at bounding box center [778, 256] width 138 height 17
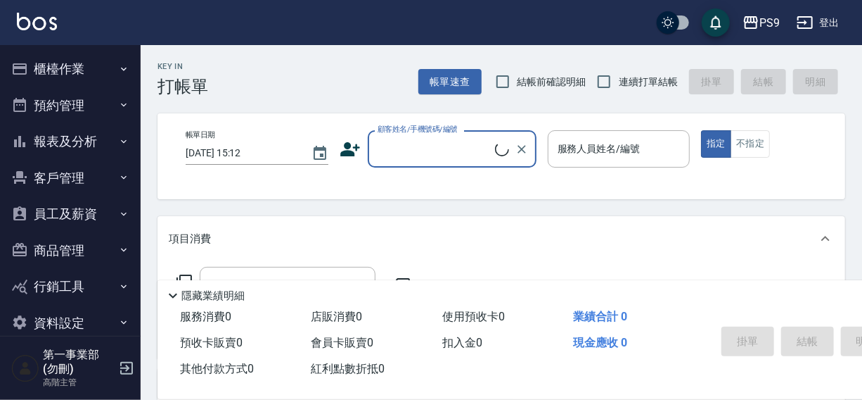
click at [47, 66] on button "櫃檯作業" at bounding box center [70, 69] width 129 height 37
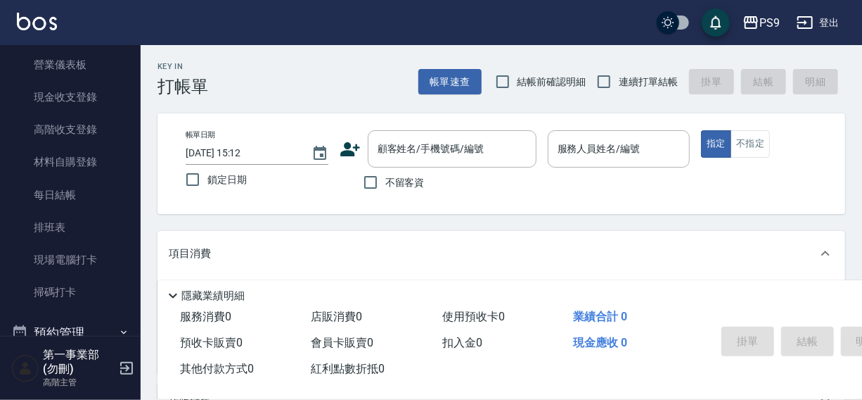
scroll to position [218, 0]
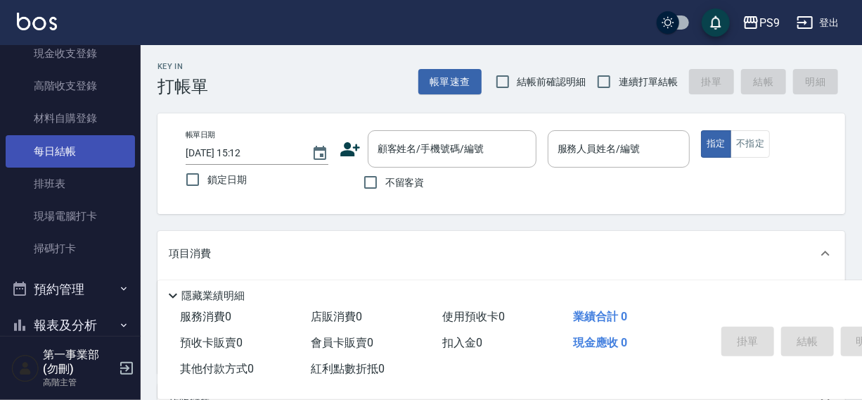
click at [65, 147] on link "每日結帳" at bounding box center [70, 151] width 129 height 32
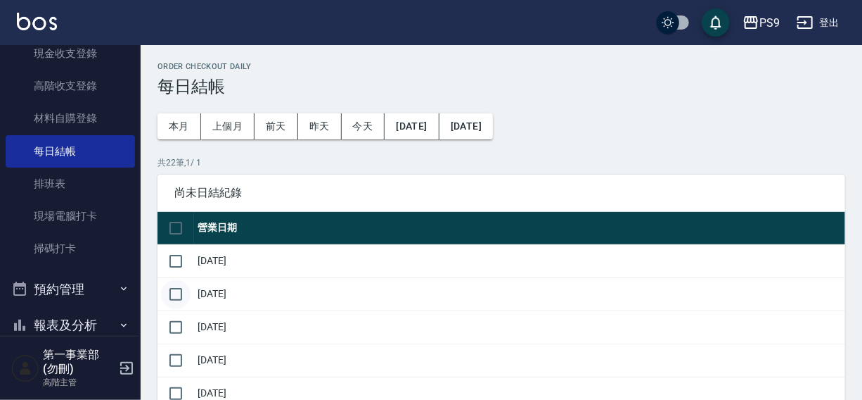
drag, startPoint x: 177, startPoint y: 261, endPoint x: 174, endPoint y: 288, distance: 27.6
click at [177, 262] on input "checkbox" at bounding box center [176, 261] width 30 height 30
checkbox input "true"
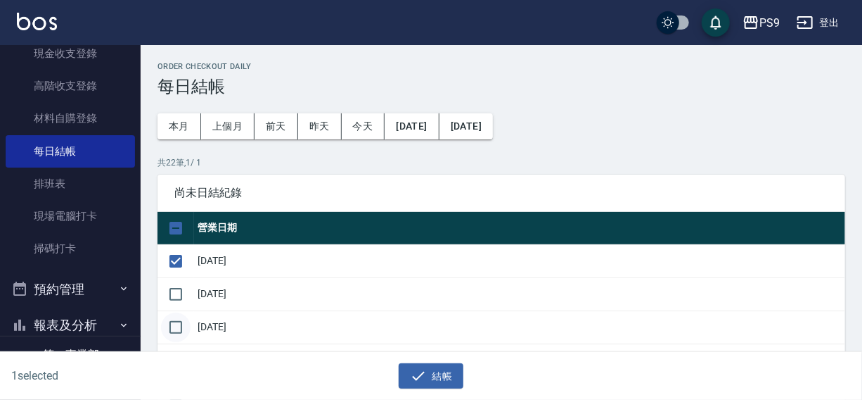
drag, startPoint x: 174, startPoint y: 298, endPoint x: 172, endPoint y: 318, distance: 19.8
click at [174, 298] on input "checkbox" at bounding box center [176, 294] width 30 height 30
checkbox input "true"
drag, startPoint x: 172, startPoint y: 324, endPoint x: 284, endPoint y: 283, distance: 119.7
click at [175, 324] on input "checkbox" at bounding box center [176, 327] width 30 height 30
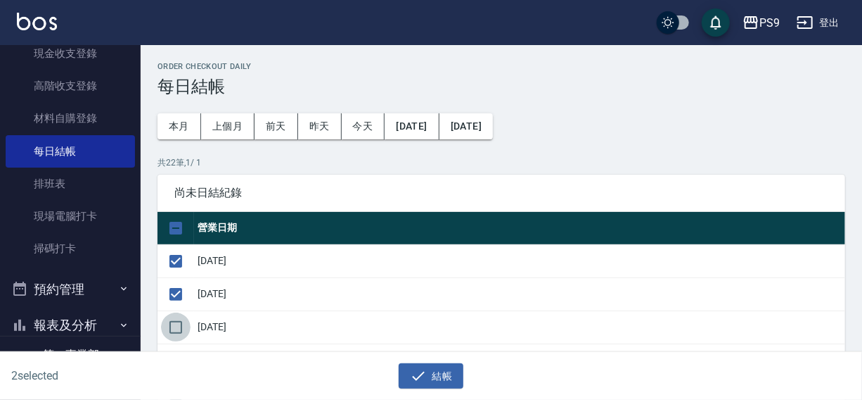
checkbox input "true"
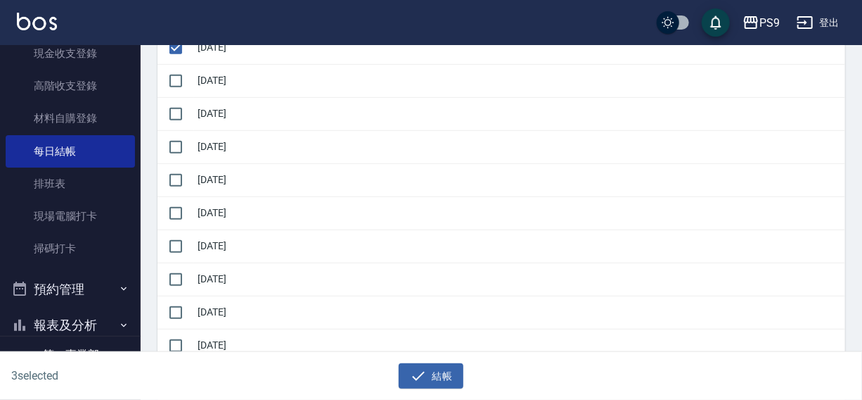
scroll to position [295, 0]
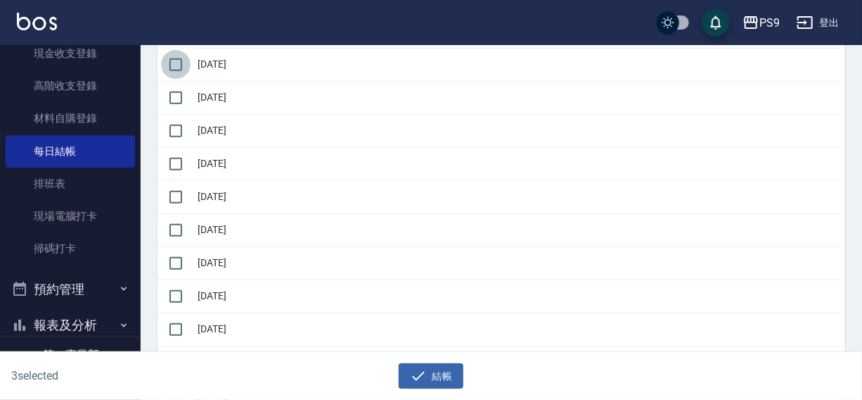
click at [185, 72] on input "checkbox" at bounding box center [176, 65] width 30 height 30
checkbox input "true"
click at [172, 98] on input "checkbox" at bounding box center [176, 98] width 30 height 30
checkbox input "true"
drag, startPoint x: 172, startPoint y: 125, endPoint x: 170, endPoint y: 157, distance: 32.4
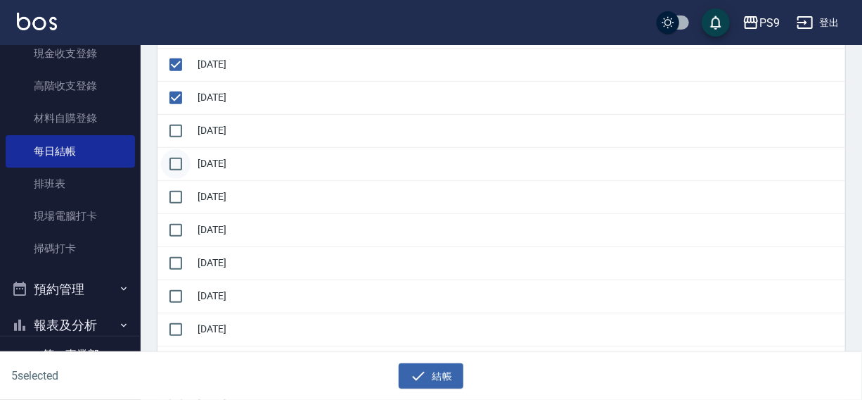
click at [172, 131] on input "checkbox" at bounding box center [176, 131] width 30 height 30
checkbox input "true"
drag, startPoint x: 170, startPoint y: 158, endPoint x: 170, endPoint y: 190, distance: 31.7
click at [170, 162] on input "checkbox" at bounding box center [176, 164] width 30 height 30
checkbox input "true"
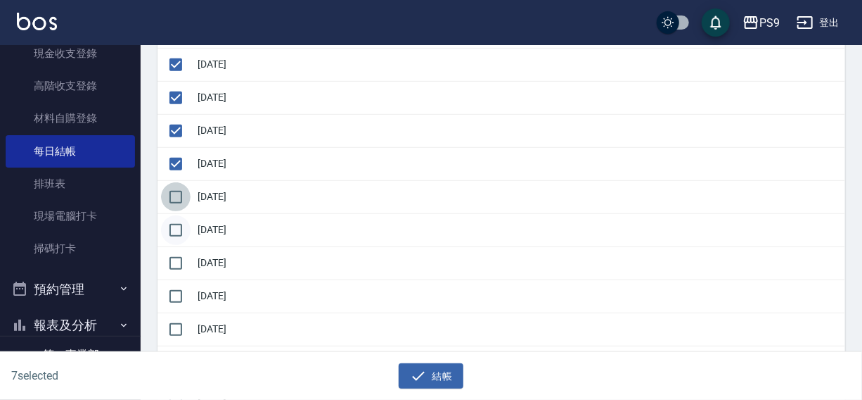
drag, startPoint x: 170, startPoint y: 193, endPoint x: 174, endPoint y: 225, distance: 32.6
click at [170, 202] on input "checkbox" at bounding box center [176, 197] width 30 height 30
checkbox input "true"
drag, startPoint x: 174, startPoint y: 226, endPoint x: 174, endPoint y: 250, distance: 24.6
click at [174, 234] on input "checkbox" at bounding box center [176, 230] width 30 height 30
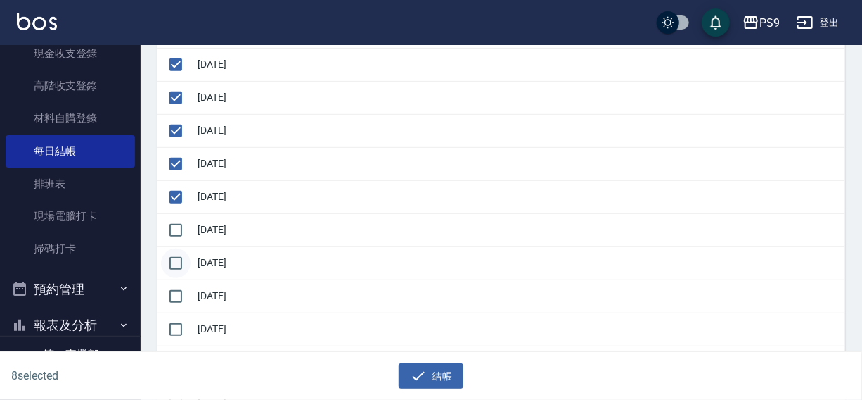
checkbox input "true"
drag, startPoint x: 174, startPoint y: 255, endPoint x: 173, endPoint y: 286, distance: 30.3
click at [174, 262] on input "checkbox" at bounding box center [176, 263] width 30 height 30
checkbox input "true"
drag, startPoint x: 173, startPoint y: 288, endPoint x: 170, endPoint y: 316, distance: 28.3
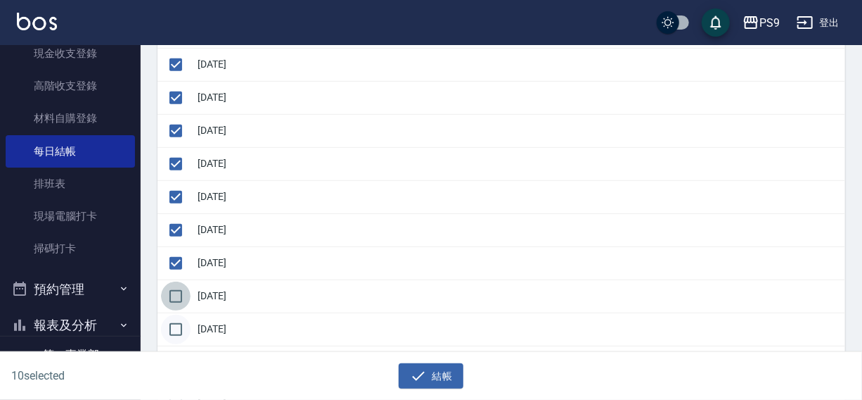
click at [173, 292] on input "checkbox" at bounding box center [176, 296] width 30 height 30
checkbox input "true"
click at [169, 325] on input "checkbox" at bounding box center [176, 329] width 30 height 30
checkbox input "true"
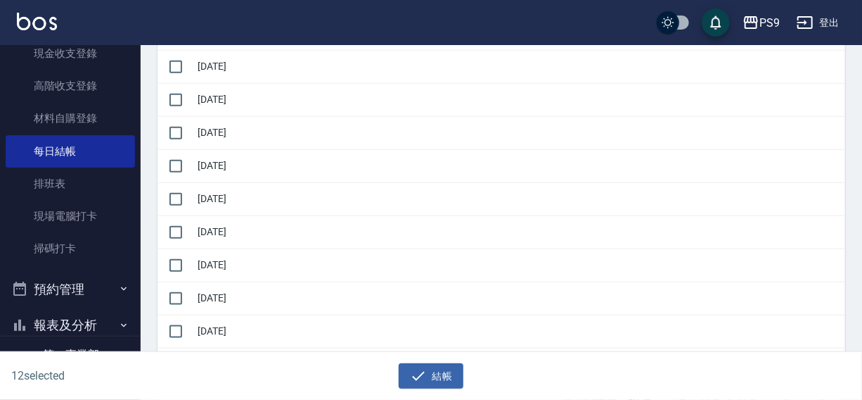
scroll to position [601, 0]
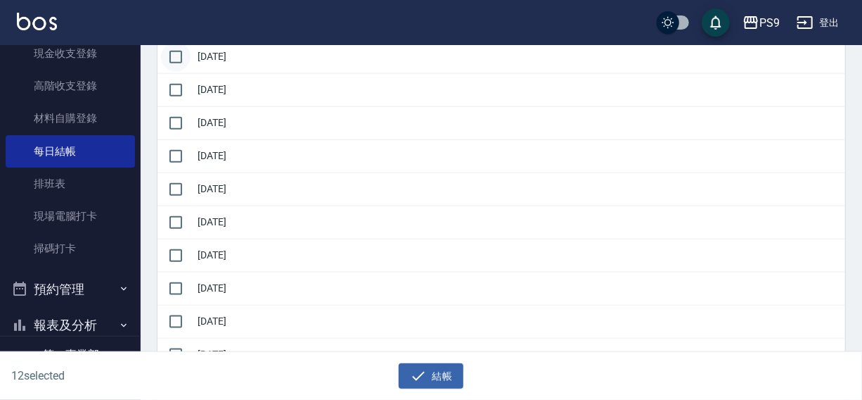
click at [170, 56] on input "checkbox" at bounding box center [176, 57] width 30 height 30
checkbox input "true"
drag, startPoint x: 172, startPoint y: 90, endPoint x: 172, endPoint y: 121, distance: 31.0
click at [172, 91] on input "checkbox" at bounding box center [176, 90] width 30 height 30
checkbox input "true"
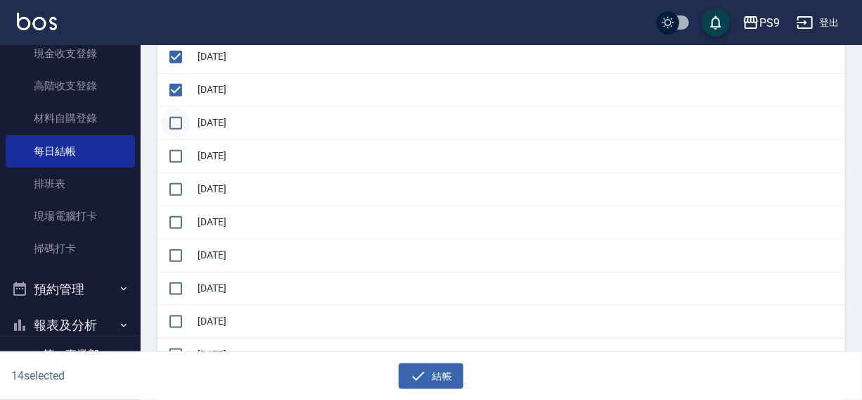
click at [172, 127] on input "checkbox" at bounding box center [176, 123] width 30 height 30
checkbox input "true"
click at [174, 162] on input "checkbox" at bounding box center [176, 156] width 30 height 30
checkbox input "true"
drag, startPoint x: 177, startPoint y: 183, endPoint x: 172, endPoint y: 204, distance: 21.7
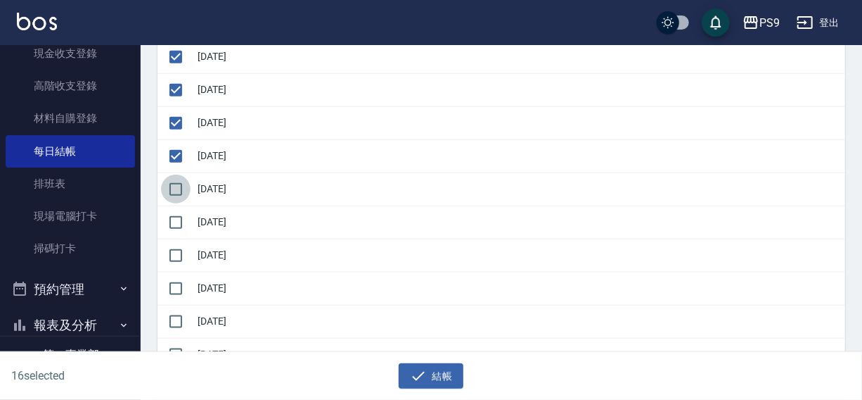
click at [177, 189] on input "checkbox" at bounding box center [176, 189] width 30 height 30
checkbox input "true"
click at [172, 205] on td at bounding box center [176, 221] width 37 height 33
click at [177, 216] on input "checkbox" at bounding box center [176, 223] width 30 height 30
checkbox input "true"
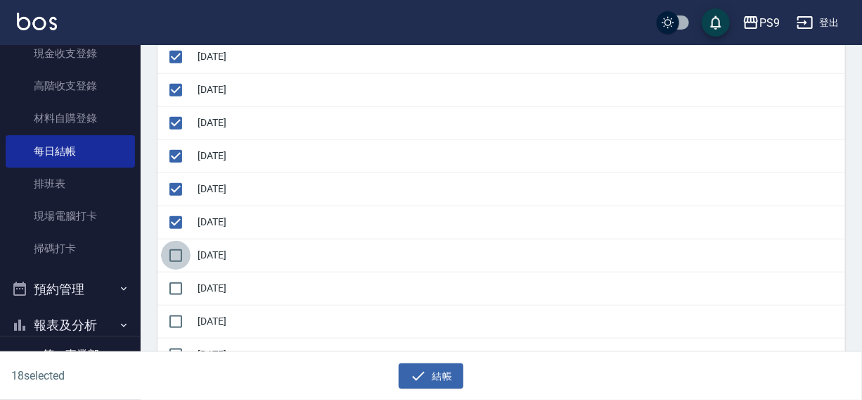
click at [177, 241] on input "checkbox" at bounding box center [176, 256] width 30 height 30
checkbox input "true"
click at [428, 376] on button "結帳" at bounding box center [431, 376] width 65 height 26
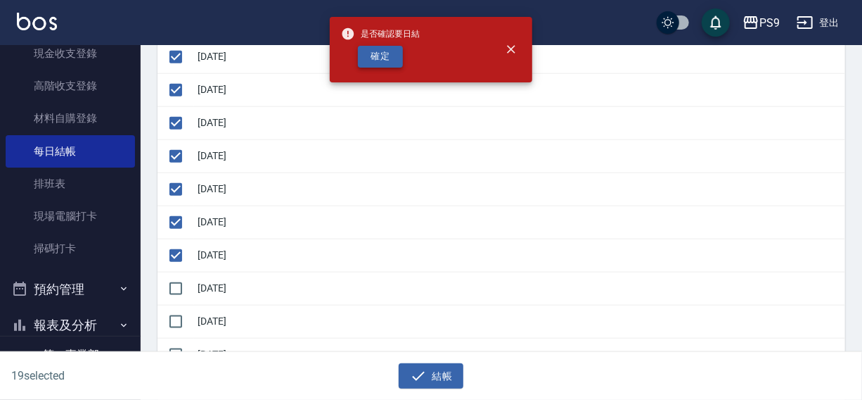
click at [374, 63] on button "確定" at bounding box center [380, 57] width 45 height 22
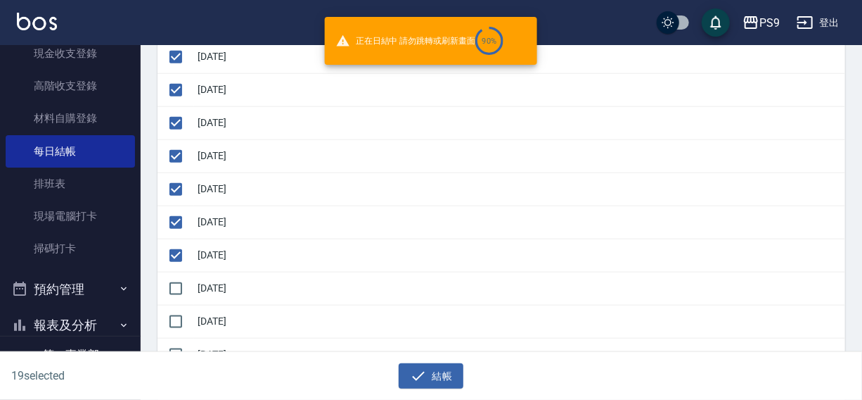
checkbox input "false"
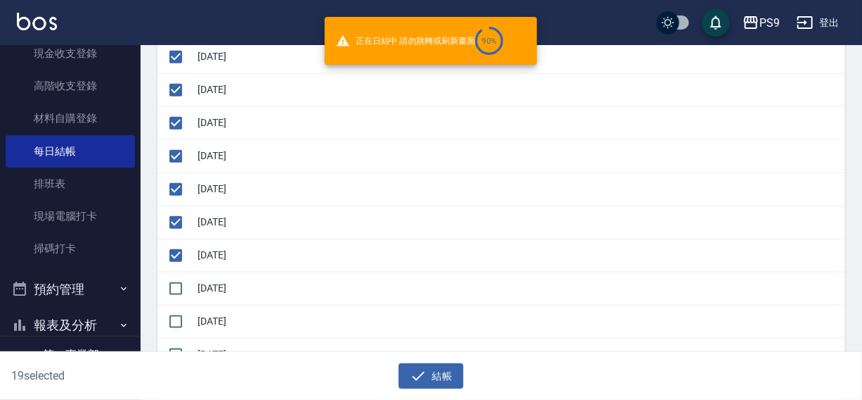
checkbox input "false"
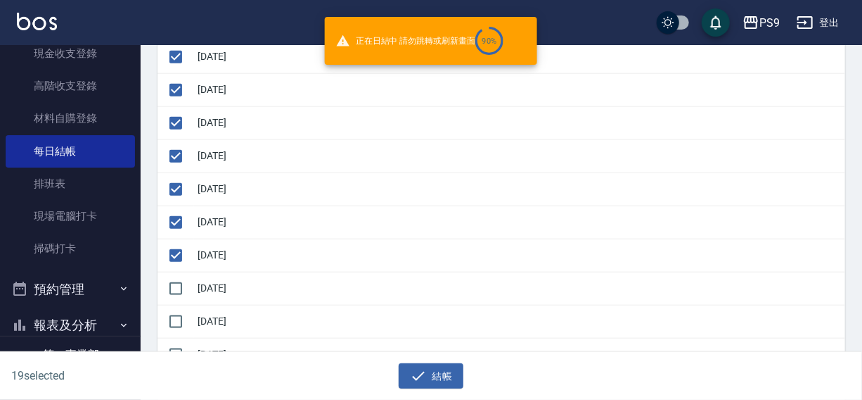
checkbox input "false"
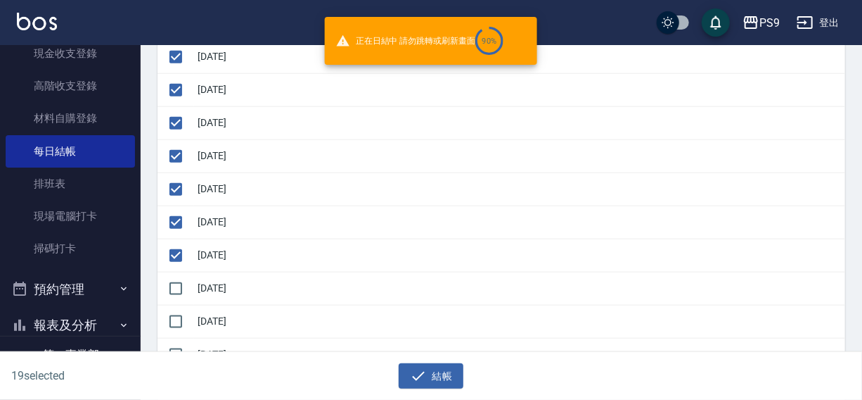
checkbox input "false"
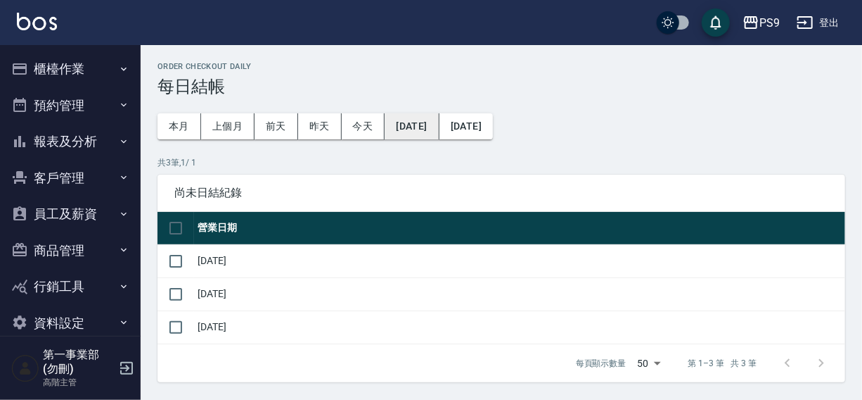
click at [435, 129] on button "[DATE]" at bounding box center [412, 126] width 54 height 26
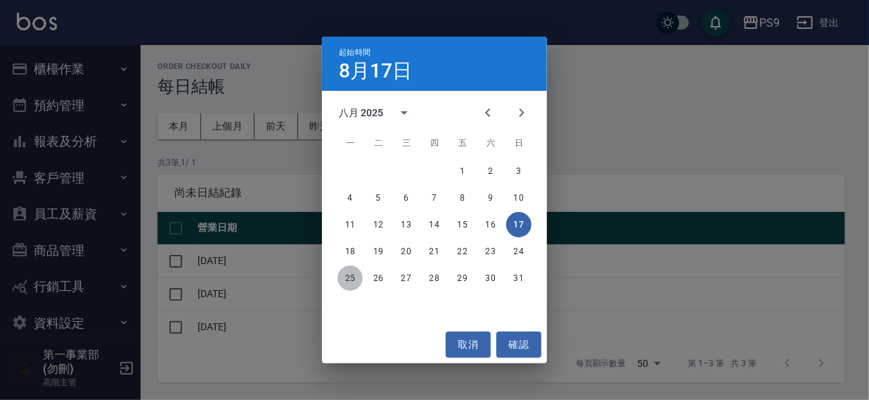
click at [345, 276] on button "25" at bounding box center [350, 277] width 25 height 25
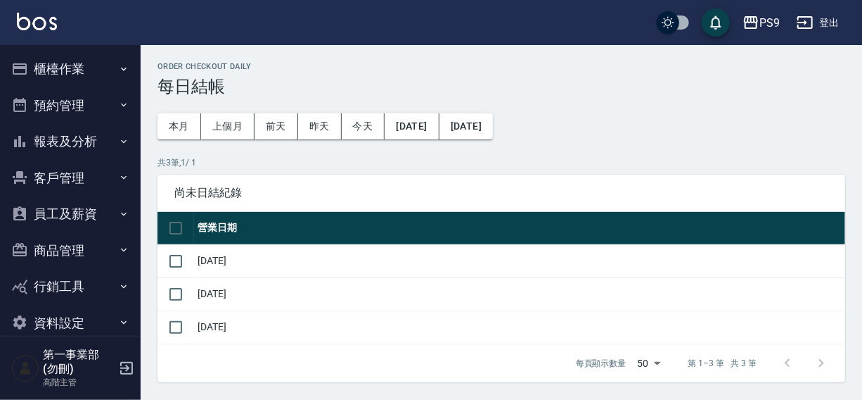
click at [493, 131] on button "[DATE]" at bounding box center [466, 126] width 53 height 26
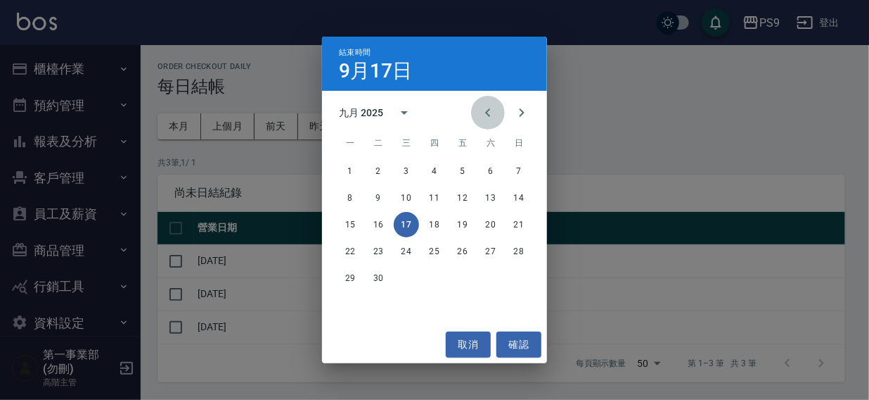
click at [486, 116] on icon "Previous month" at bounding box center [488, 112] width 17 height 17
click at [440, 276] on button "28" at bounding box center [434, 277] width 25 height 25
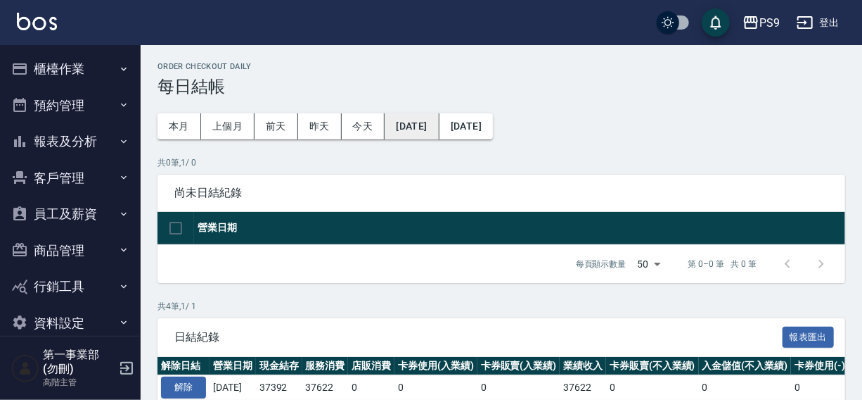
click at [421, 128] on button "[DATE]" at bounding box center [412, 126] width 54 height 26
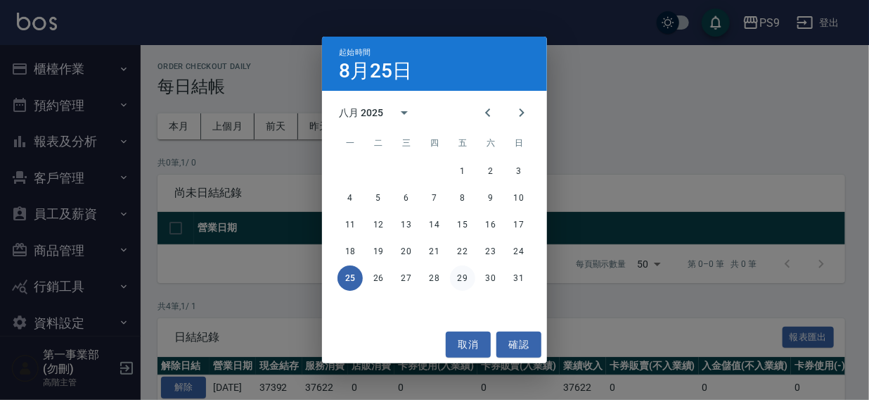
click at [459, 276] on button "29" at bounding box center [462, 277] width 25 height 25
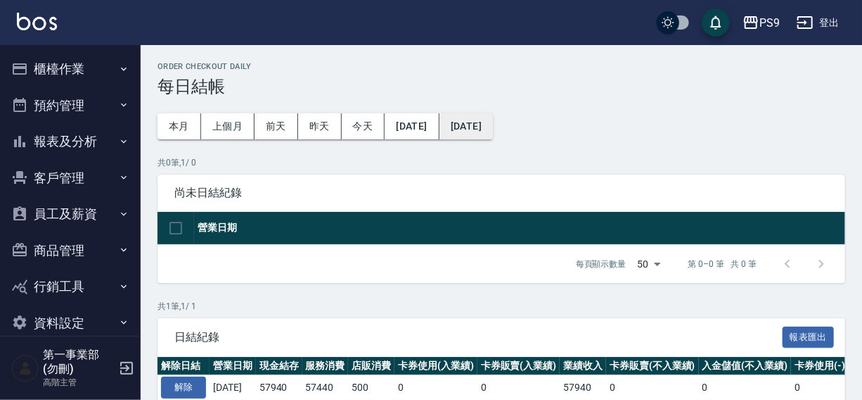
click at [493, 127] on button "2025/08/29" at bounding box center [466, 126] width 53 height 26
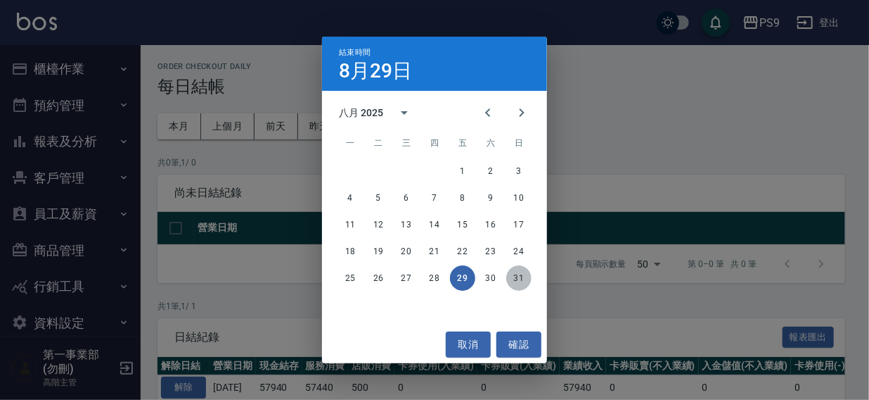
click at [514, 276] on button "31" at bounding box center [518, 277] width 25 height 25
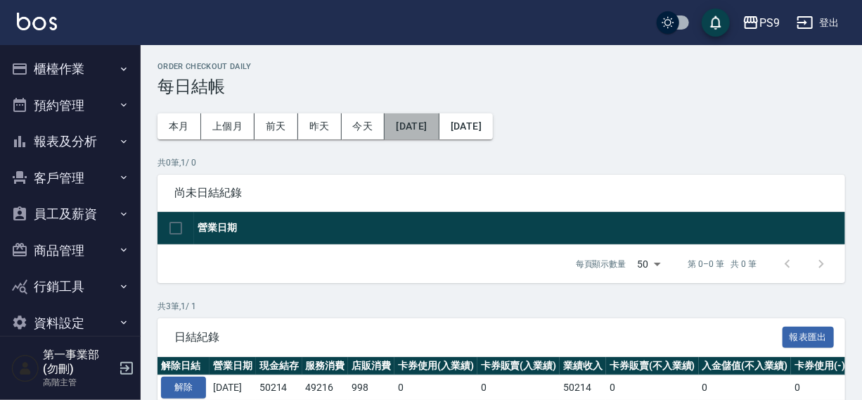
click at [439, 132] on button "2025/08/29" at bounding box center [412, 126] width 54 height 26
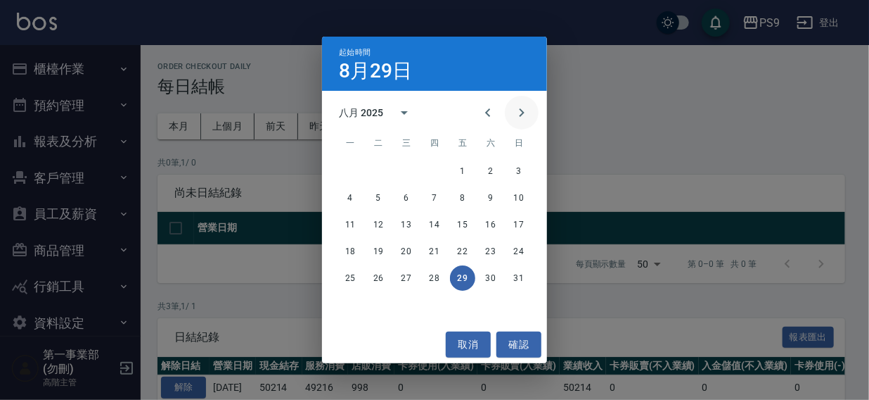
click at [517, 110] on icon "Next month" at bounding box center [521, 112] width 17 height 17
click at [352, 161] on button "1" at bounding box center [350, 170] width 25 height 25
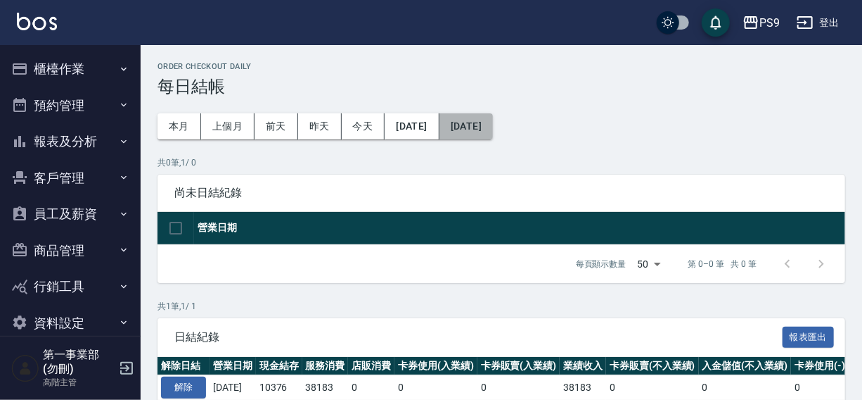
click at [493, 117] on button "[DATE]" at bounding box center [466, 126] width 53 height 26
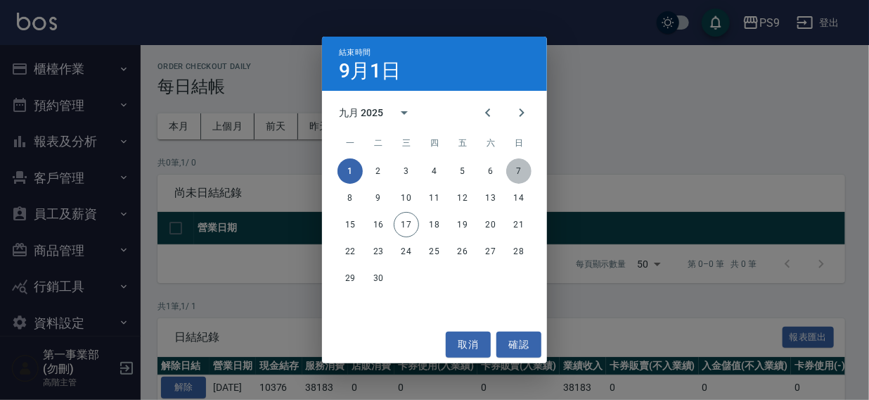
click at [523, 170] on button "7" at bounding box center [518, 170] width 25 height 25
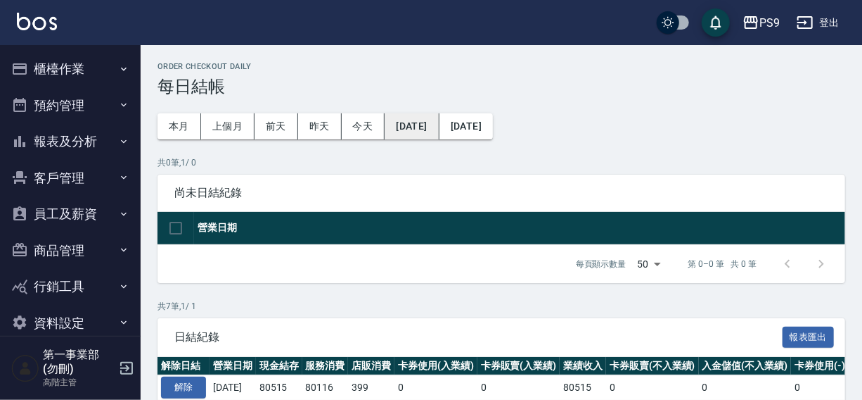
click at [419, 121] on button "[DATE]" at bounding box center [412, 126] width 54 height 26
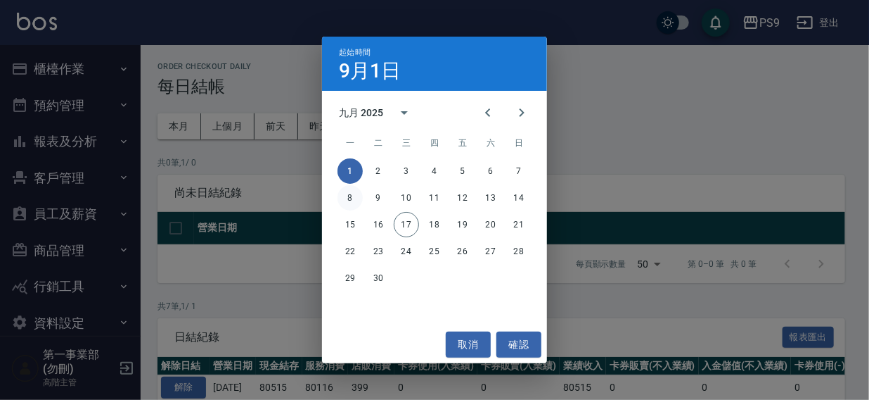
click at [351, 196] on button "8" at bounding box center [350, 197] width 25 height 25
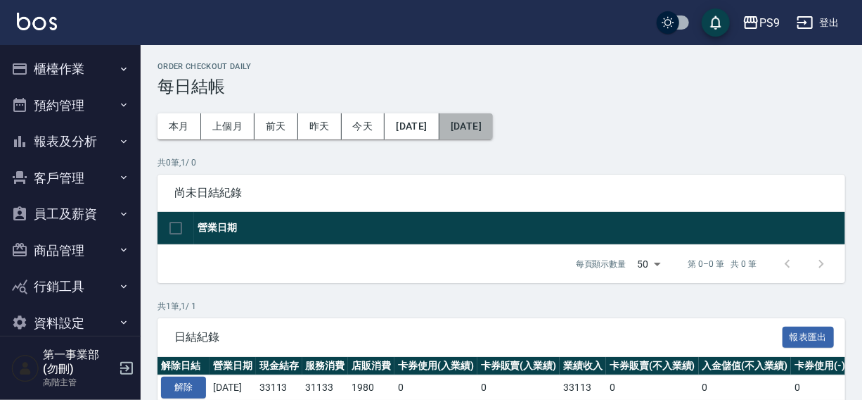
click at [493, 127] on button "[DATE]" at bounding box center [466, 126] width 53 height 26
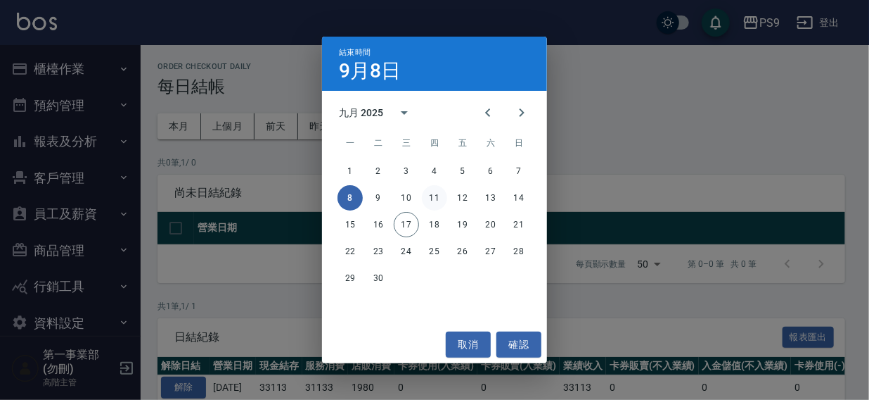
click at [434, 198] on button "11" at bounding box center [434, 197] width 25 height 25
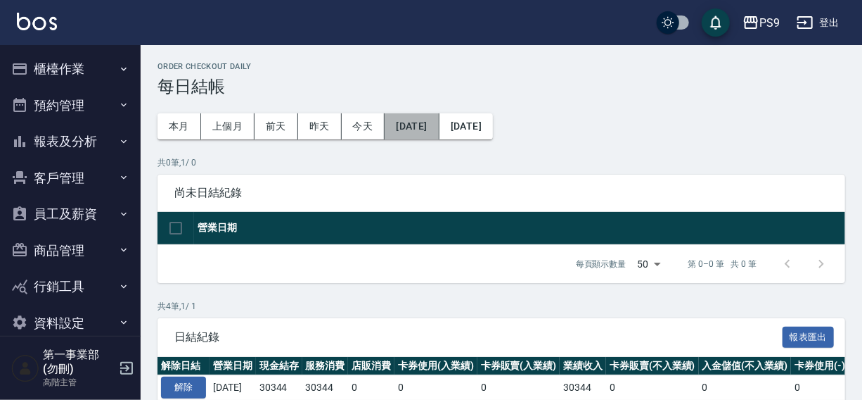
click at [426, 122] on button "[DATE]" at bounding box center [412, 126] width 54 height 26
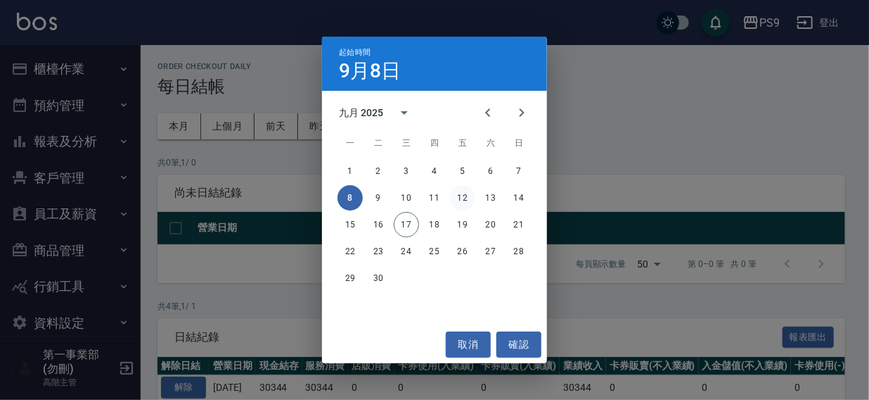
click at [461, 196] on button "12" at bounding box center [462, 197] width 25 height 25
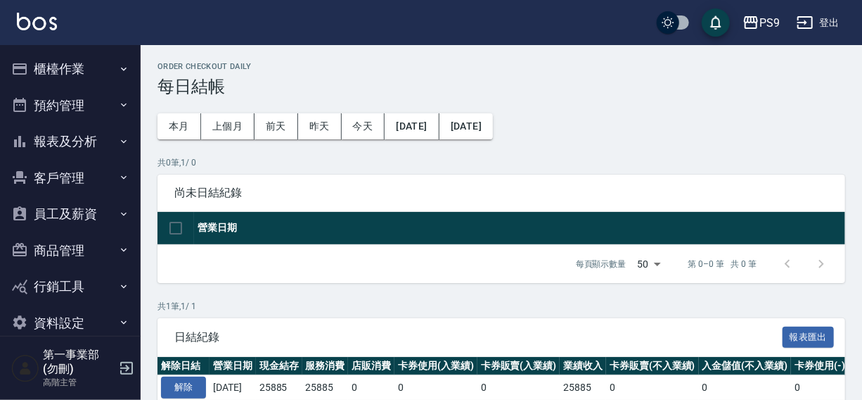
click at [493, 121] on button "2025/09/12" at bounding box center [466, 126] width 53 height 26
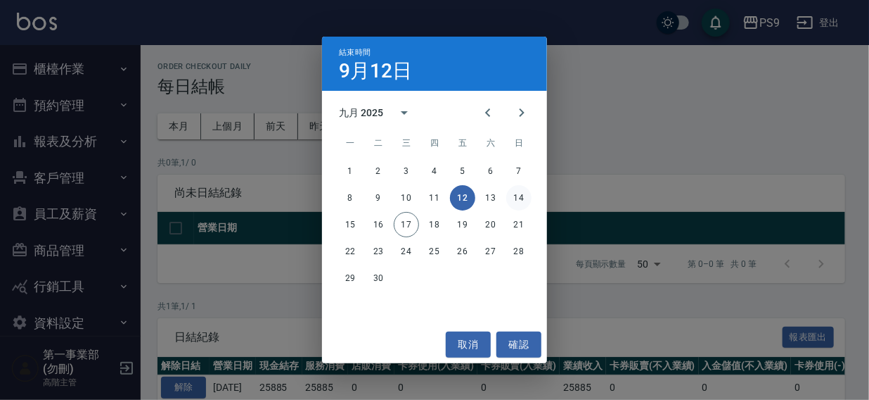
click at [519, 197] on button "14" at bounding box center [518, 197] width 25 height 25
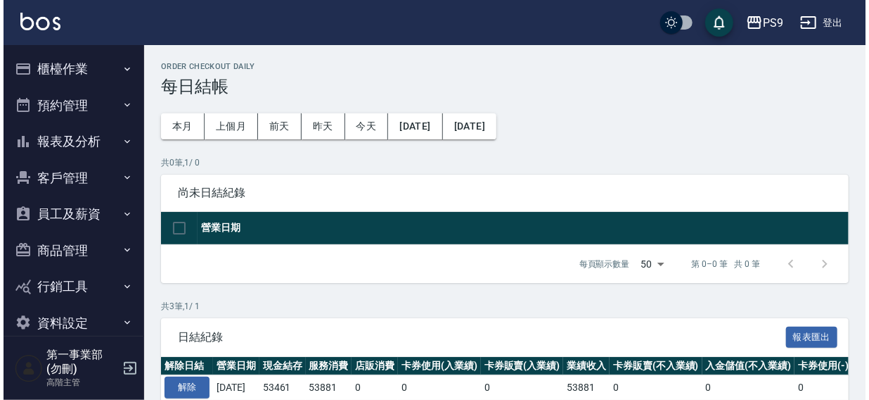
scroll to position [134, 0]
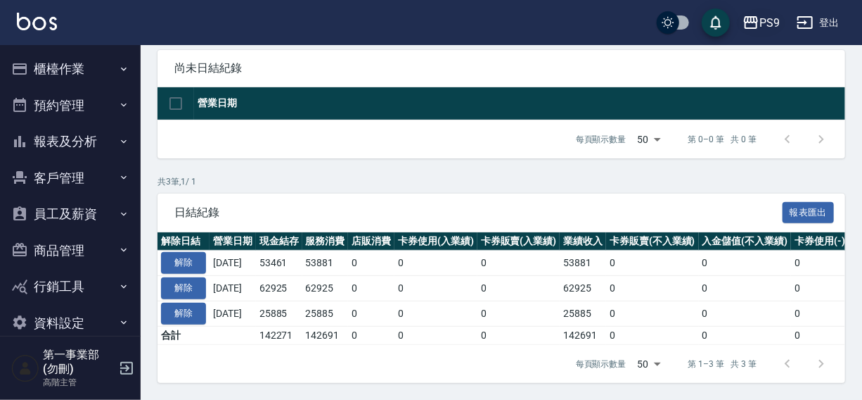
click at [767, 19] on div "PS9" at bounding box center [770, 23] width 20 height 18
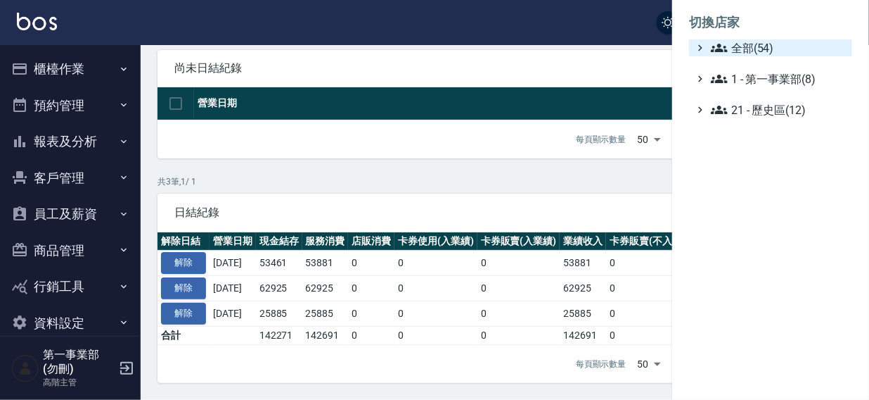
click at [749, 52] on span "全部(54)" at bounding box center [779, 47] width 136 height 17
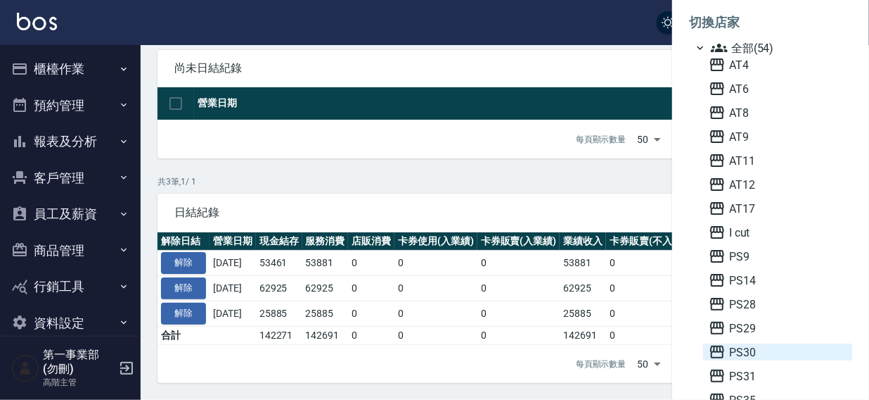
click at [752, 354] on span "PS30" at bounding box center [778, 351] width 138 height 17
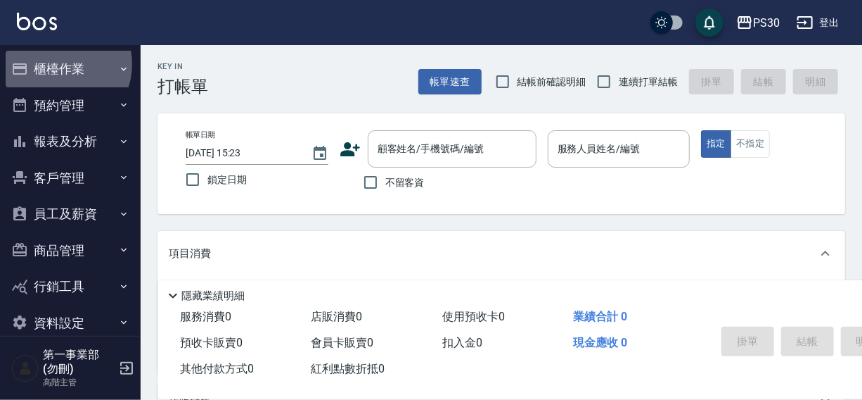
click at [58, 64] on button "櫃檯作業" at bounding box center [70, 69] width 129 height 37
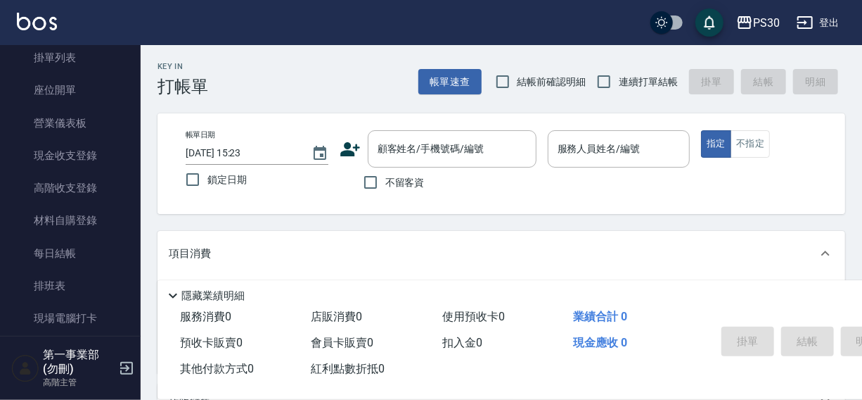
scroll to position [124, 0]
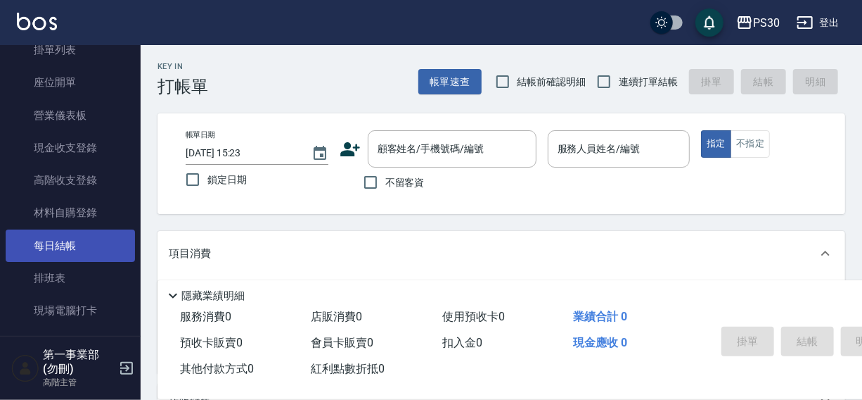
click at [50, 245] on link "每日結帳" at bounding box center [70, 245] width 129 height 32
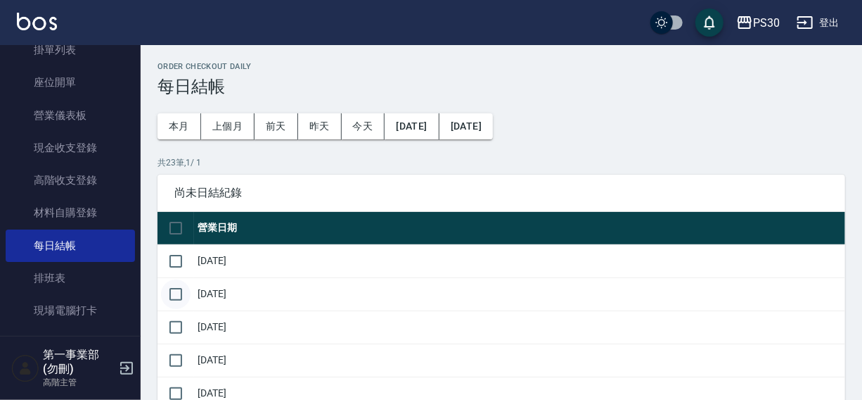
drag, startPoint x: 179, startPoint y: 258, endPoint x: 177, endPoint y: 293, distance: 34.6
click at [179, 261] on input "checkbox" at bounding box center [176, 261] width 30 height 30
checkbox input "true"
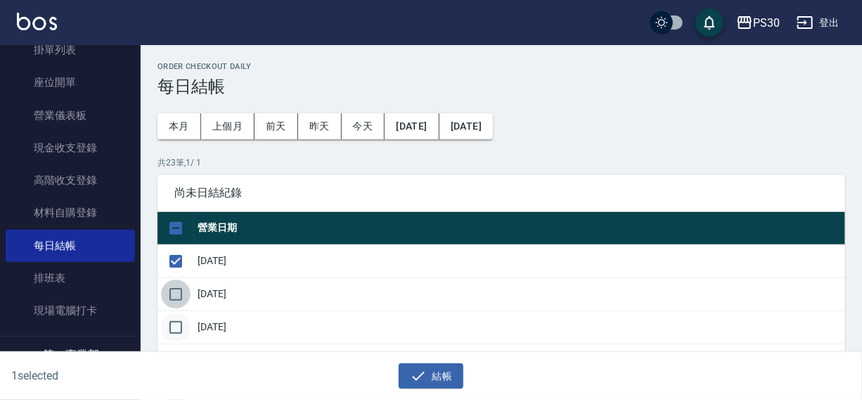
drag, startPoint x: 176, startPoint y: 295, endPoint x: 177, endPoint y: 330, distance: 35.2
click at [176, 296] on input "checkbox" at bounding box center [176, 294] width 30 height 30
checkbox input "true"
click at [177, 330] on input "checkbox" at bounding box center [176, 327] width 30 height 30
checkbox input "true"
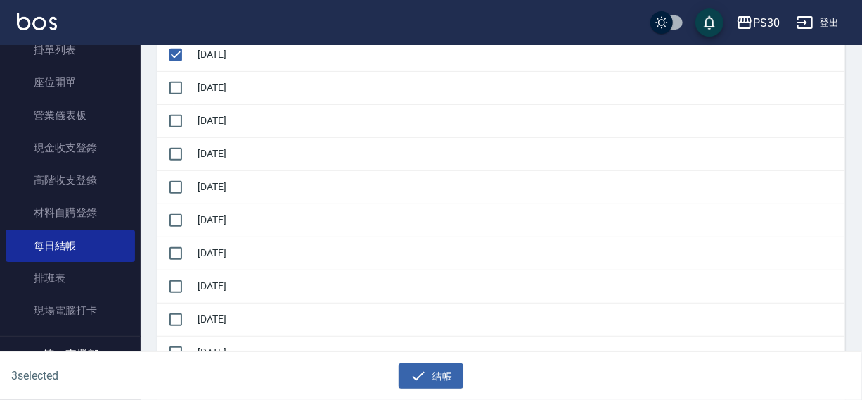
scroll to position [279, 0]
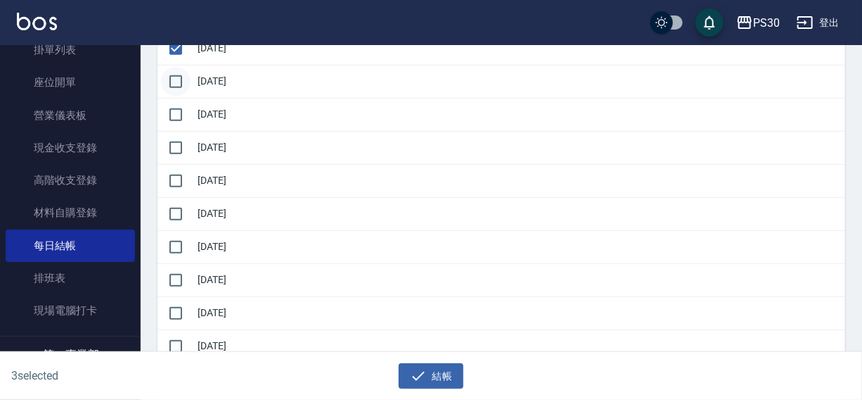
click at [161, 78] on input "checkbox" at bounding box center [176, 82] width 30 height 30
checkbox input "true"
drag, startPoint x: 175, startPoint y: 106, endPoint x: 177, endPoint y: 139, distance: 33.1
click at [177, 111] on input "checkbox" at bounding box center [176, 115] width 30 height 30
checkbox input "true"
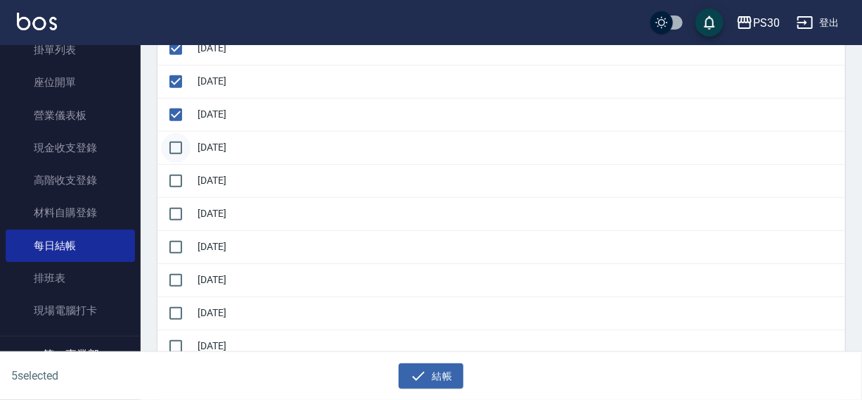
click at [175, 145] on input "checkbox" at bounding box center [176, 148] width 30 height 30
checkbox input "true"
click at [168, 185] on input "checkbox" at bounding box center [176, 181] width 30 height 30
checkbox input "true"
drag, startPoint x: 174, startPoint y: 209, endPoint x: 177, endPoint y: 230, distance: 21.3
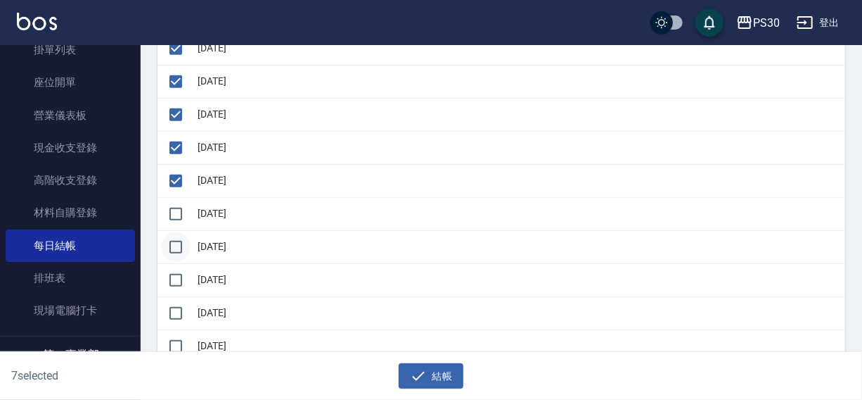
click at [175, 214] on input "checkbox" at bounding box center [176, 214] width 30 height 30
checkbox input "true"
drag, startPoint x: 177, startPoint y: 236, endPoint x: 173, endPoint y: 267, distance: 31.9
click at [177, 244] on input "checkbox" at bounding box center [176, 247] width 30 height 30
checkbox input "true"
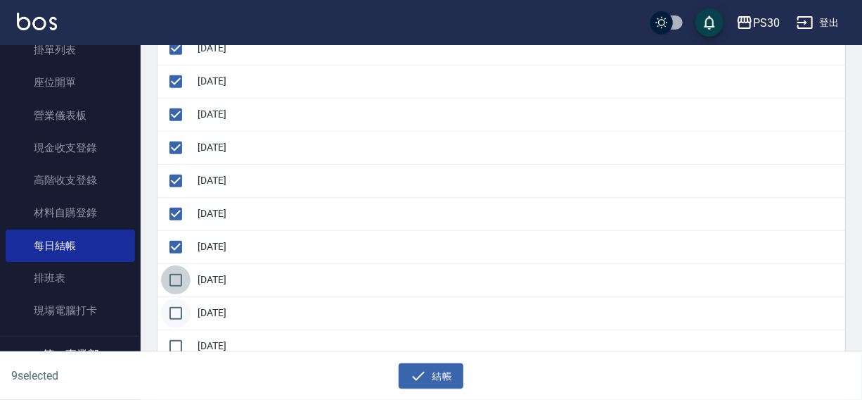
drag, startPoint x: 172, startPoint y: 274, endPoint x: 174, endPoint y: 300, distance: 26.1
click at [172, 276] on input "checkbox" at bounding box center [176, 280] width 30 height 30
checkbox input "true"
drag, startPoint x: 174, startPoint y: 305, endPoint x: 179, endPoint y: 323, distance: 18.8
click at [177, 310] on input "checkbox" at bounding box center [176, 313] width 30 height 30
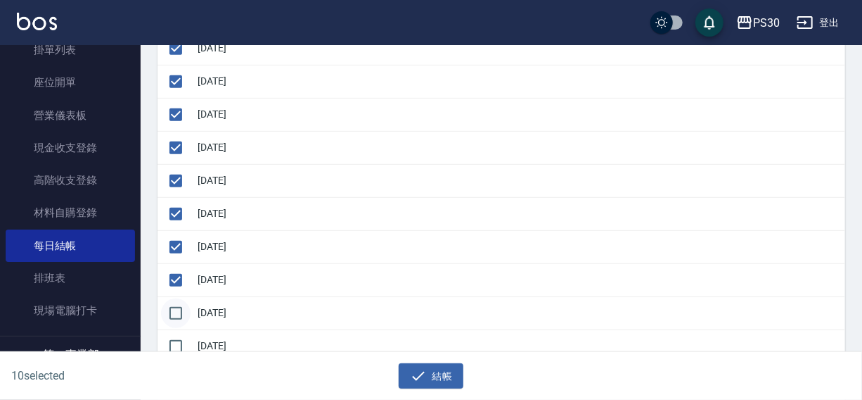
checkbox input "true"
click at [181, 331] on input "checkbox" at bounding box center [176, 346] width 30 height 30
checkbox input "true"
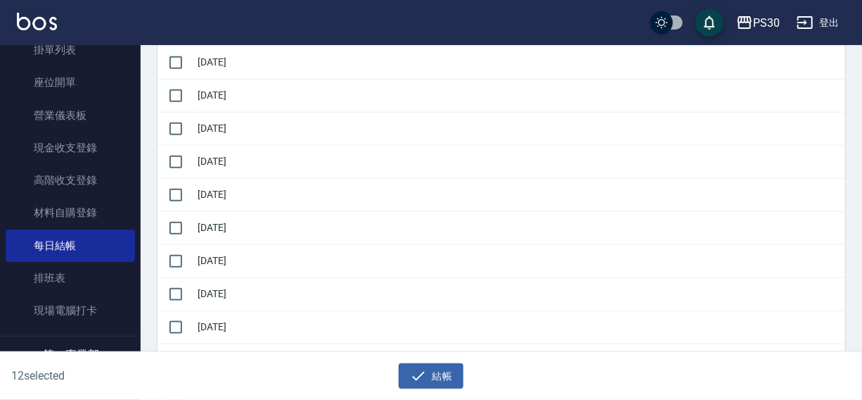
scroll to position [608, 0]
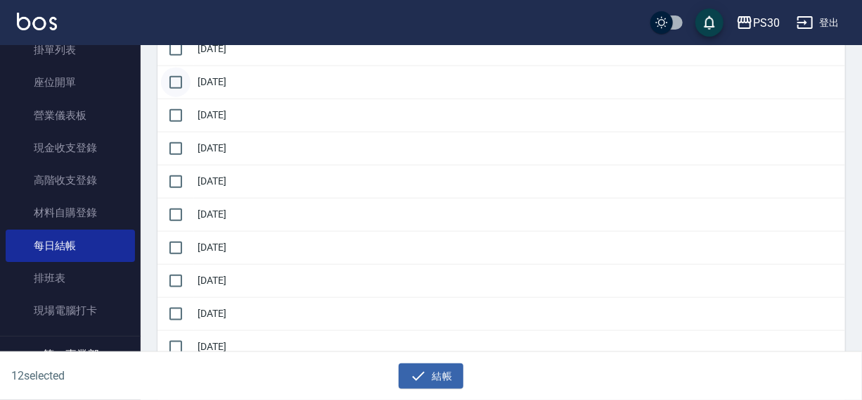
drag, startPoint x: 179, startPoint y: 51, endPoint x: 165, endPoint y: 84, distance: 36.2
click at [179, 53] on input "checkbox" at bounding box center [176, 49] width 30 height 30
checkbox input "true"
drag, startPoint x: 172, startPoint y: 79, endPoint x: 172, endPoint y: 106, distance: 26.0
click at [173, 82] on input "checkbox" at bounding box center [176, 83] width 30 height 30
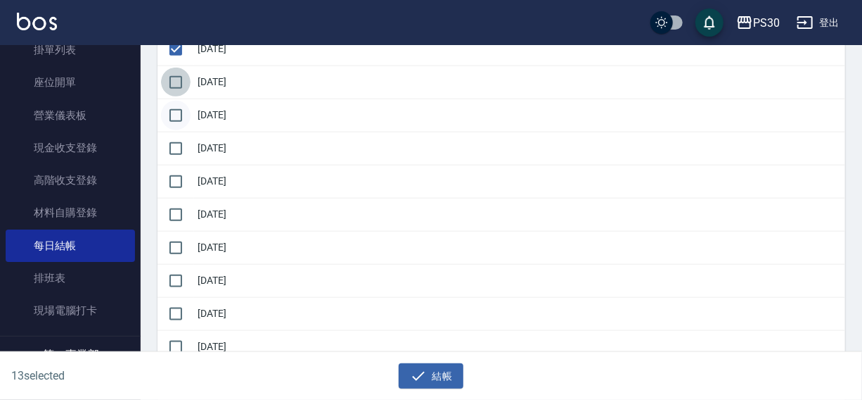
checkbox input "true"
drag, startPoint x: 172, startPoint y: 118, endPoint x: 172, endPoint y: 150, distance: 31.7
click at [172, 119] on input "checkbox" at bounding box center [176, 116] width 30 height 30
checkbox input "true"
click at [172, 152] on input "checkbox" at bounding box center [176, 149] width 30 height 30
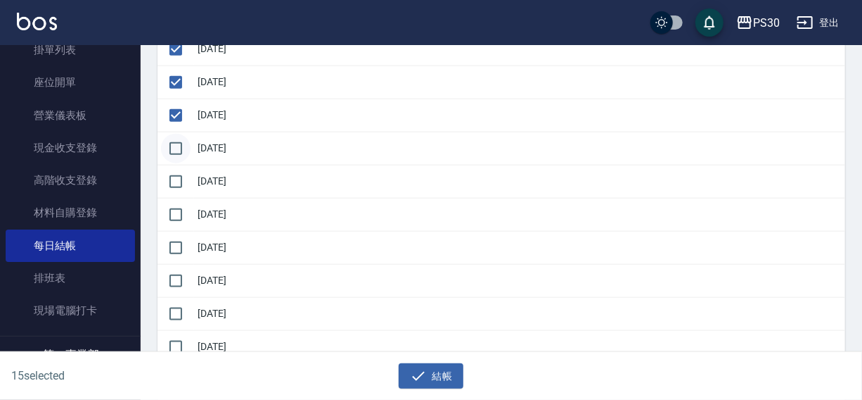
checkbox input "true"
click at [177, 186] on input "checkbox" at bounding box center [176, 182] width 30 height 30
checkbox input "true"
drag, startPoint x: 179, startPoint y: 215, endPoint x: 179, endPoint y: 236, distance: 21.8
click at [179, 223] on input "checkbox" at bounding box center [176, 215] width 30 height 30
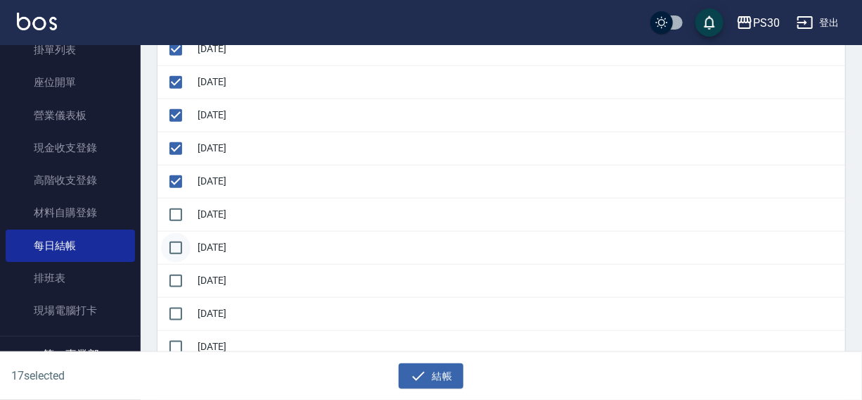
checkbox input "true"
drag, startPoint x: 181, startPoint y: 253, endPoint x: 181, endPoint y: 266, distance: 12.7
click at [181, 260] on td at bounding box center [176, 247] width 37 height 33
click at [181, 285] on input "checkbox" at bounding box center [176, 281] width 30 height 30
checkbox input "true"
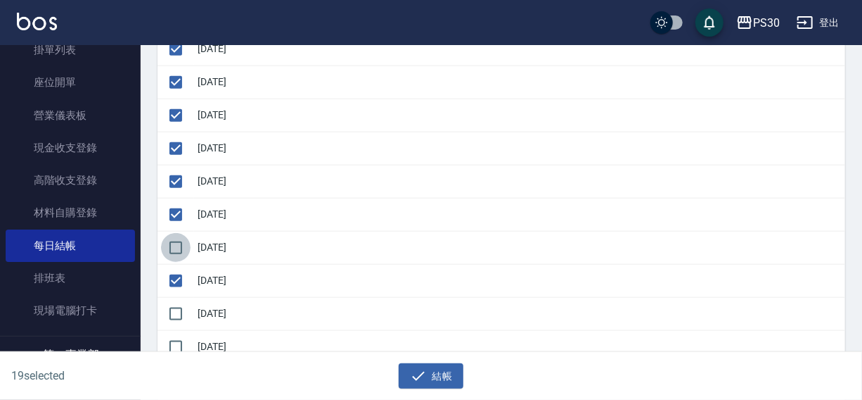
click at [184, 236] on input "checkbox" at bounding box center [176, 248] width 30 height 30
checkbox input "true"
click at [439, 374] on button "結帳" at bounding box center [431, 376] width 65 height 26
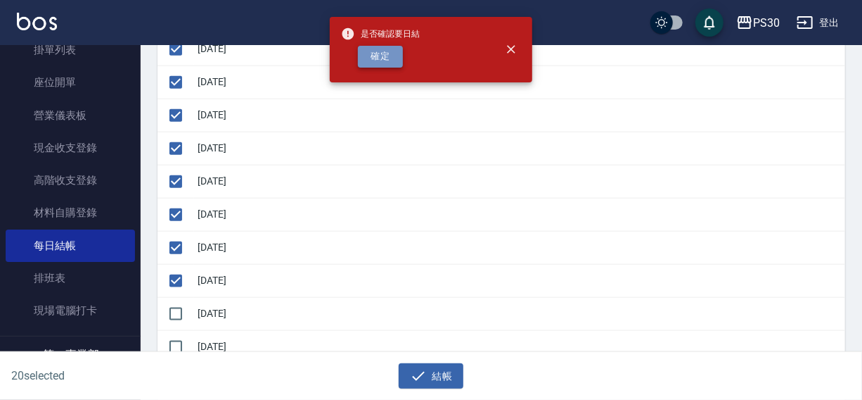
click at [379, 46] on button "確定" at bounding box center [380, 57] width 45 height 22
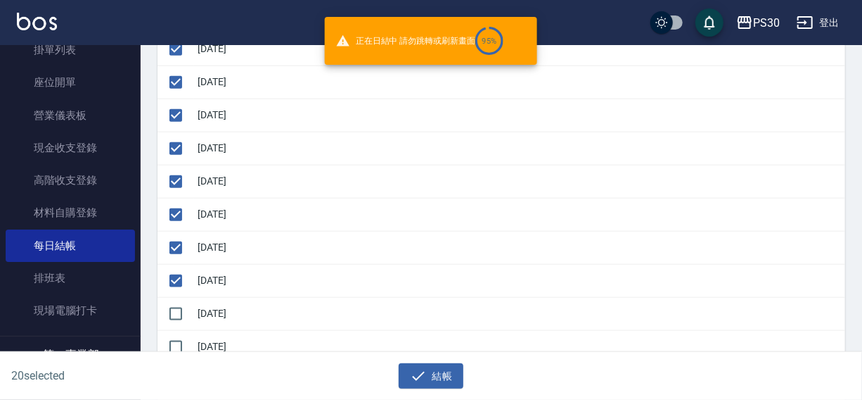
checkbox input "false"
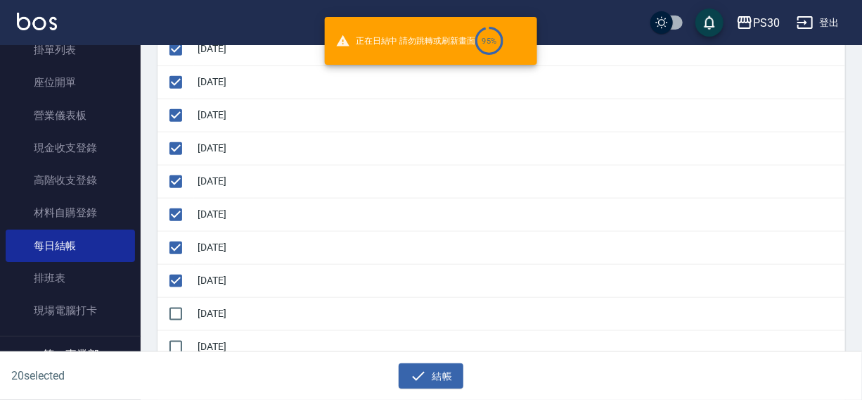
checkbox input "false"
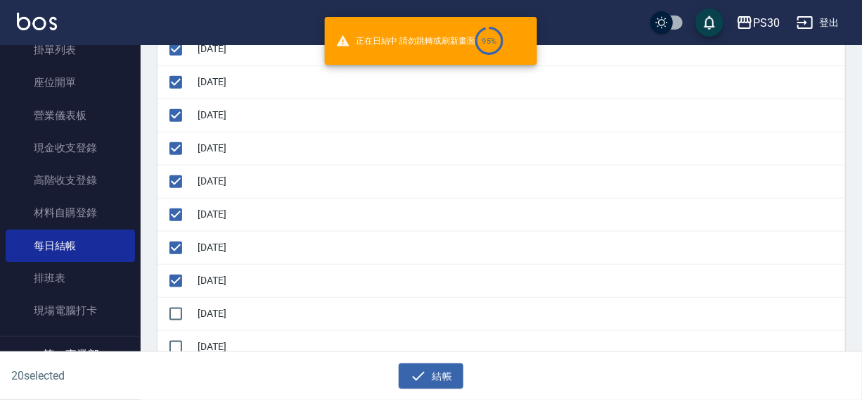
checkbox input "false"
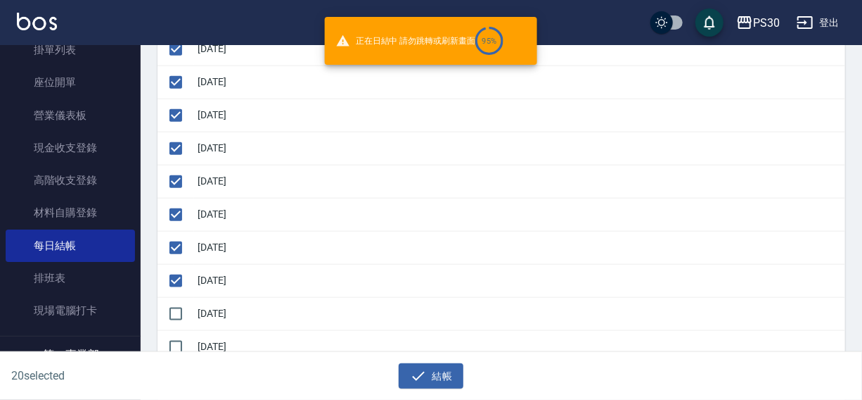
checkbox input "false"
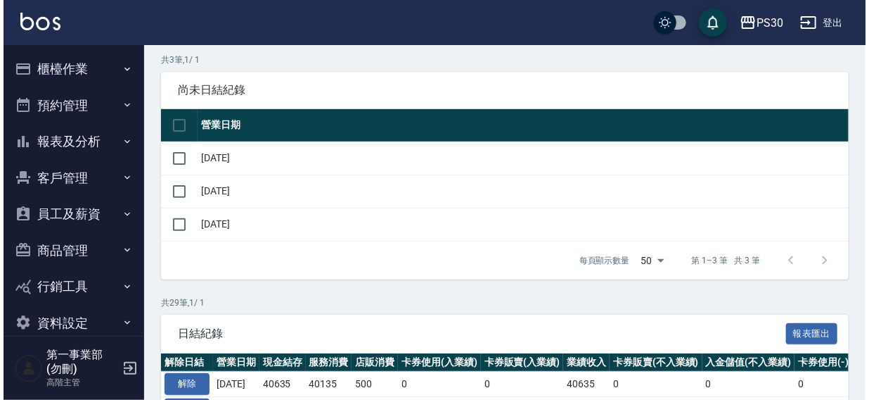
scroll to position [22, 0]
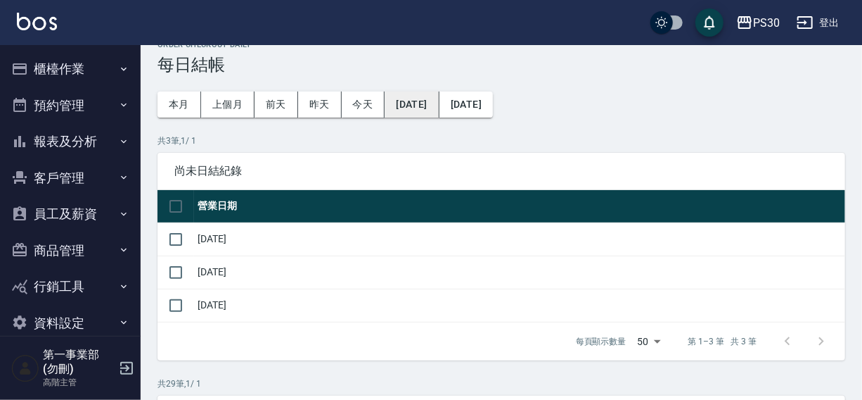
click at [422, 105] on button "[DATE]" at bounding box center [412, 104] width 54 height 26
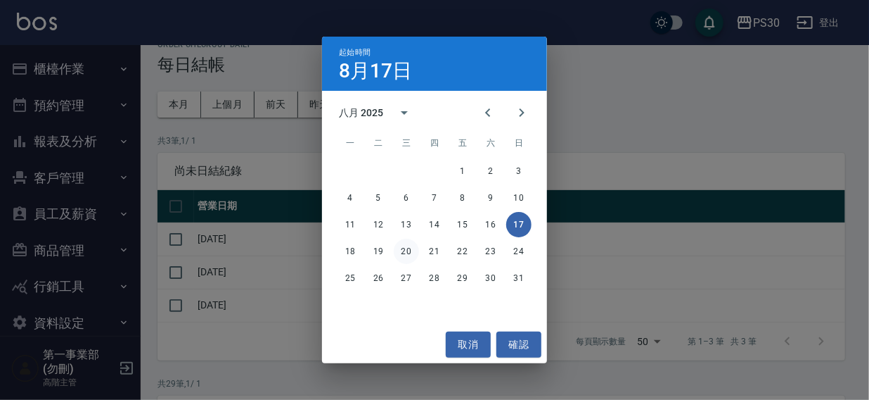
click at [409, 251] on button "20" at bounding box center [406, 250] width 25 height 25
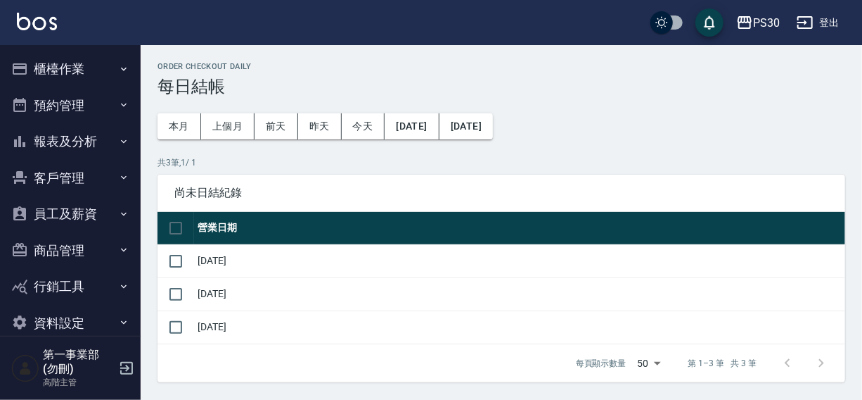
click at [493, 122] on button "[DATE]" at bounding box center [466, 126] width 53 height 26
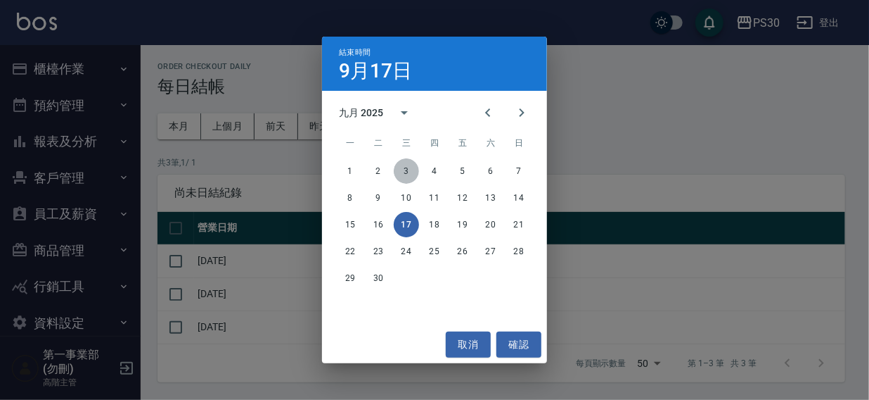
click at [402, 168] on button "3" at bounding box center [406, 170] width 25 height 25
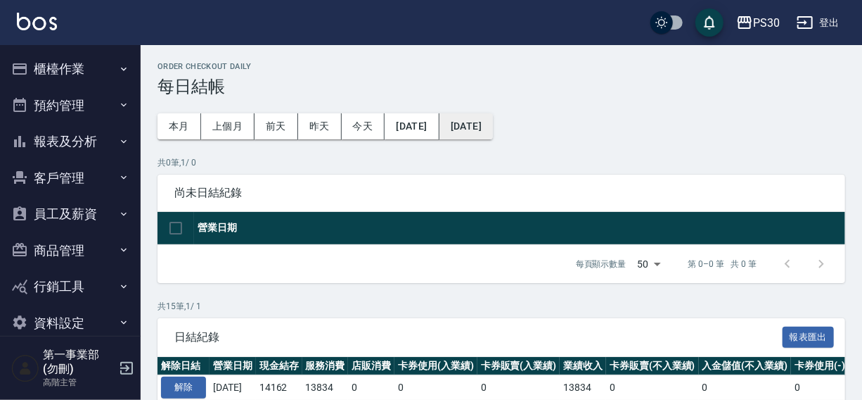
click at [493, 127] on button "[DATE]" at bounding box center [466, 126] width 53 height 26
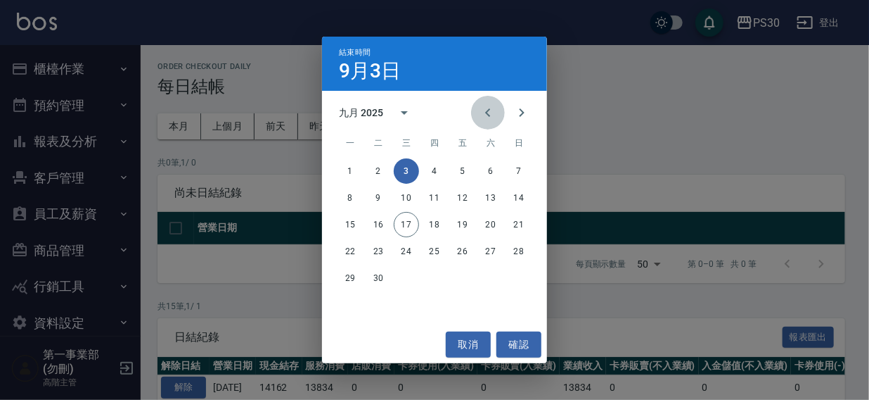
click at [490, 118] on icon "Previous month" at bounding box center [488, 112] width 17 height 17
click at [521, 279] on button "31" at bounding box center [518, 277] width 25 height 25
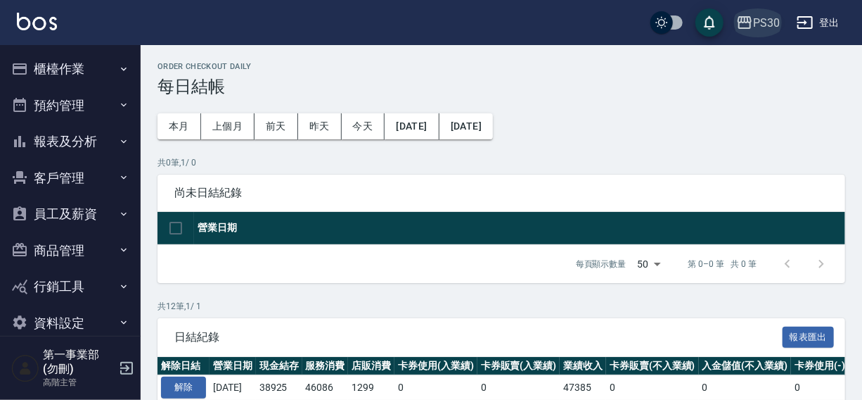
click at [776, 25] on div "PS30" at bounding box center [766, 23] width 27 height 18
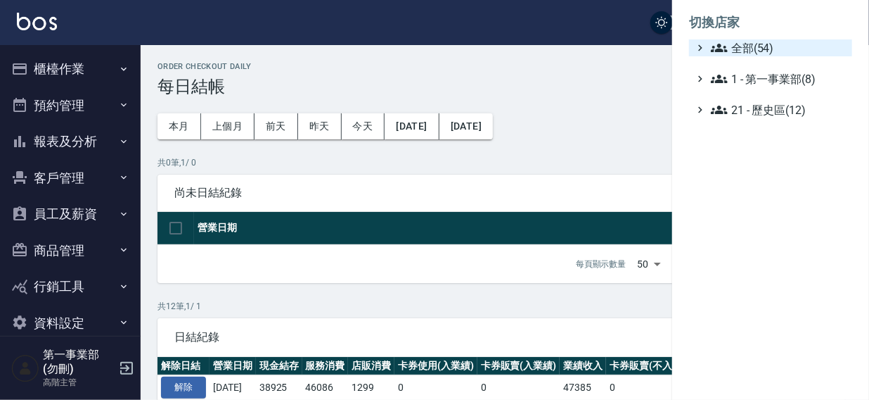
click at [749, 42] on span "全部(54)" at bounding box center [779, 47] width 136 height 17
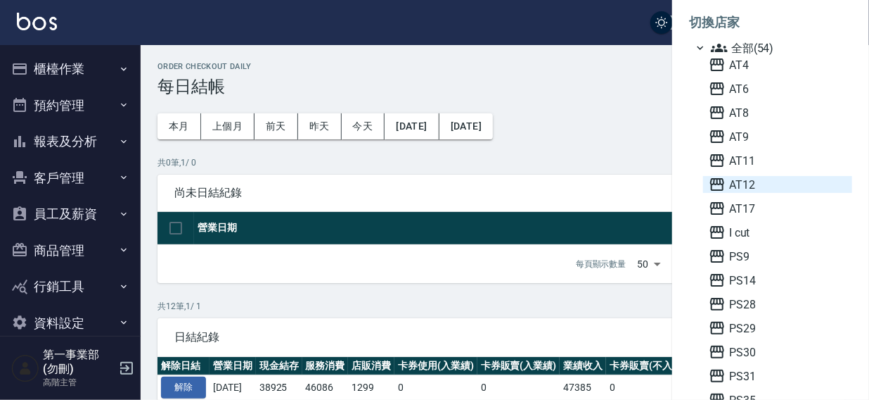
click at [764, 180] on span "AT12" at bounding box center [778, 184] width 138 height 17
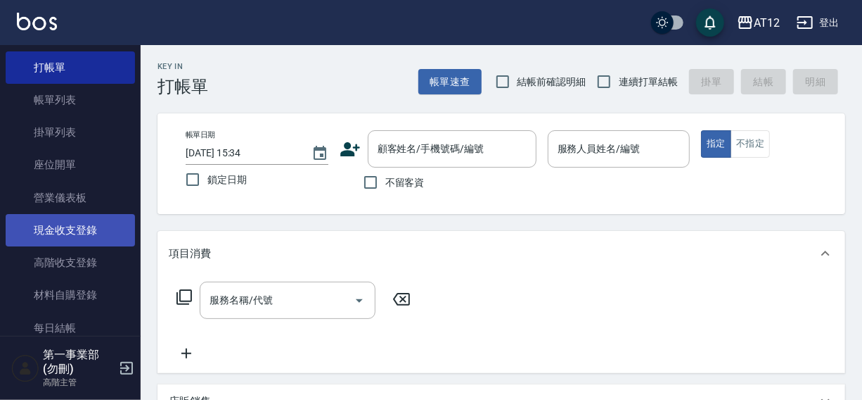
scroll to position [63, 0]
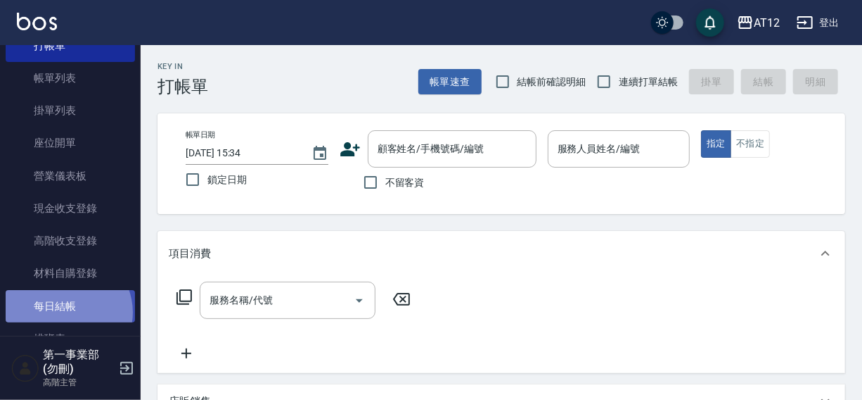
click at [67, 312] on link "每日結帳" at bounding box center [70, 306] width 129 height 32
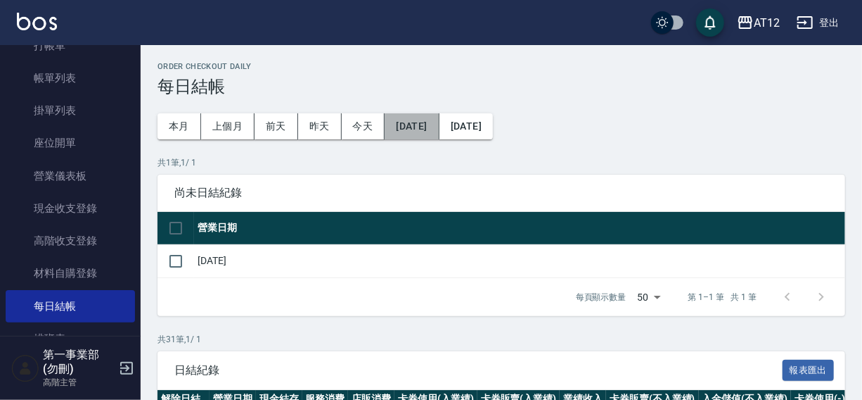
click at [436, 127] on button "[DATE]" at bounding box center [412, 126] width 54 height 26
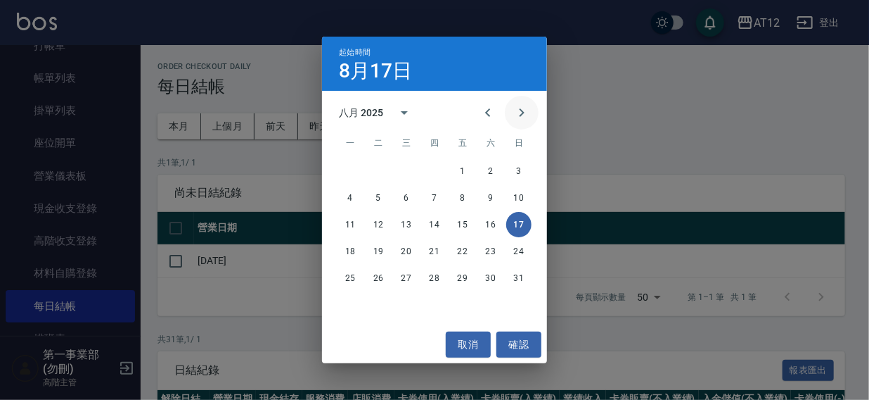
click at [515, 113] on icon "Next month" at bounding box center [521, 112] width 17 height 17
click at [457, 172] on button "5" at bounding box center [462, 170] width 25 height 25
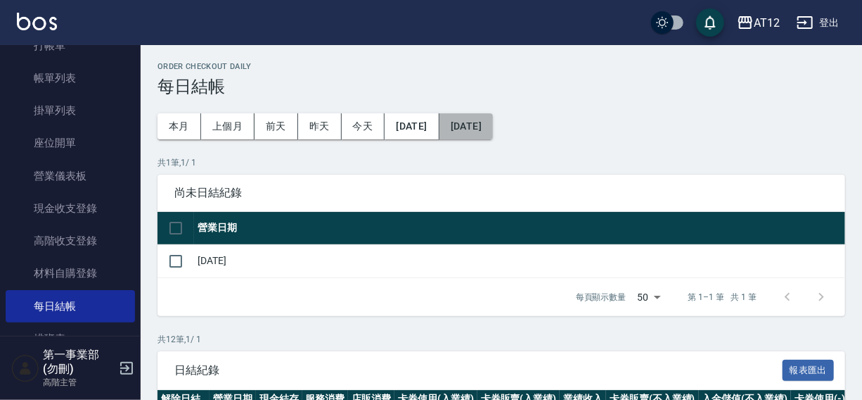
click at [490, 125] on button "[DATE]" at bounding box center [466, 126] width 53 height 26
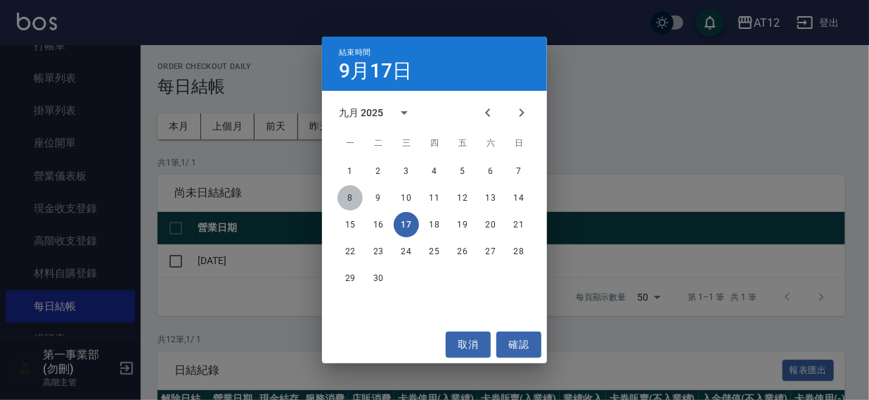
click at [349, 192] on button "8" at bounding box center [350, 197] width 25 height 25
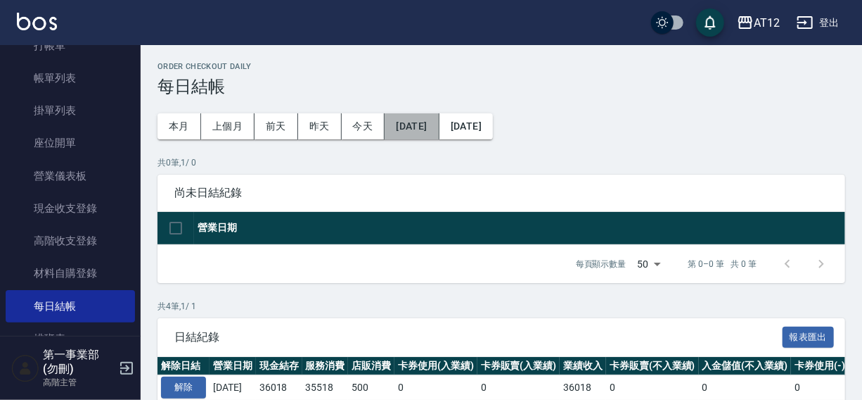
click at [426, 127] on button "[DATE]" at bounding box center [412, 126] width 54 height 26
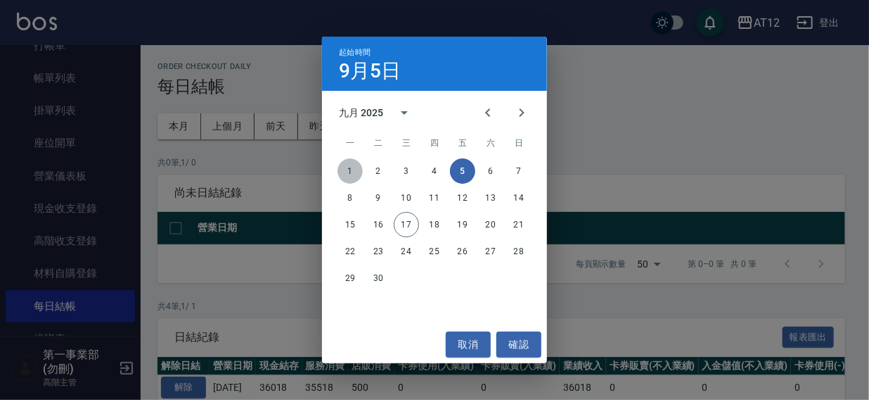
click at [350, 167] on button "1" at bounding box center [350, 170] width 25 height 25
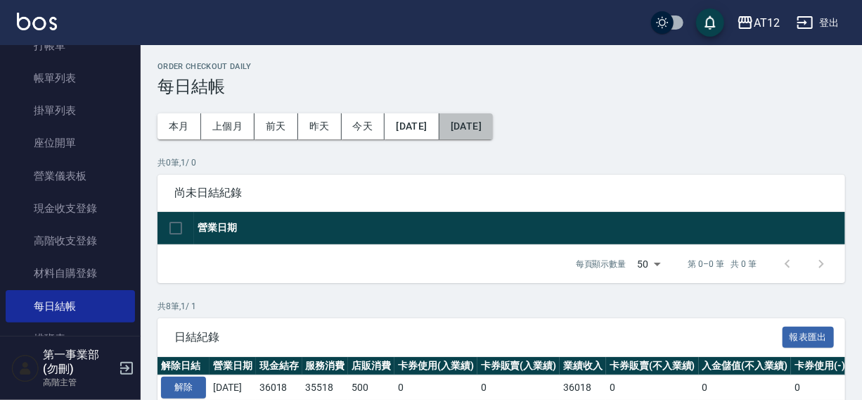
click at [493, 120] on button "[DATE]" at bounding box center [466, 126] width 53 height 26
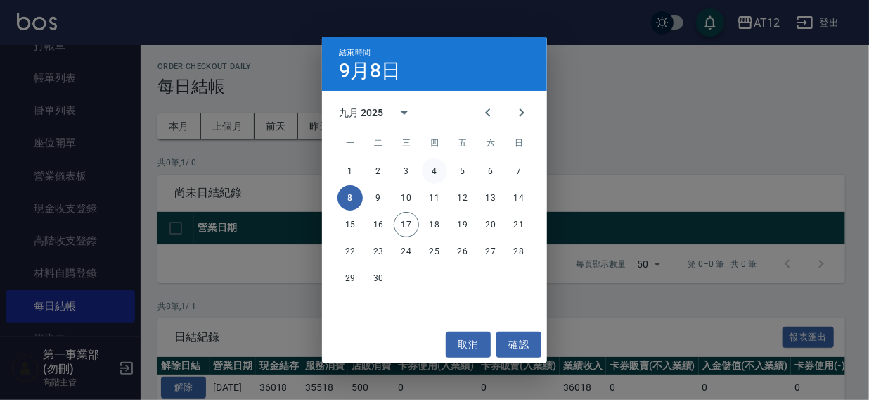
click at [433, 170] on button "4" at bounding box center [434, 170] width 25 height 25
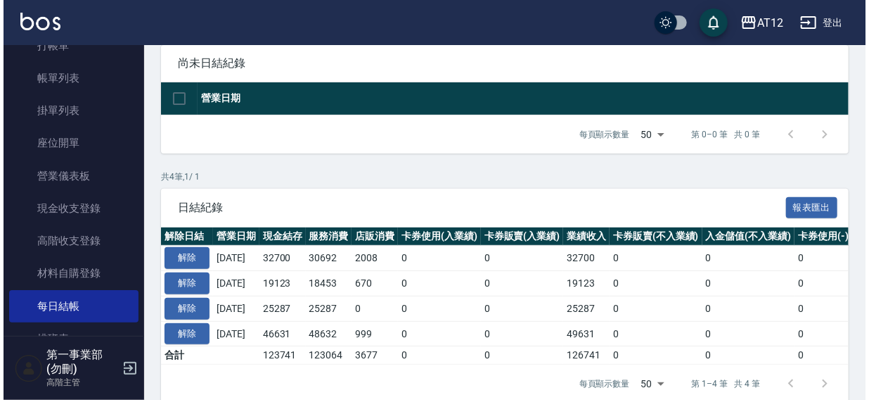
scroll to position [159, 0]
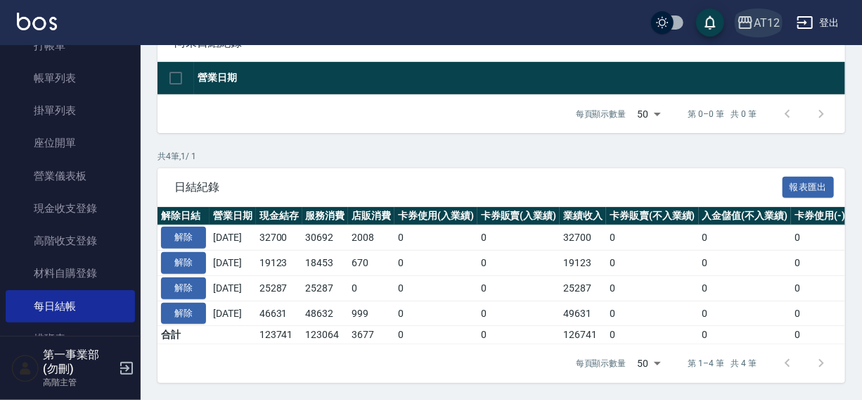
click at [767, 25] on div "AT12" at bounding box center [767, 23] width 26 height 18
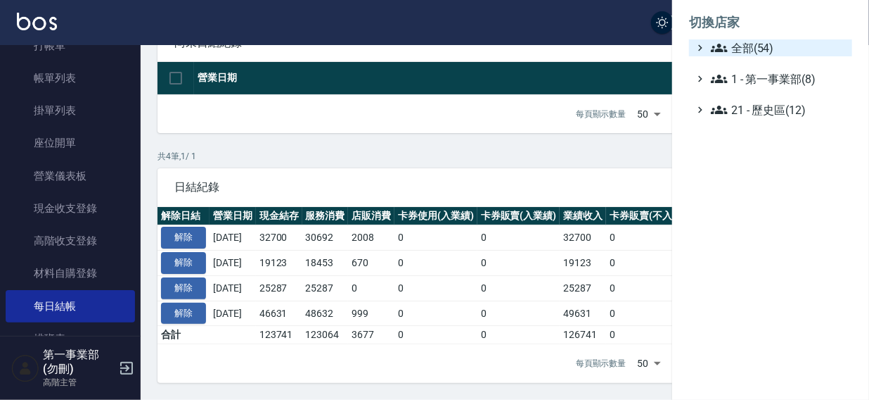
click at [756, 53] on span "全部(54)" at bounding box center [779, 47] width 136 height 17
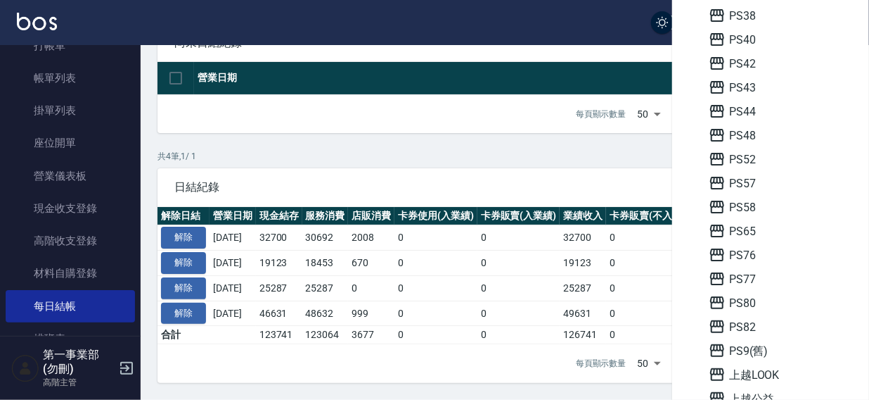
scroll to position [457, 0]
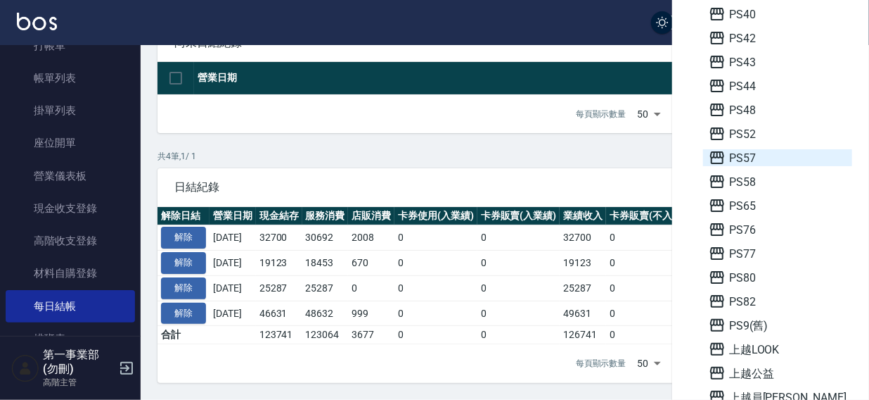
click at [745, 154] on span "PS57" at bounding box center [778, 157] width 138 height 17
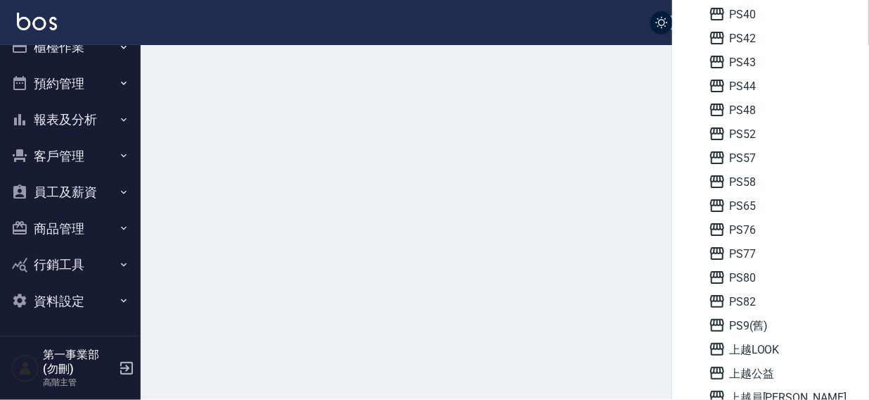
scroll to position [21, 0]
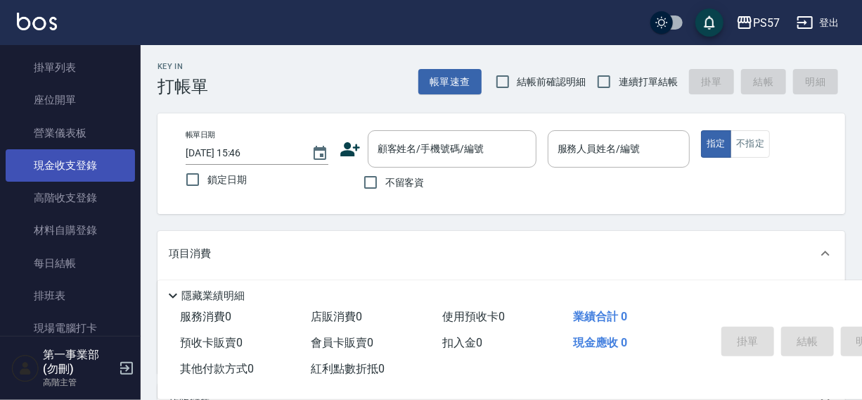
scroll to position [127, 0]
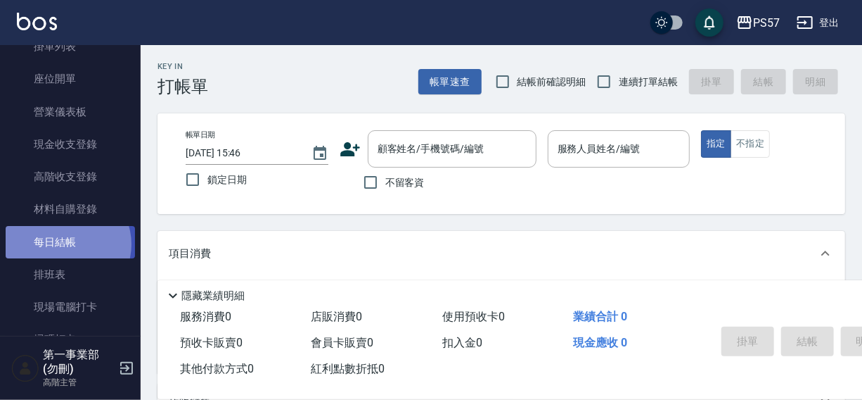
click at [66, 243] on link "每日結帳" at bounding box center [70, 242] width 129 height 32
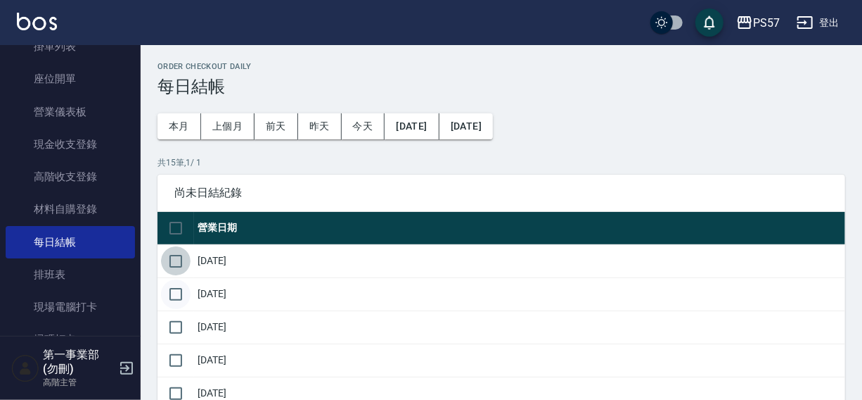
drag, startPoint x: 182, startPoint y: 260, endPoint x: 179, endPoint y: 299, distance: 38.8
click at [182, 260] on input "checkbox" at bounding box center [176, 261] width 30 height 30
checkbox input "true"
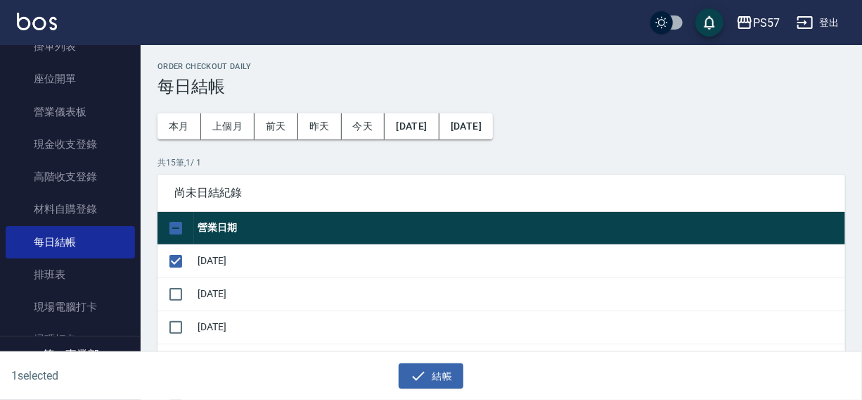
drag, startPoint x: 179, startPoint y: 299, endPoint x: 179, endPoint y: 310, distance: 11.3
click at [179, 299] on input "checkbox" at bounding box center [176, 294] width 30 height 30
checkbox input "true"
click at [178, 324] on input "checkbox" at bounding box center [176, 327] width 30 height 30
checkbox input "true"
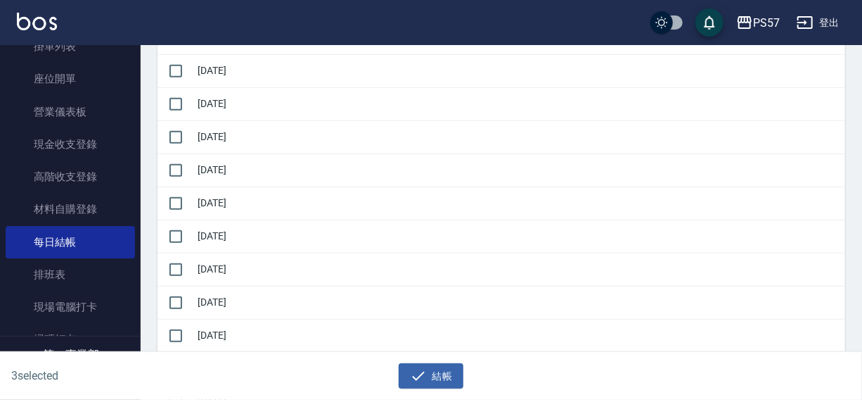
scroll to position [276, 0]
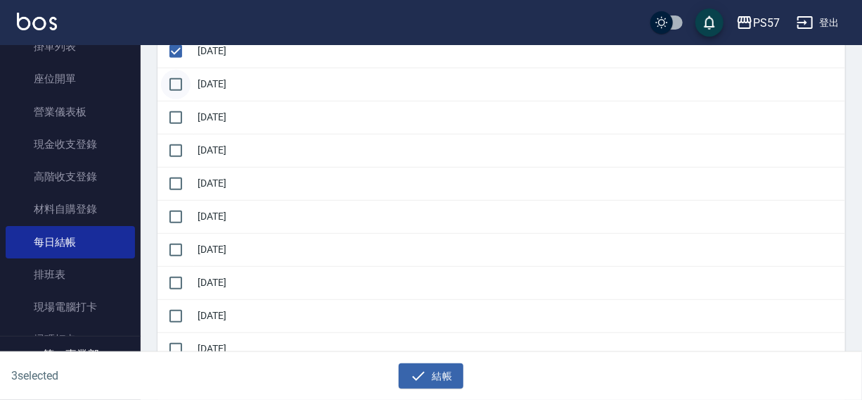
click at [174, 82] on input "checkbox" at bounding box center [176, 85] width 30 height 30
checkbox input "true"
click at [175, 118] on input "checkbox" at bounding box center [176, 118] width 30 height 30
checkbox input "true"
drag, startPoint x: 178, startPoint y: 152, endPoint x: 178, endPoint y: 186, distance: 34.5
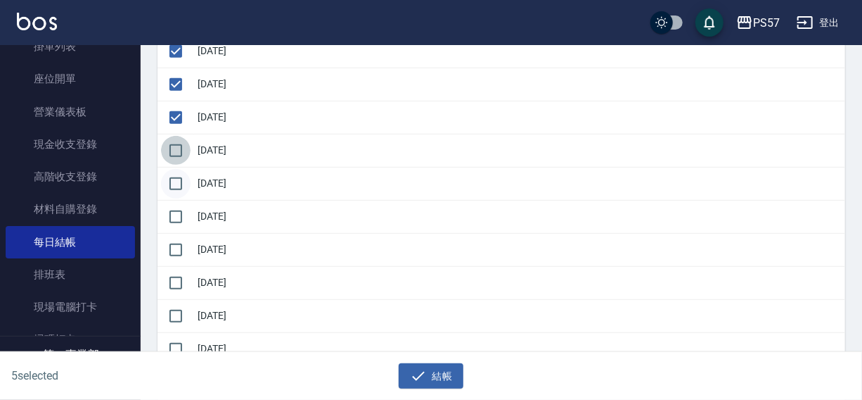
click at [178, 158] on input "checkbox" at bounding box center [176, 151] width 30 height 30
checkbox input "true"
drag, startPoint x: 178, startPoint y: 187, endPoint x: 170, endPoint y: 224, distance: 37.5
click at [178, 189] on input "checkbox" at bounding box center [176, 184] width 30 height 30
checkbox input "true"
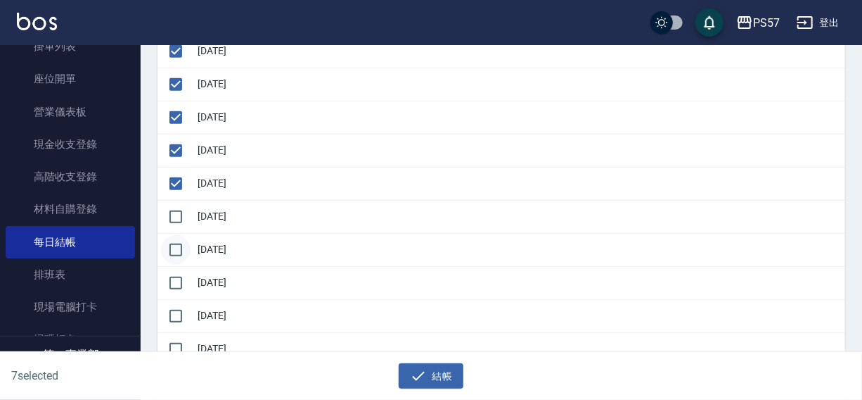
drag, startPoint x: 171, startPoint y: 219, endPoint x: 171, endPoint y: 238, distance: 18.3
click at [171, 220] on input "checkbox" at bounding box center [176, 217] width 30 height 30
checkbox input "true"
drag, startPoint x: 170, startPoint y: 253, endPoint x: 170, endPoint y: 268, distance: 14.8
click at [170, 254] on input "checkbox" at bounding box center [176, 250] width 30 height 30
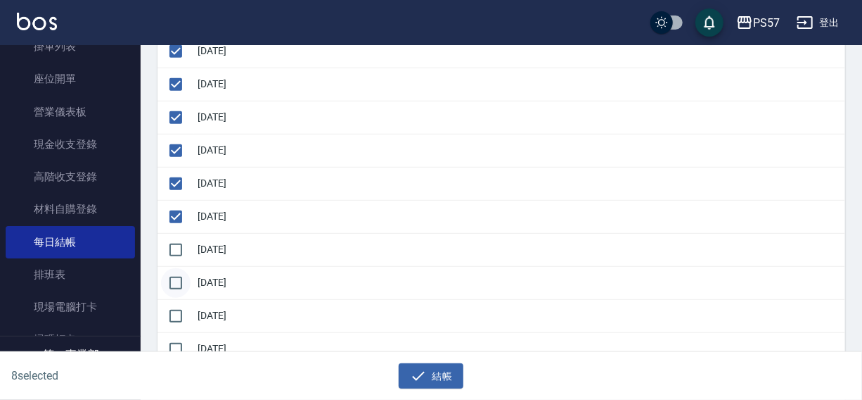
checkbox input "true"
drag, startPoint x: 170, startPoint y: 282, endPoint x: 170, endPoint y: 305, distance: 23.2
click at [170, 284] on input "checkbox" at bounding box center [176, 283] width 30 height 30
checkbox input "true"
click at [170, 314] on input "checkbox" at bounding box center [176, 316] width 30 height 30
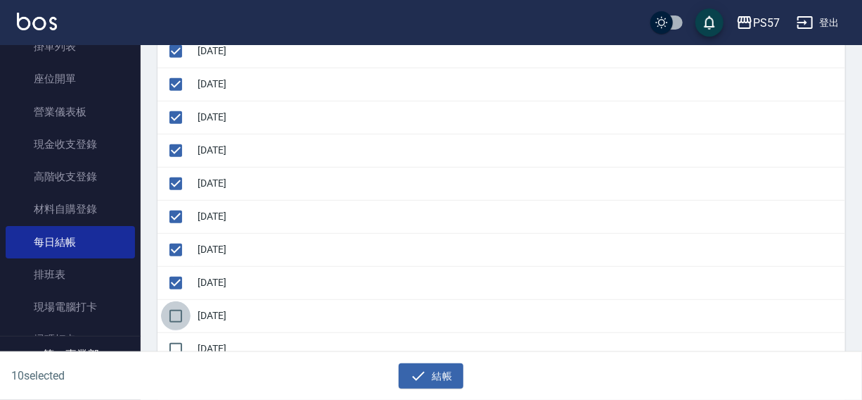
checkbox input "true"
click at [177, 342] on input "checkbox" at bounding box center [176, 349] width 30 height 30
checkbox input "true"
click at [421, 373] on icon "button" at bounding box center [418, 375] width 17 height 17
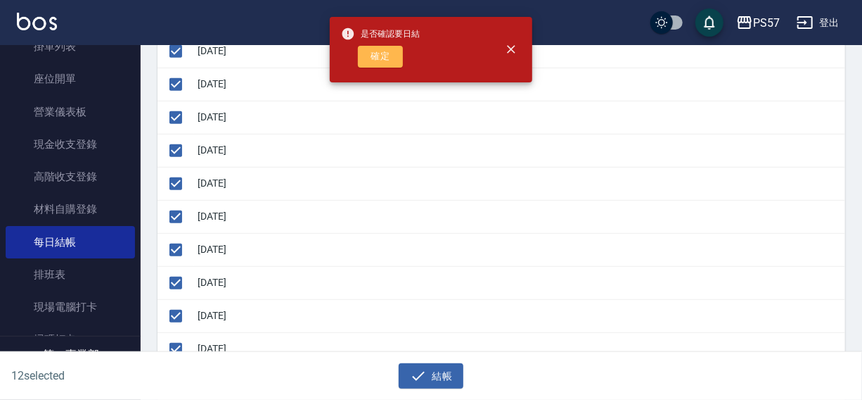
drag, startPoint x: 387, startPoint y: 60, endPoint x: 425, endPoint y: 59, distance: 38.0
click at [387, 59] on button "確定" at bounding box center [380, 57] width 45 height 22
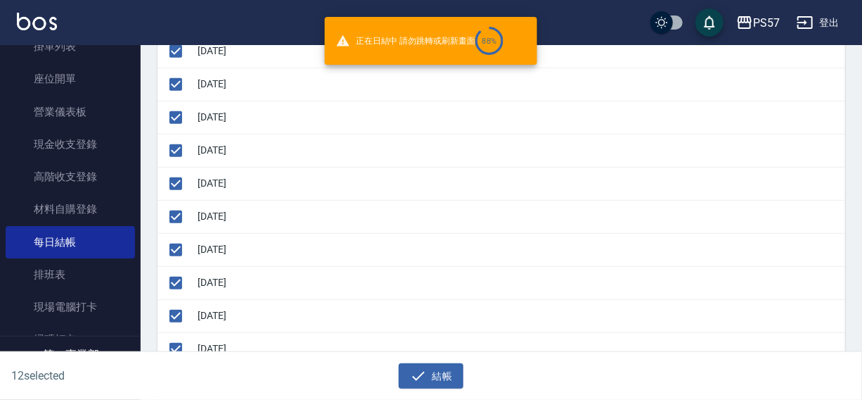
checkbox input "false"
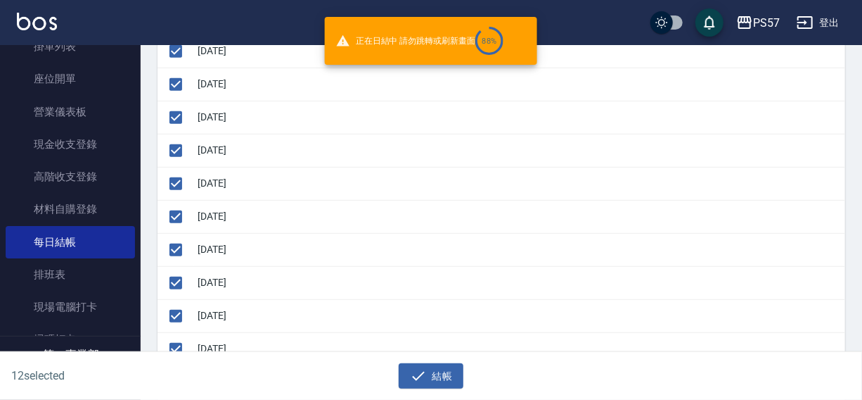
checkbox input "false"
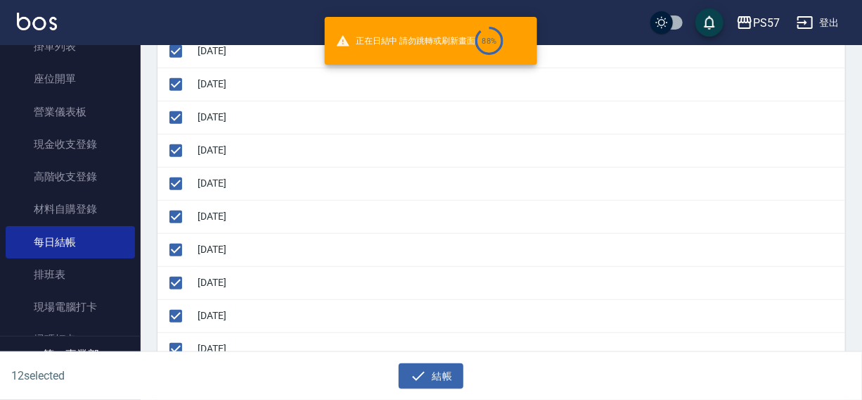
checkbox input "false"
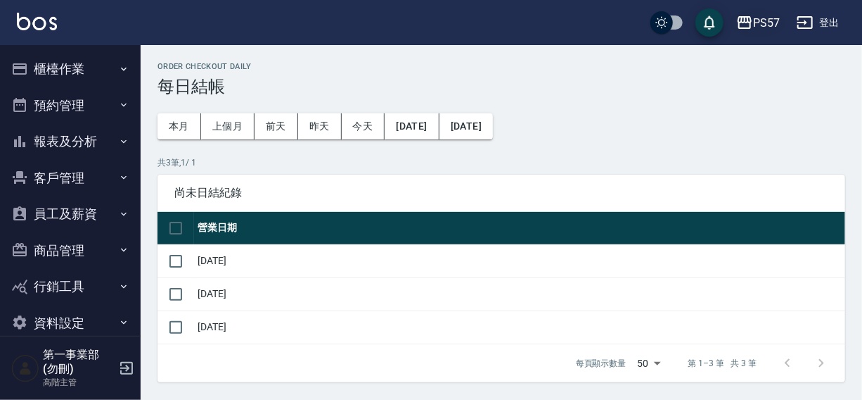
click at [766, 20] on div "PS57" at bounding box center [766, 23] width 27 height 18
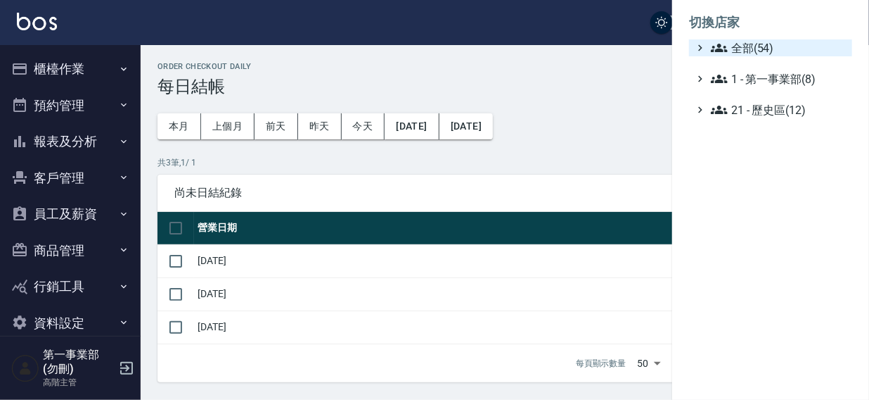
click at [731, 46] on span "全部(54)" at bounding box center [779, 47] width 136 height 17
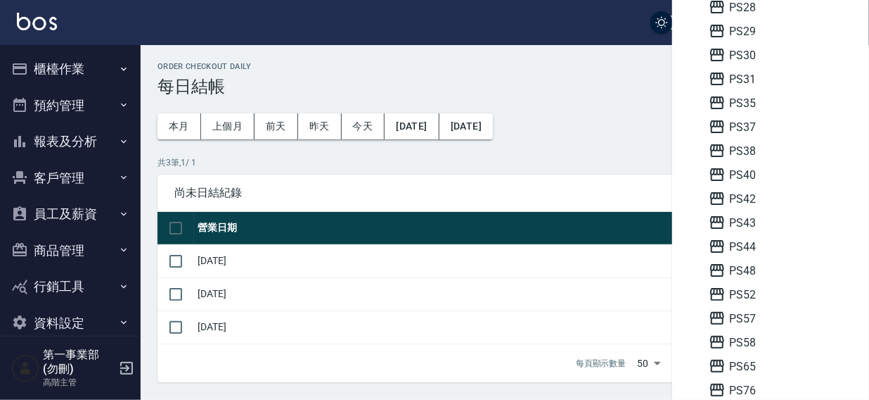
scroll to position [302, 0]
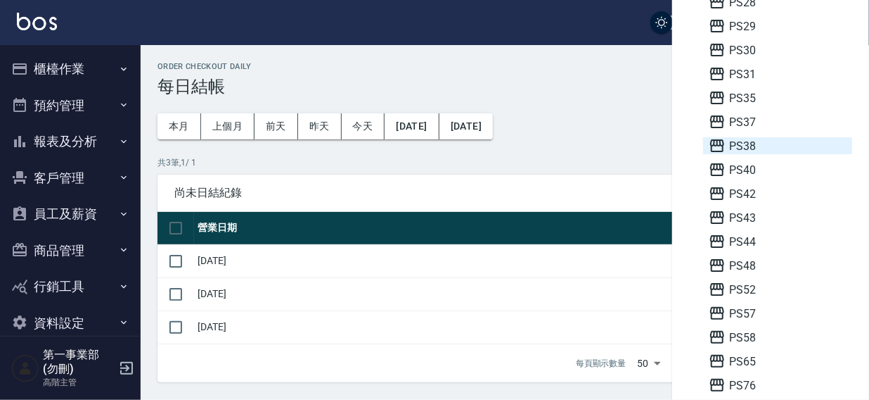
click at [753, 139] on span "PS38" at bounding box center [778, 145] width 138 height 17
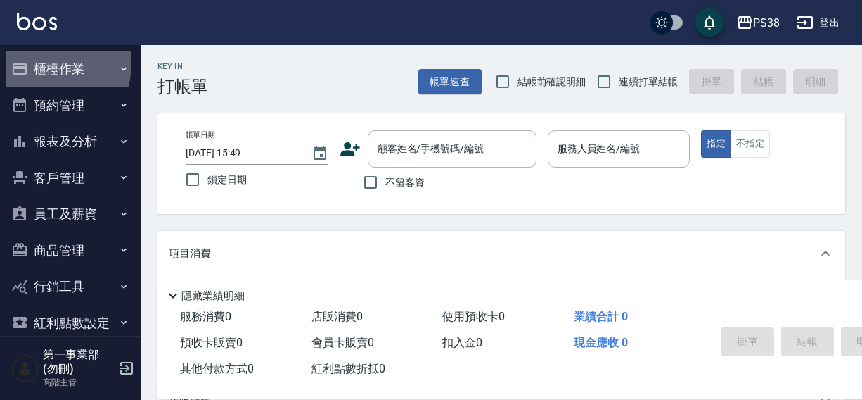
click at [39, 63] on button "櫃檯作業" at bounding box center [70, 69] width 129 height 37
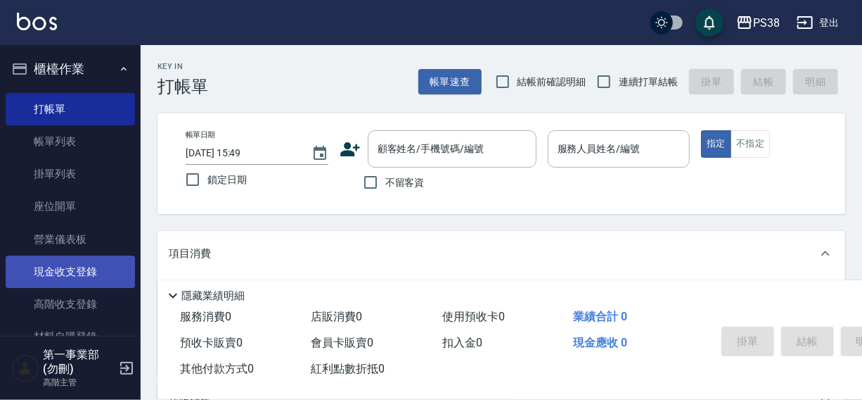
scroll to position [63, 0]
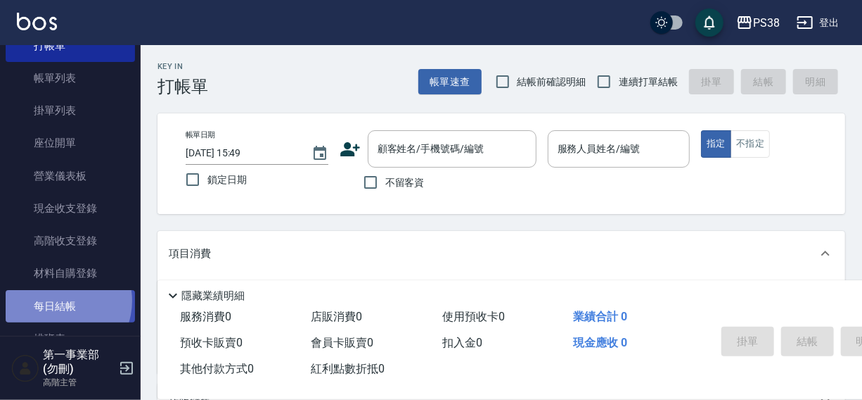
click at [59, 300] on link "每日結帳" at bounding box center [70, 306] width 129 height 32
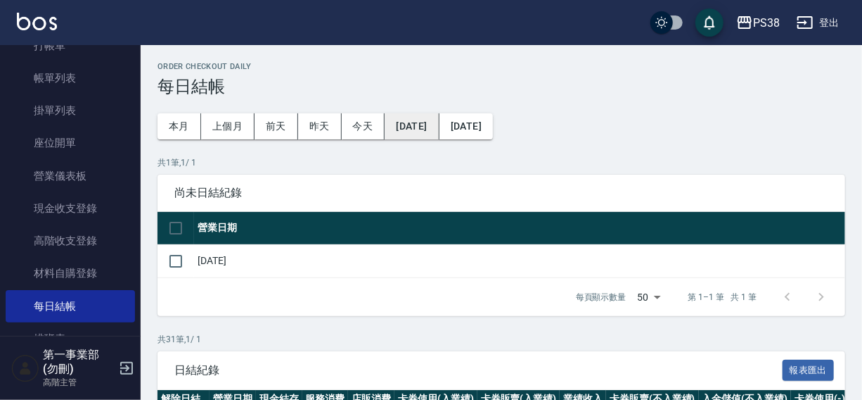
click at [426, 129] on button "[DATE]" at bounding box center [412, 126] width 54 height 26
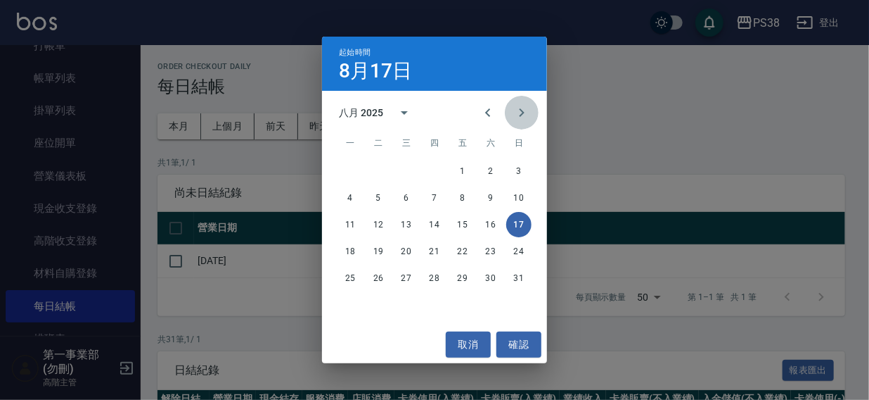
click at [516, 108] on icon "Next month" at bounding box center [521, 112] width 17 height 17
click at [345, 196] on button "8" at bounding box center [350, 197] width 25 height 25
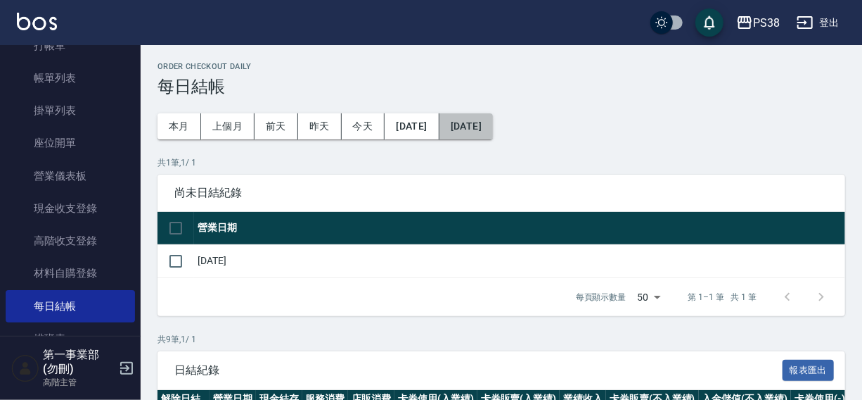
click at [493, 122] on button "[DATE]" at bounding box center [466, 126] width 53 height 26
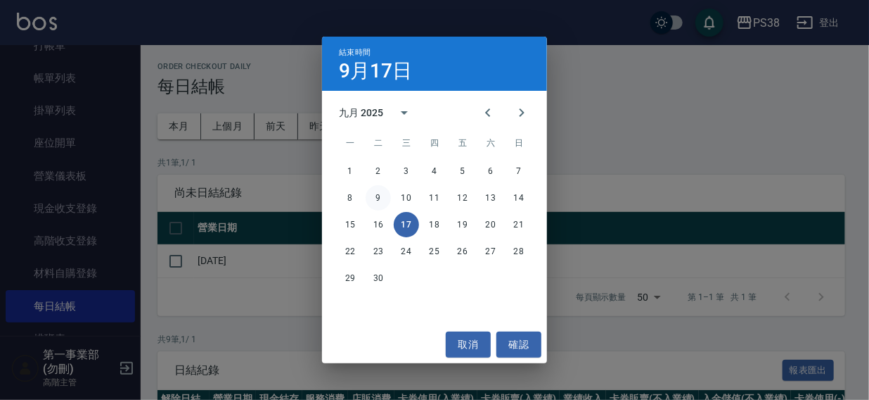
click at [383, 194] on button "9" at bounding box center [378, 197] width 25 height 25
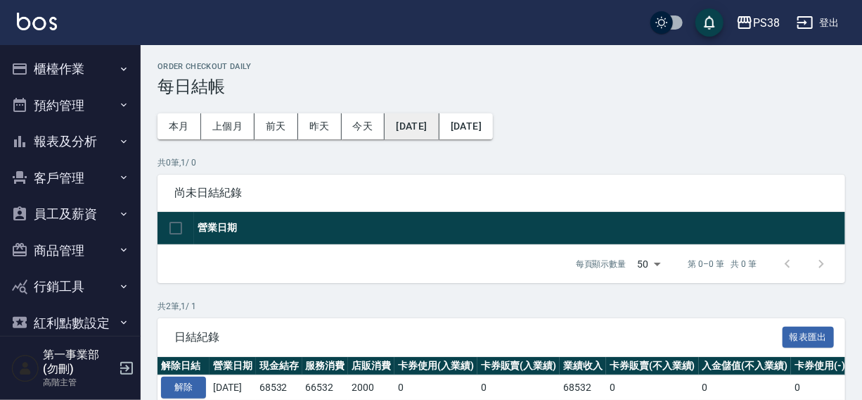
click at [433, 128] on button "[DATE]" at bounding box center [412, 126] width 54 height 26
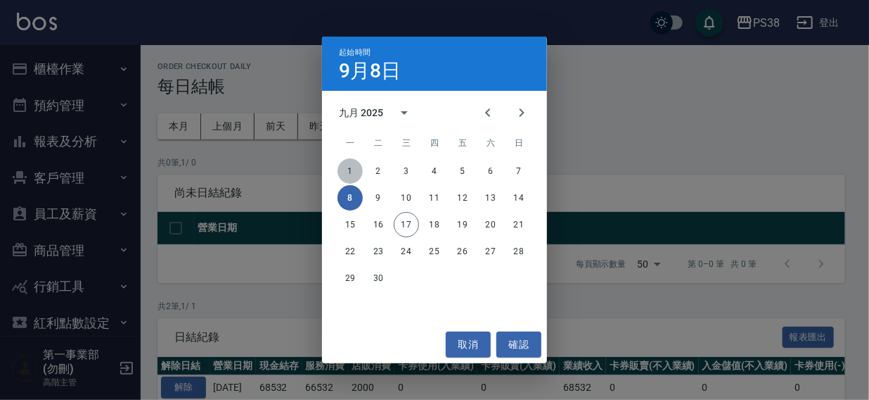
click at [346, 167] on button "1" at bounding box center [350, 170] width 25 height 25
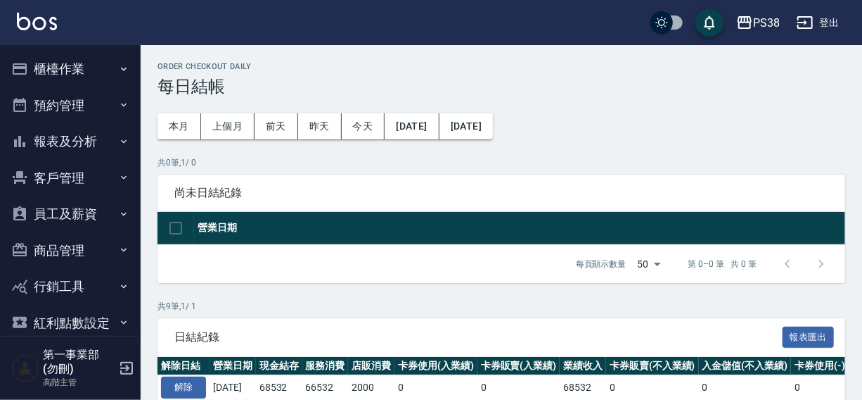
click at [69, 70] on button "櫃檯作業" at bounding box center [70, 69] width 129 height 37
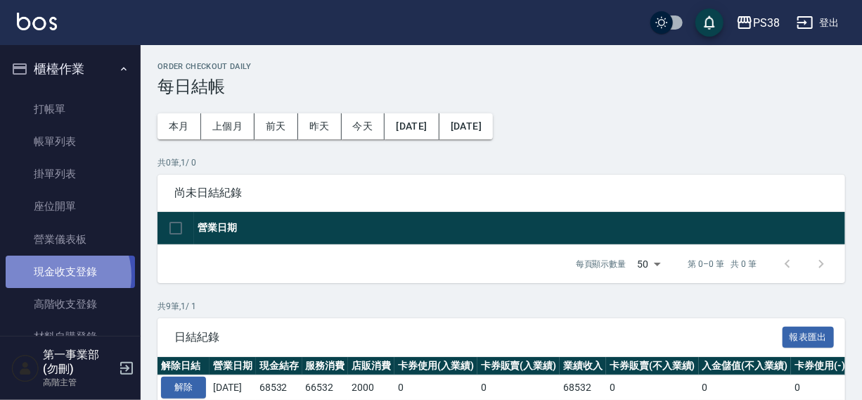
click at [60, 276] on link "現金收支登錄" at bounding box center [70, 271] width 129 height 32
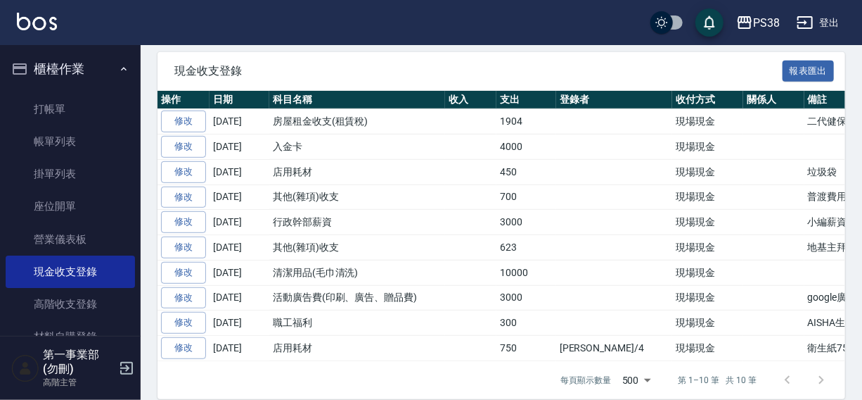
scroll to position [264, 0]
